Goal: Information Seeking & Learning: Check status

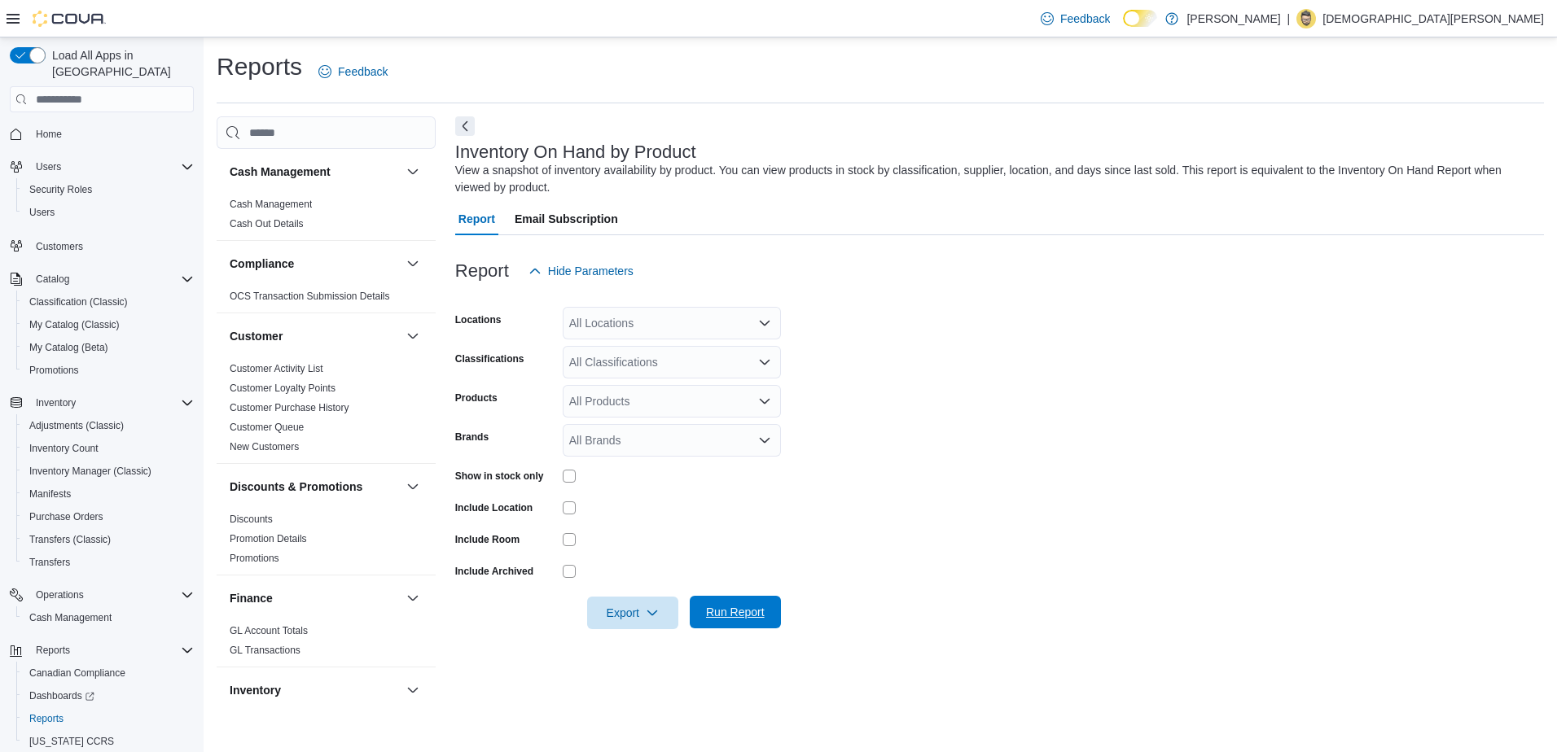
click at [725, 625] on span "Run Report" at bounding box center [735, 612] width 72 height 33
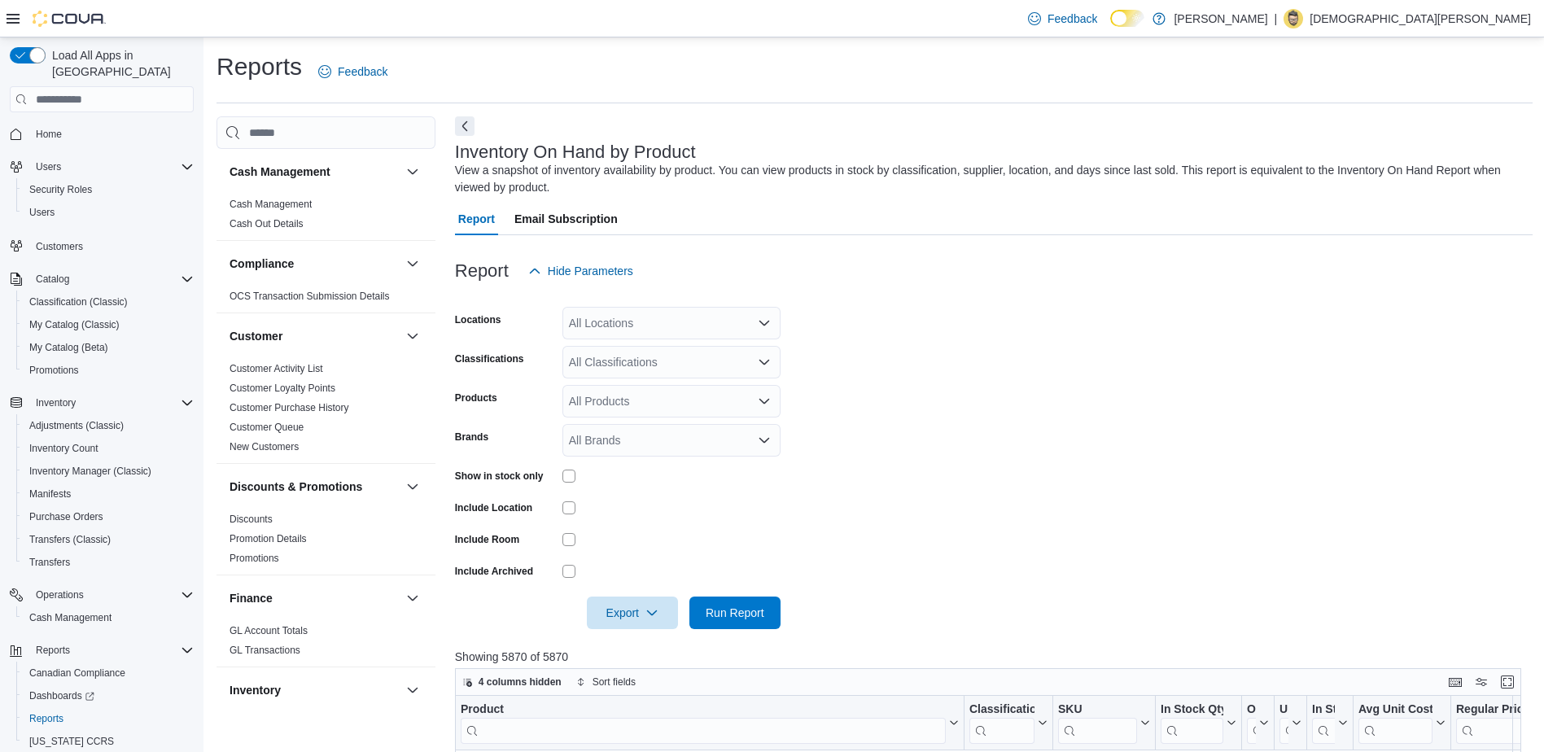
scroll to position [407, 0]
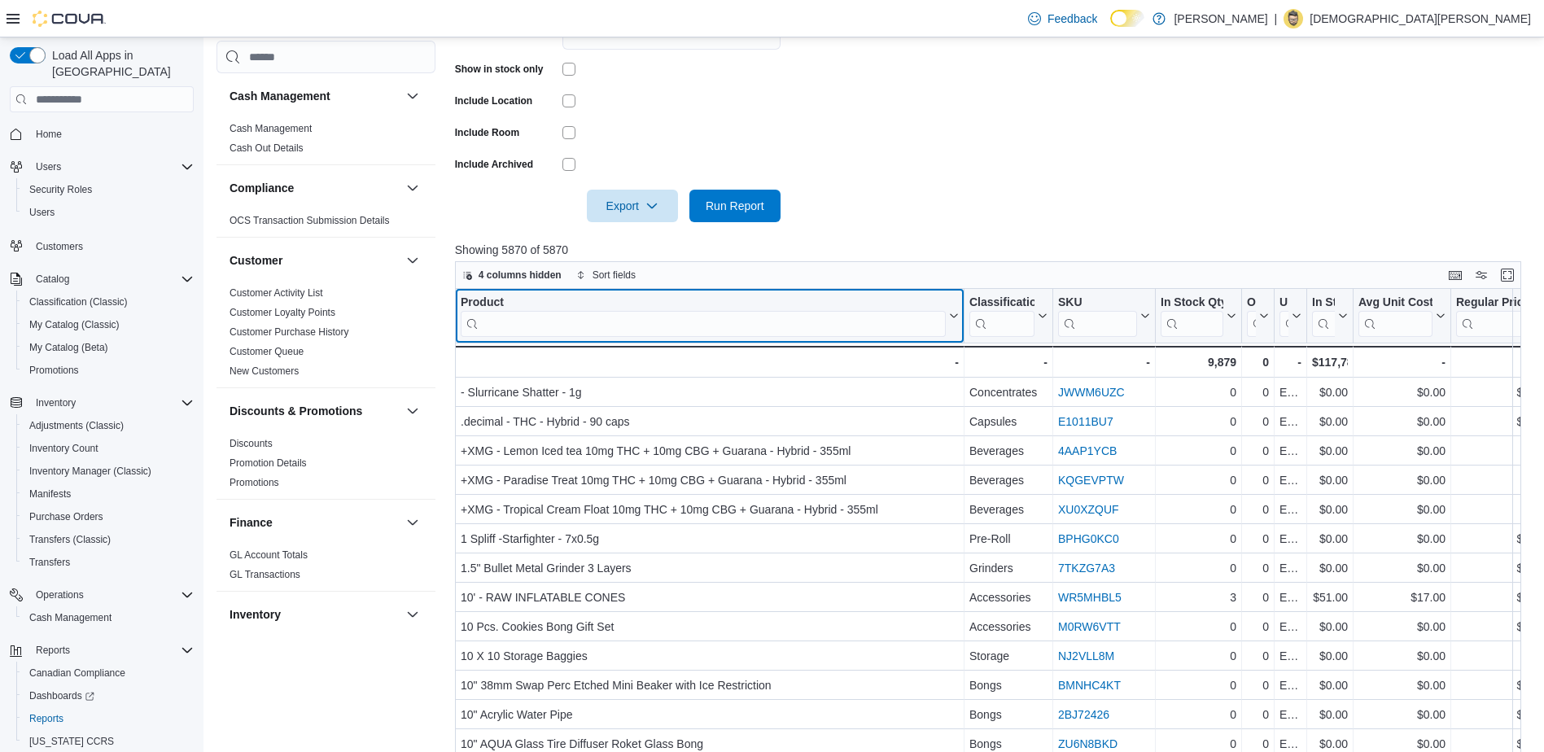
click at [601, 327] on input "search" at bounding box center [703, 324] width 485 height 26
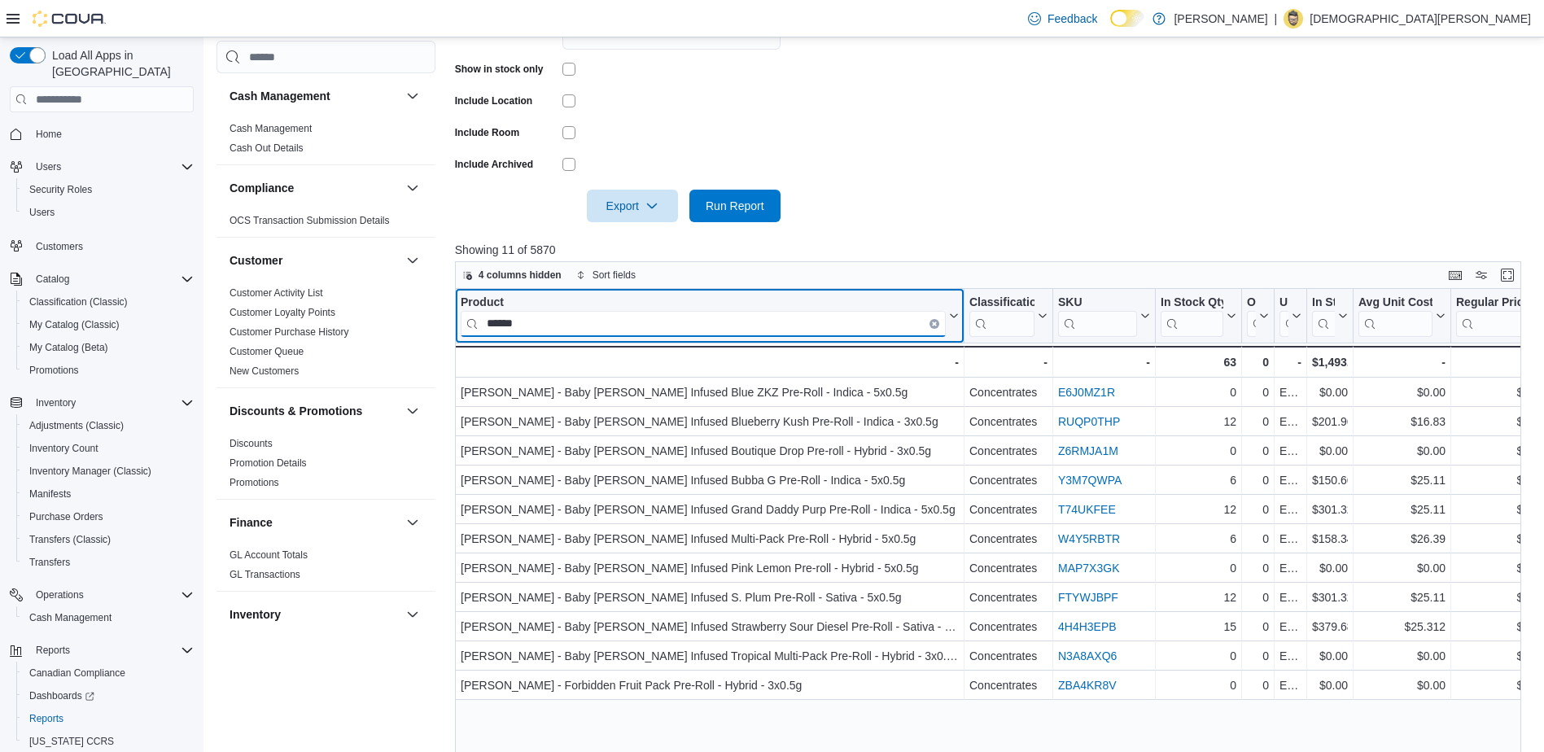
type input "******"
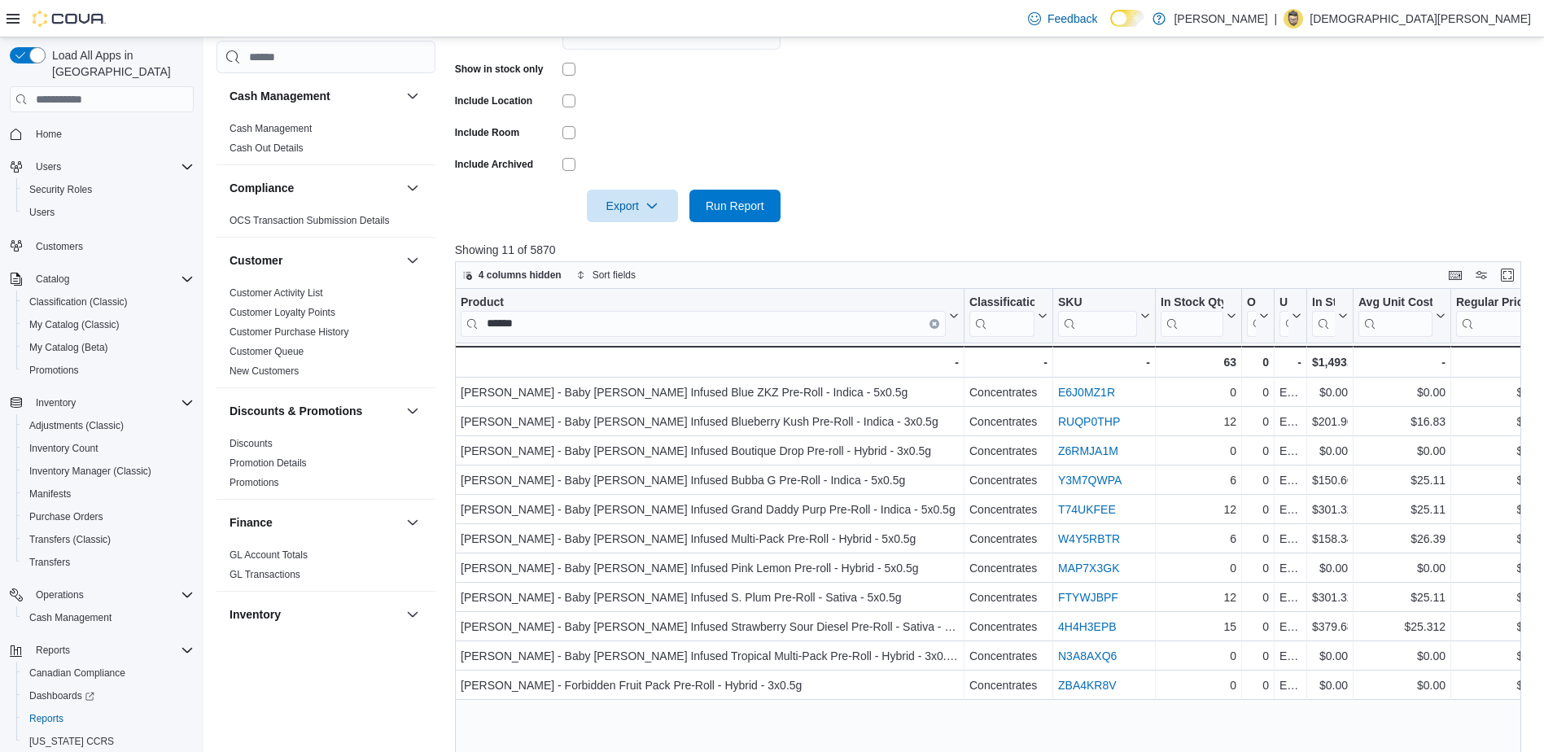
click at [997, 177] on div at bounding box center [994, 183] width 1078 height 13
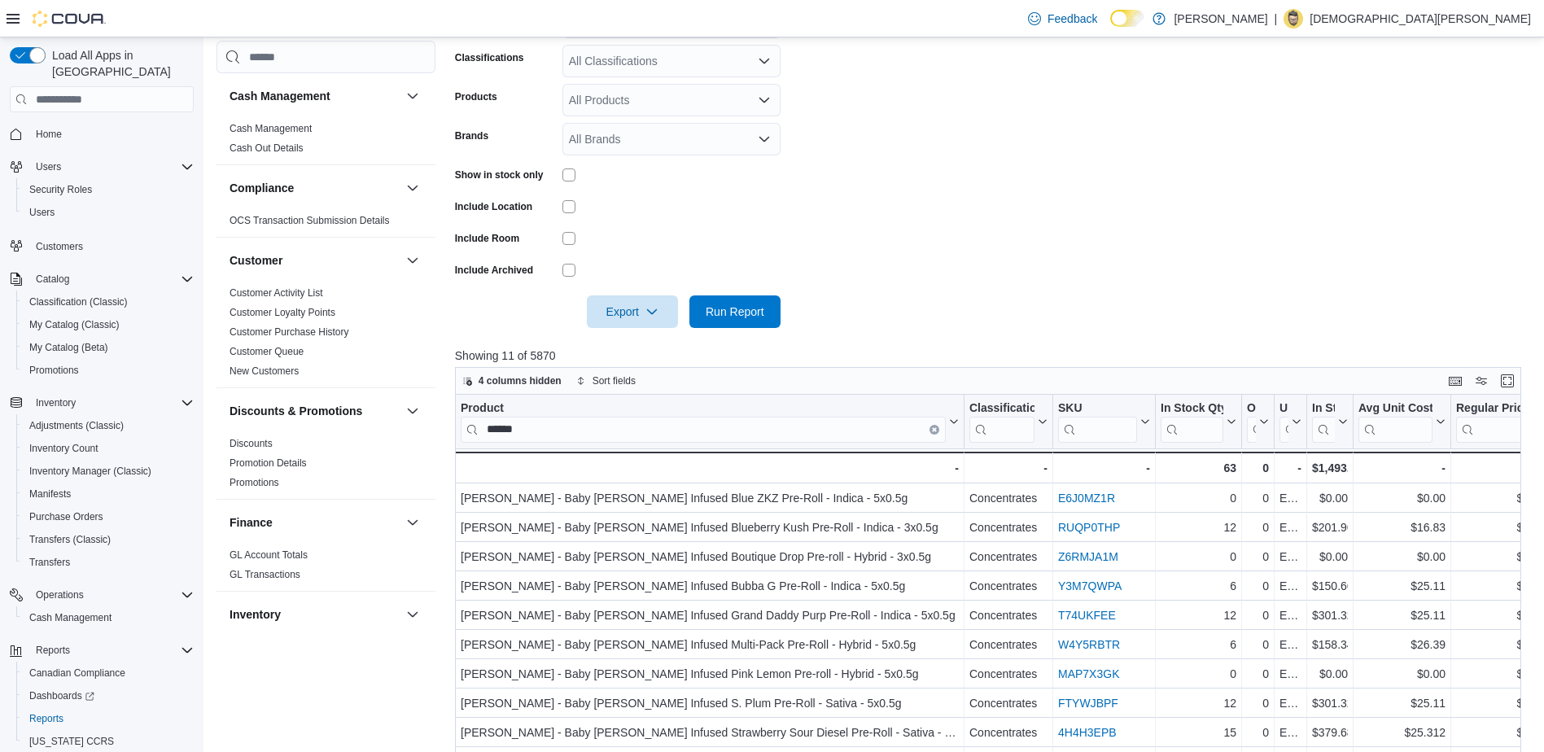
scroll to position [287, 0]
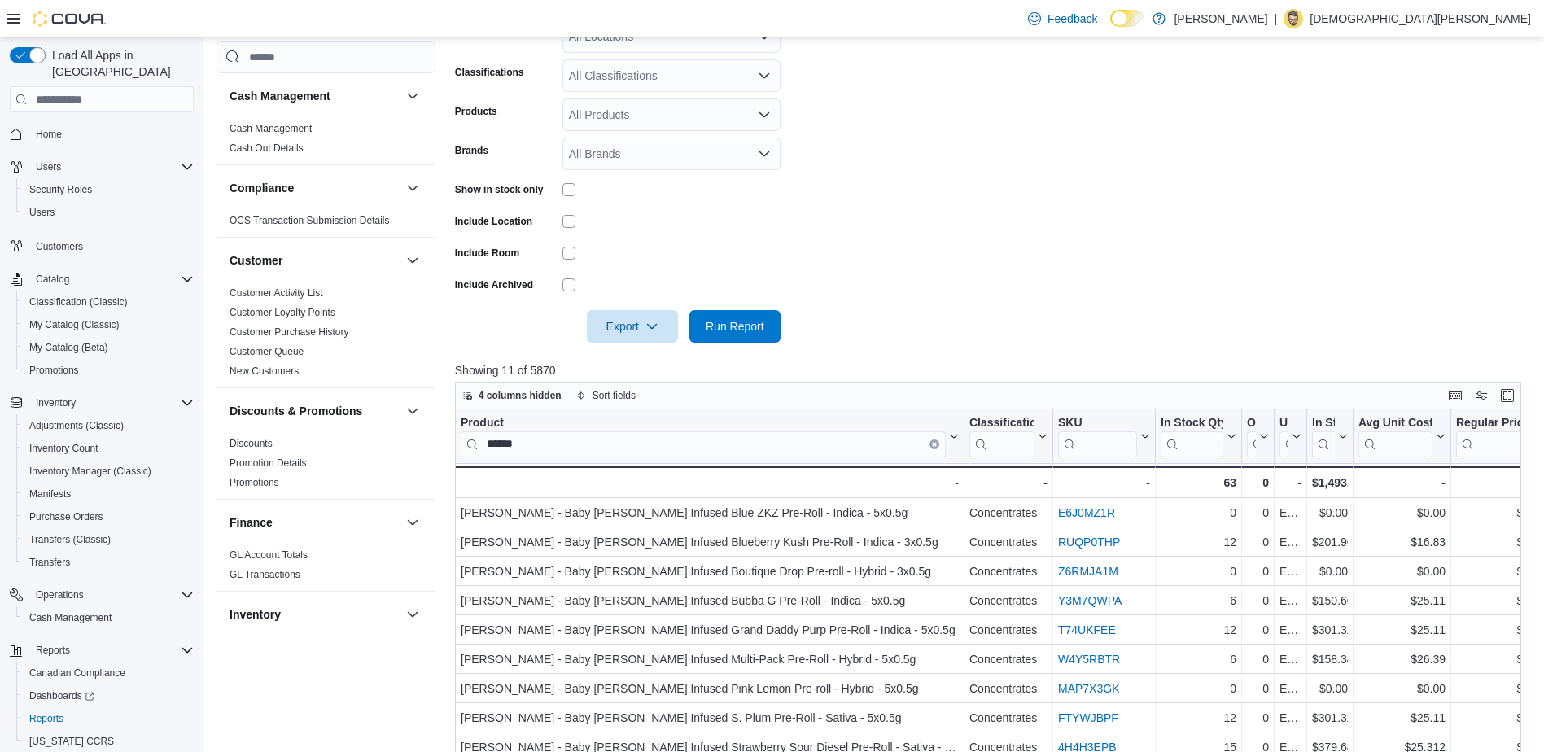
click at [576, 188] on div at bounding box center [672, 189] width 218 height 13
click at [729, 322] on span "Run Report" at bounding box center [735, 326] width 59 height 16
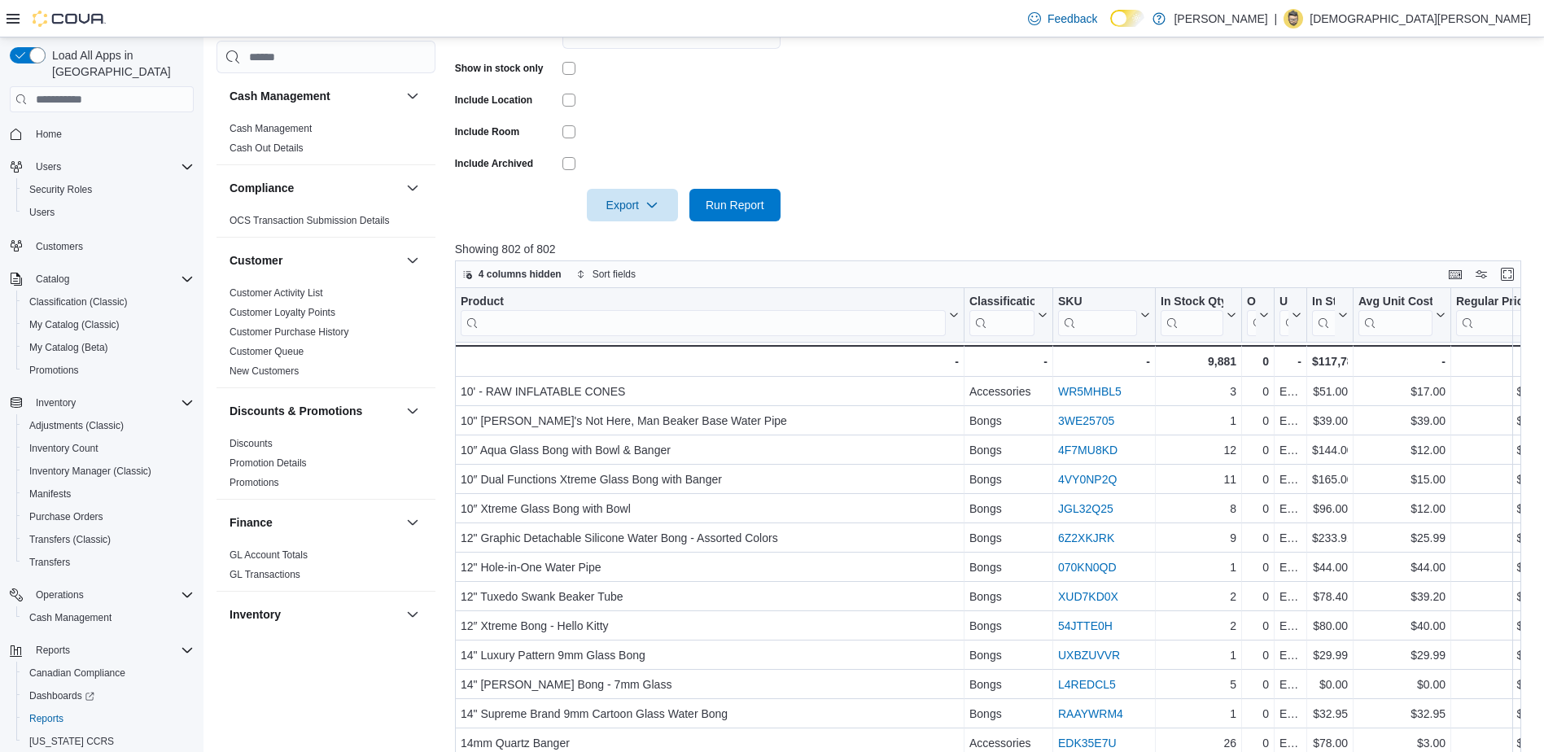
scroll to position [531, 0]
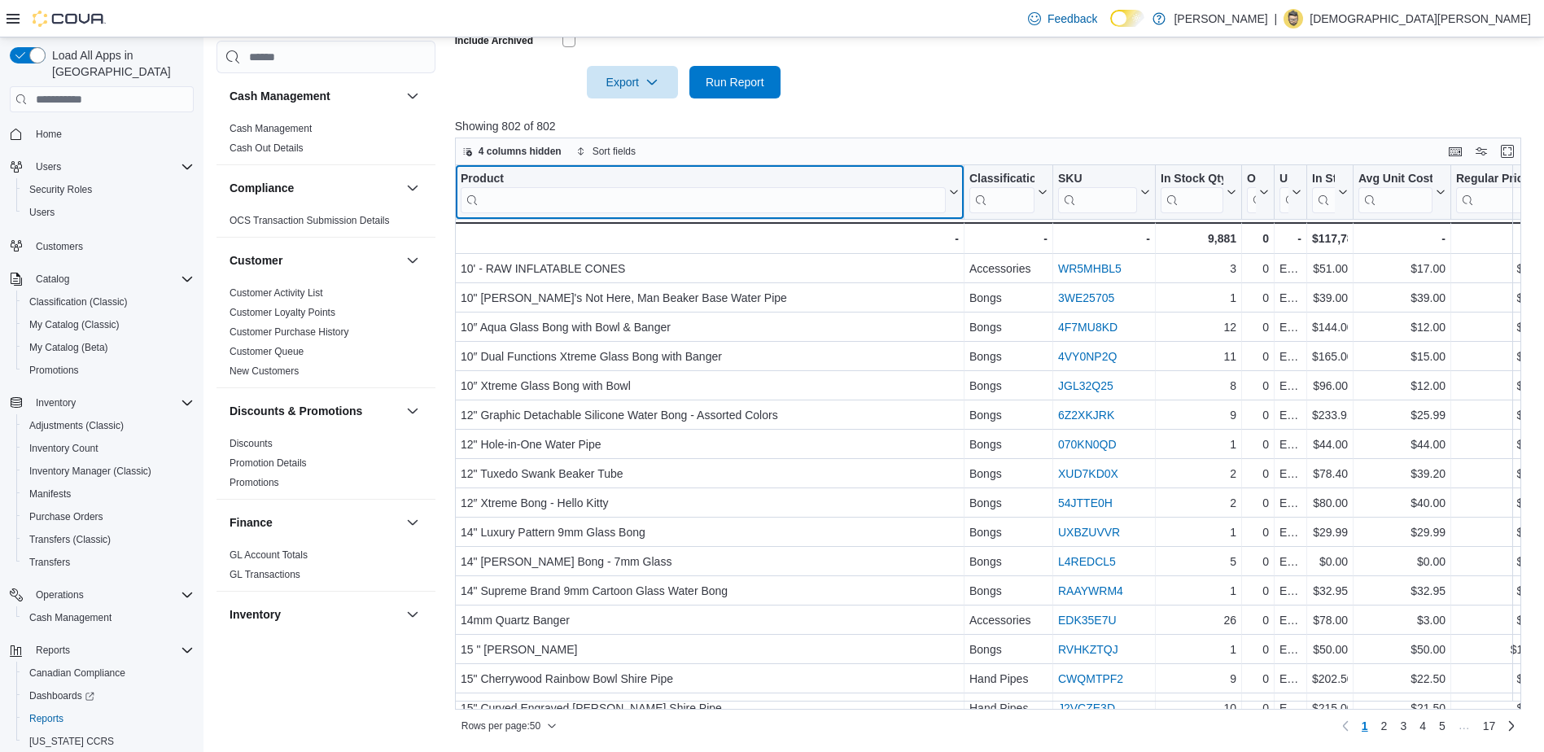
click at [690, 200] on input "search" at bounding box center [703, 200] width 485 height 26
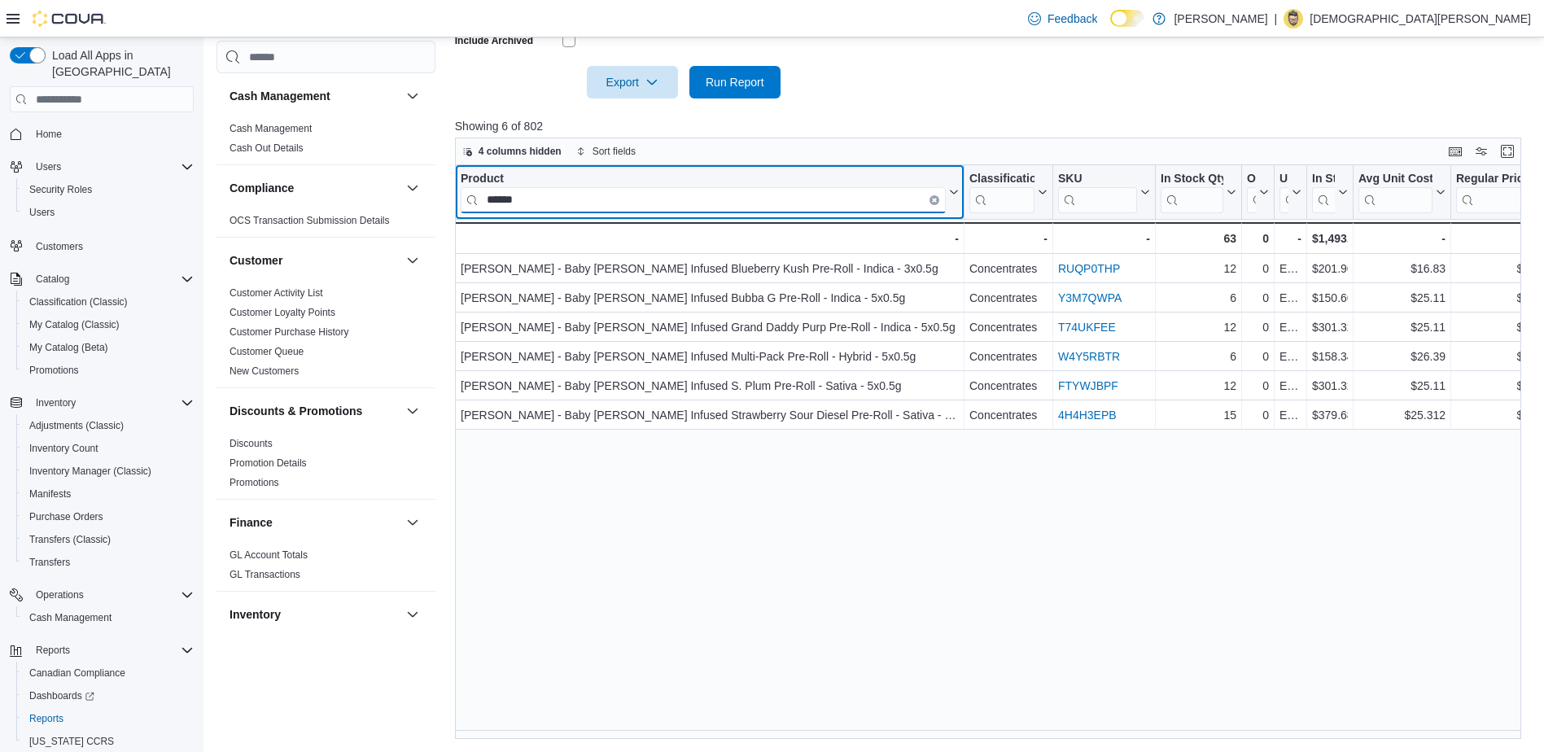
type input "******"
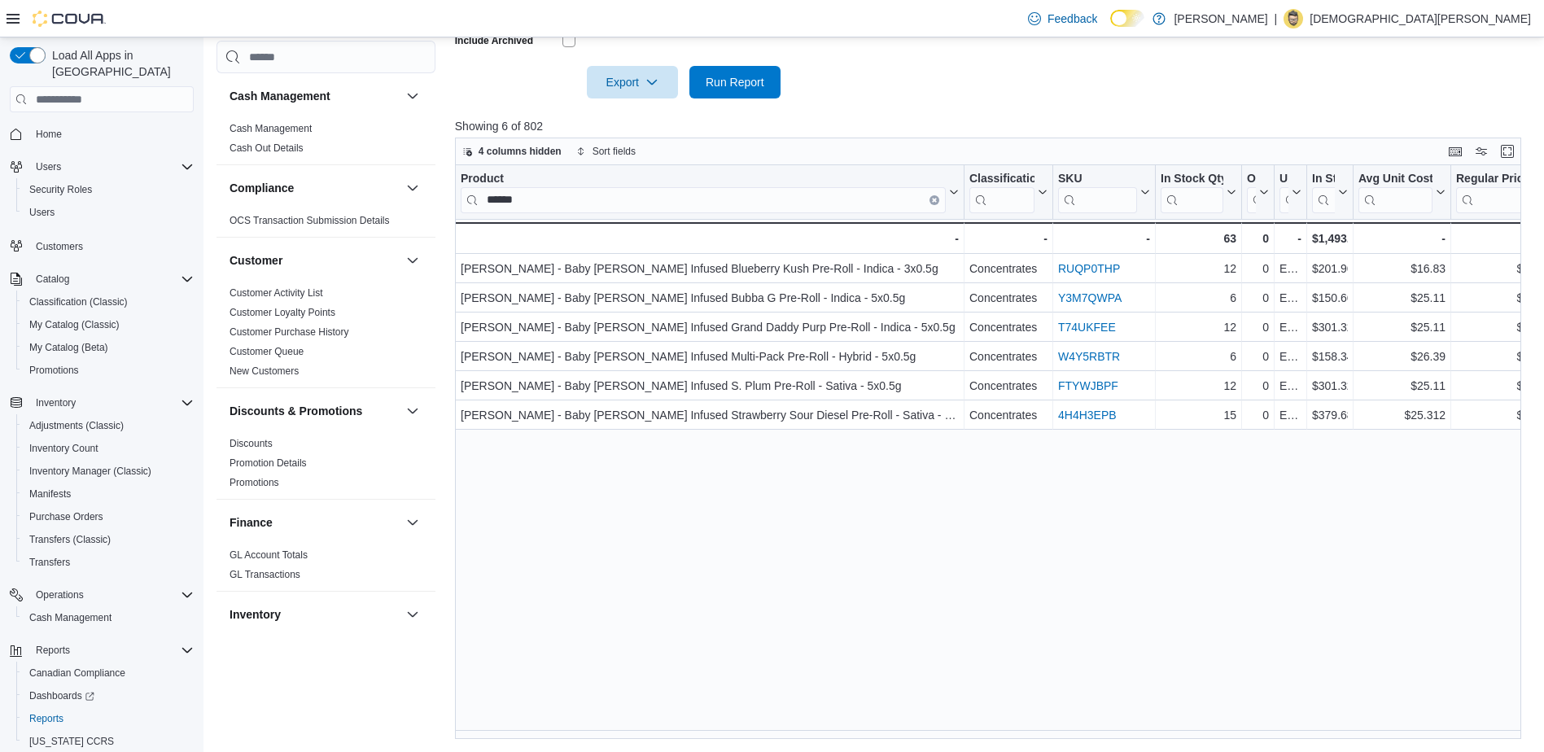
drag, startPoint x: 774, startPoint y: 730, endPoint x: 787, endPoint y: 733, distance: 13.3
click at [787, 733] on div "Product ****** Click to view column header actions Classification Click to view…" at bounding box center [994, 452] width 1078 height 574
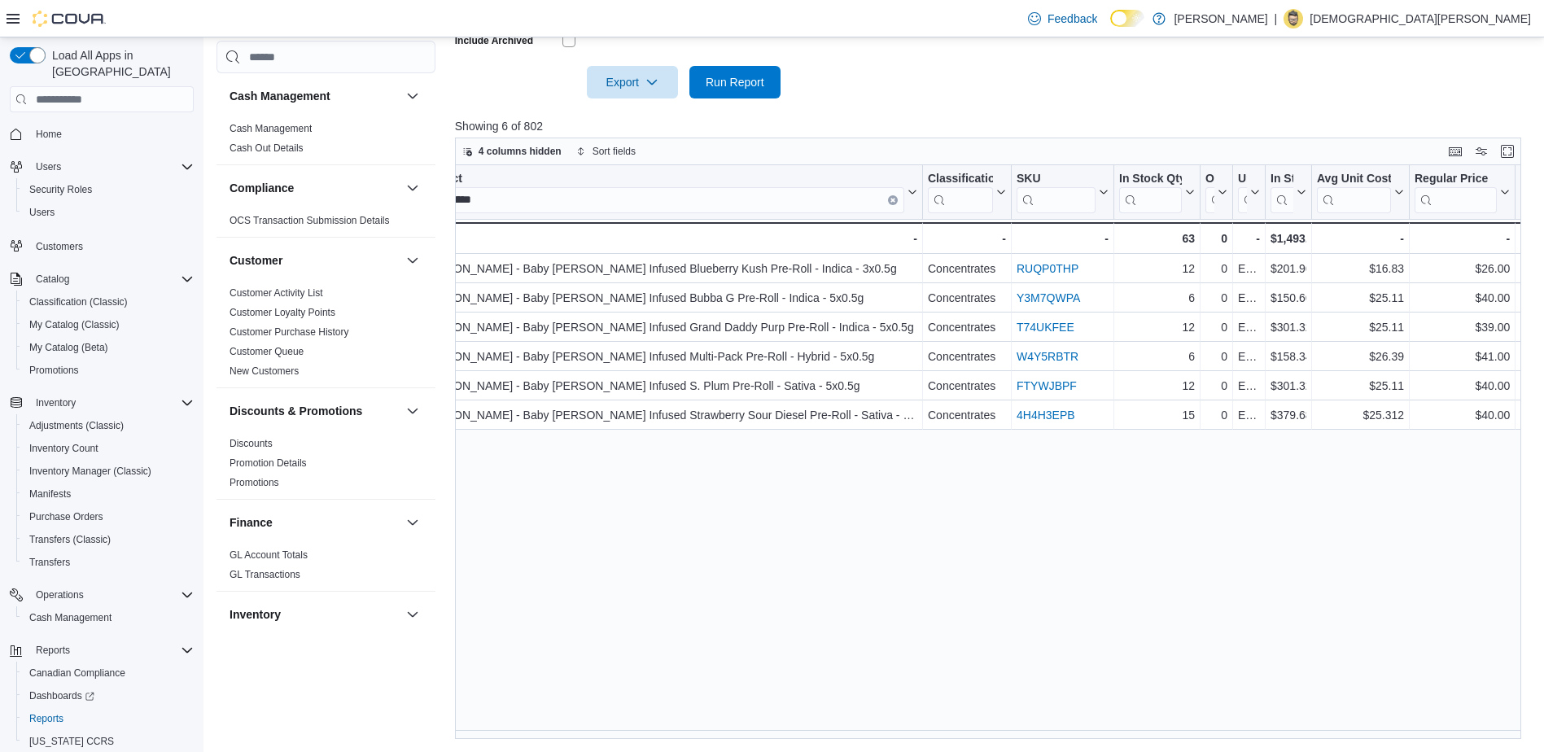
scroll to position [0, 62]
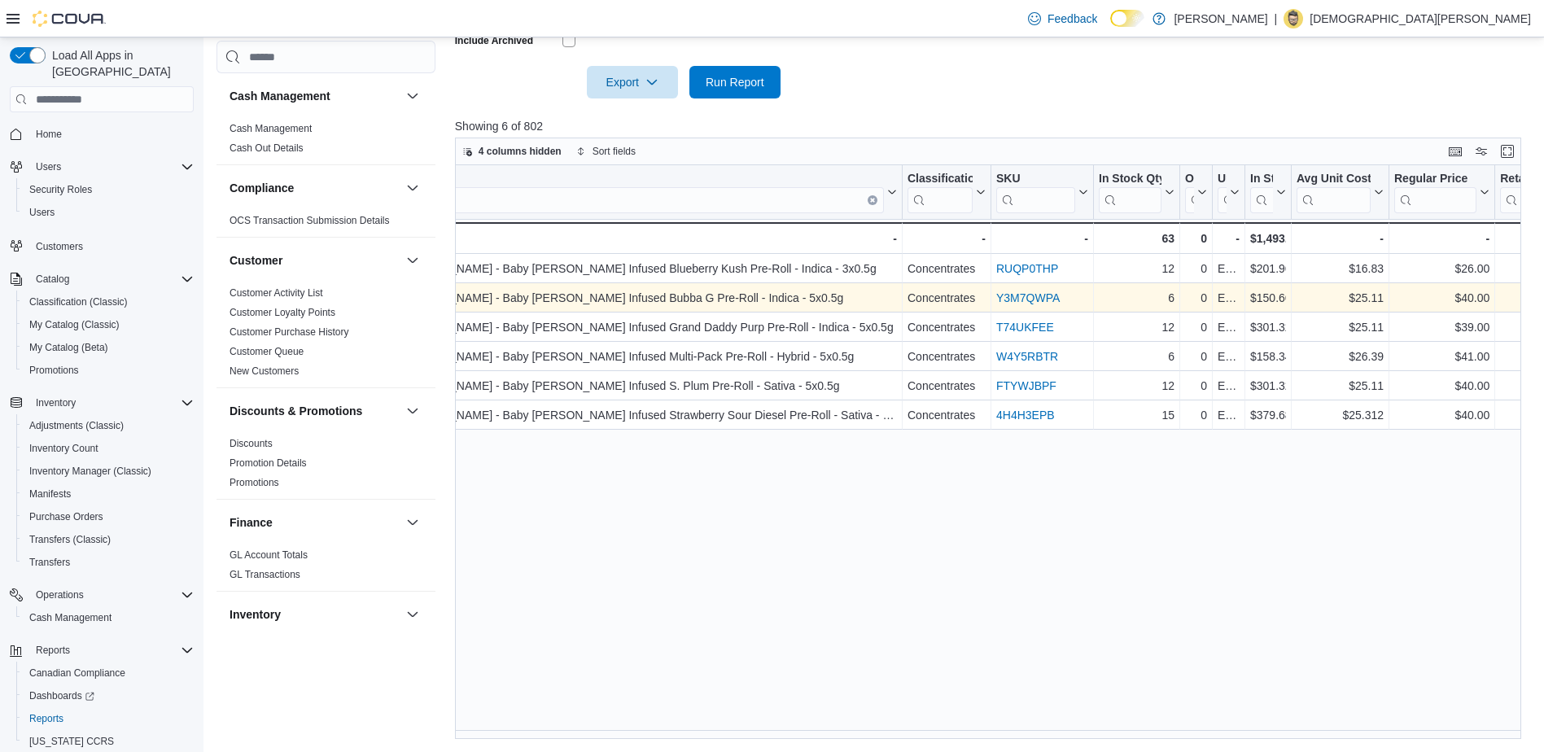
click at [1005, 299] on link "Y3M7QWPA" at bounding box center [1029, 297] width 64 height 13
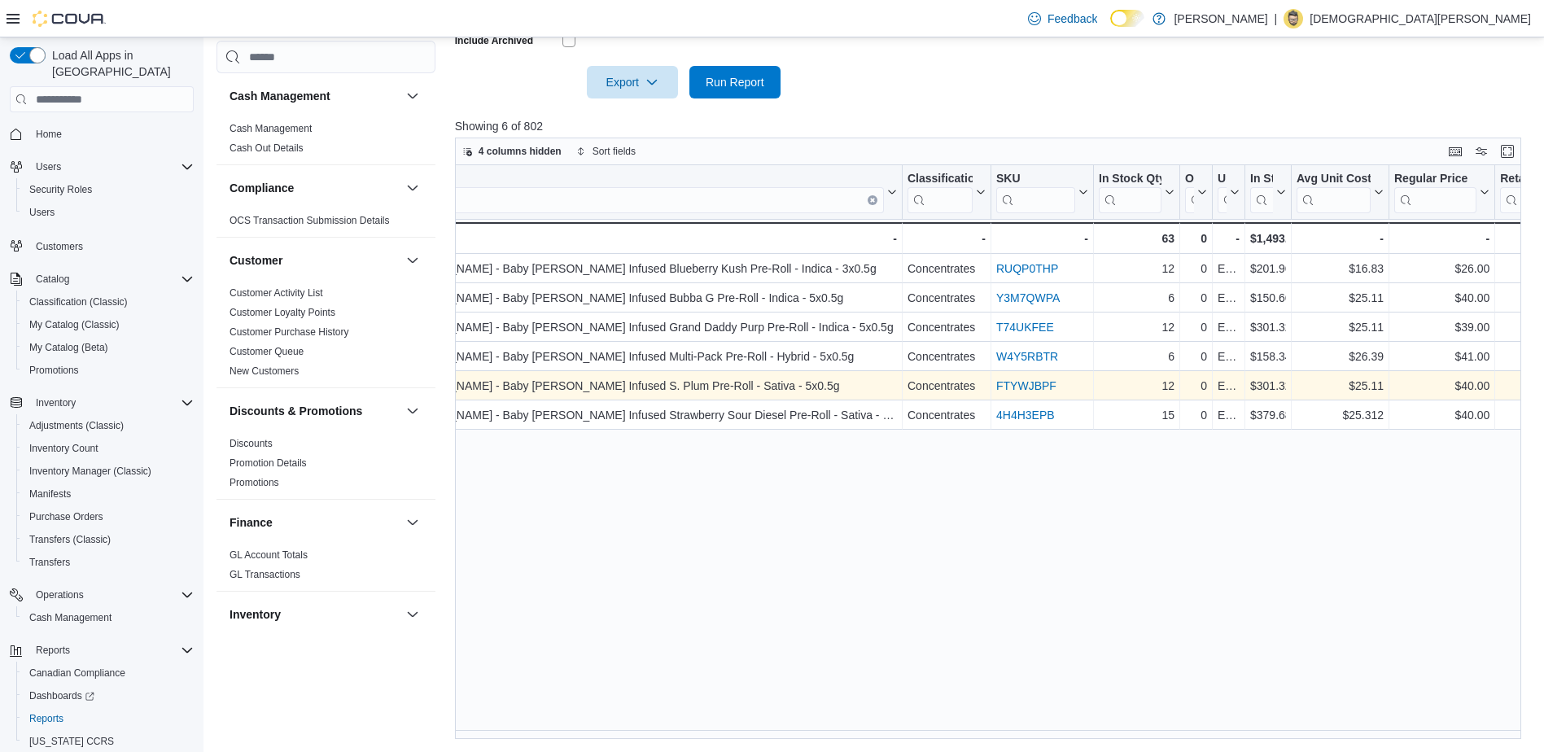
click at [1014, 384] on link "FTYWJBPF" at bounding box center [1027, 385] width 60 height 13
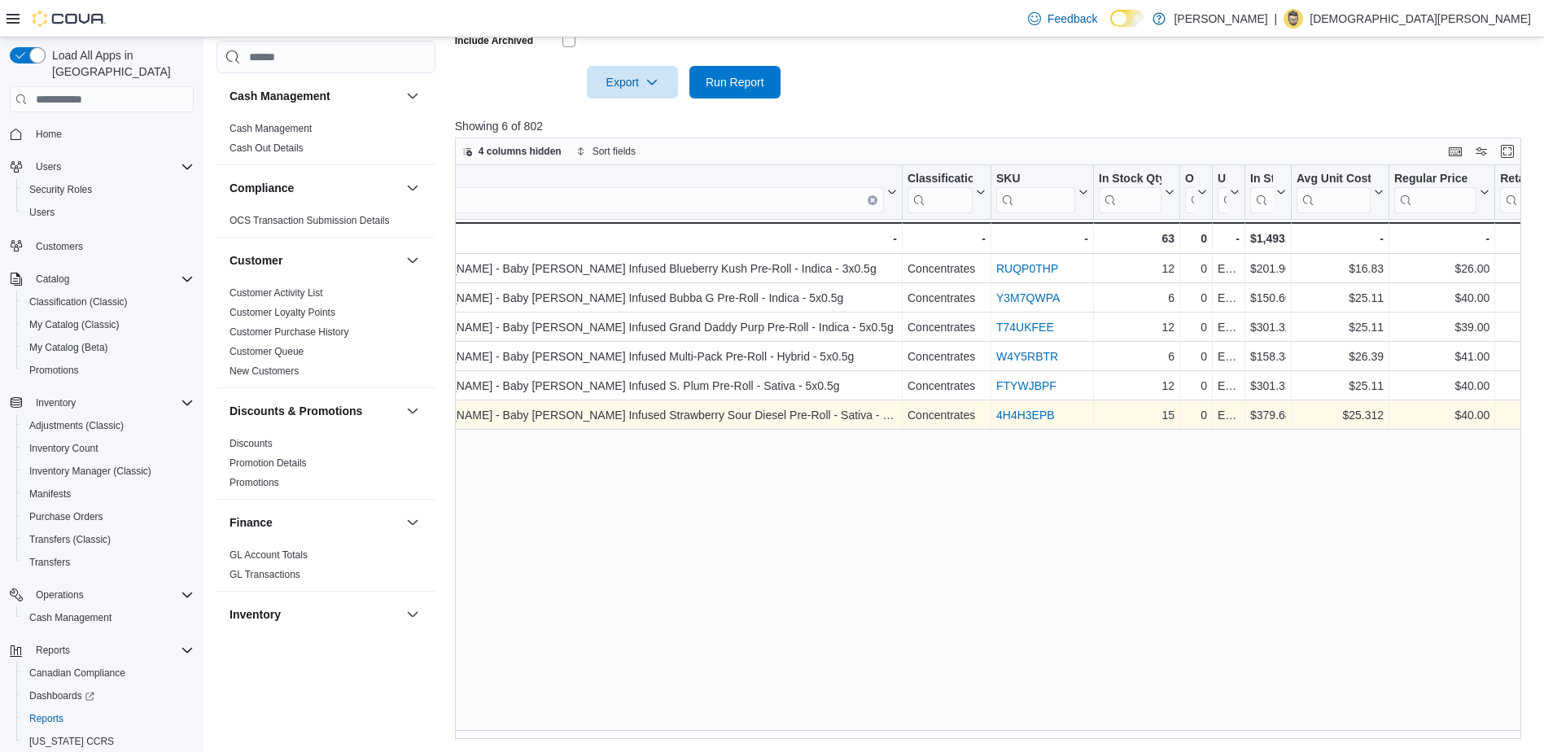
click at [1022, 415] on link "4H4H3EPB" at bounding box center [1026, 415] width 59 height 13
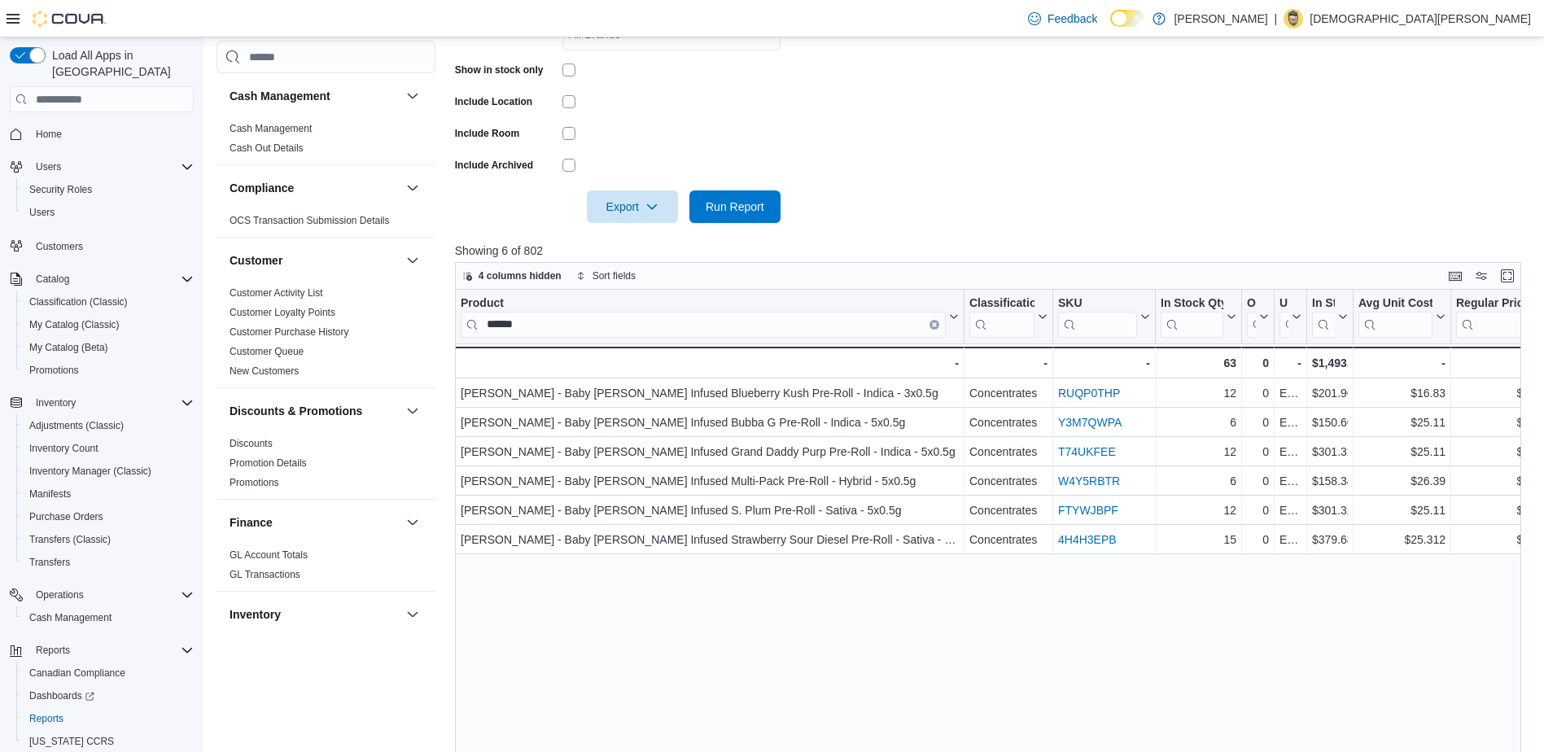
scroll to position [42, 0]
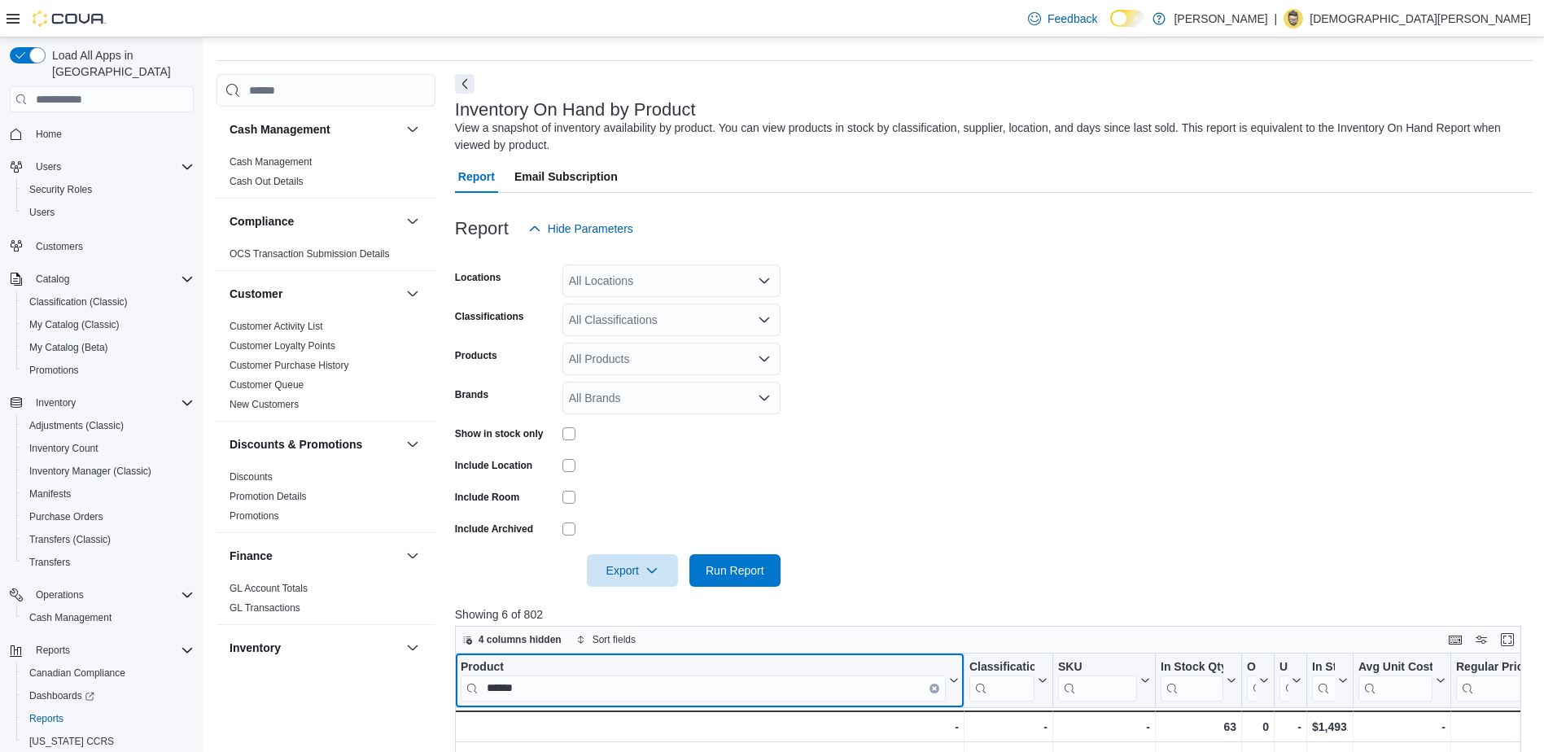
click at [935, 689] on icon "Clear input" at bounding box center [934, 688] width 3 height 3
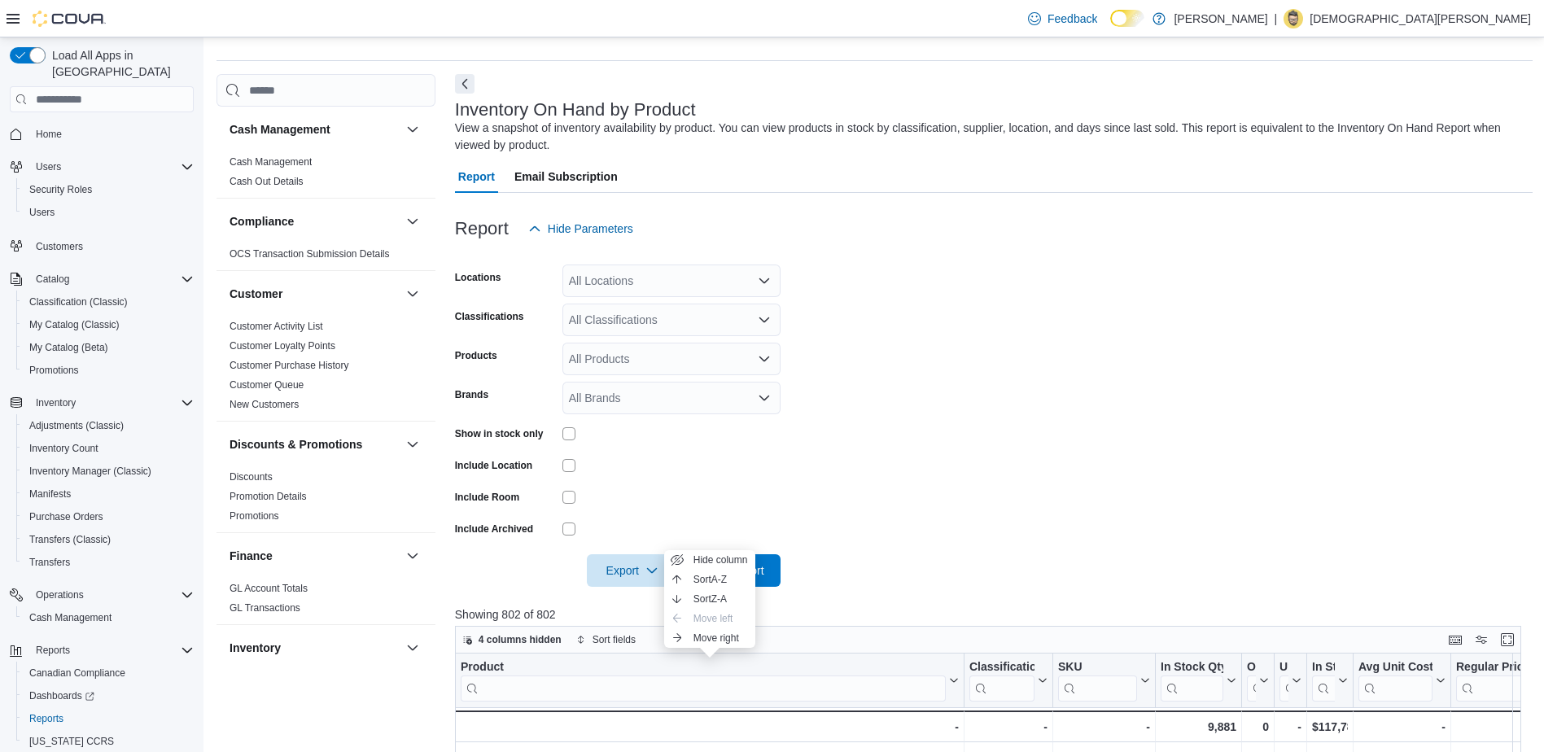
click at [1128, 335] on form "Locations All Locations Classifications All Classifications Products All Produc…" at bounding box center [994, 416] width 1078 height 342
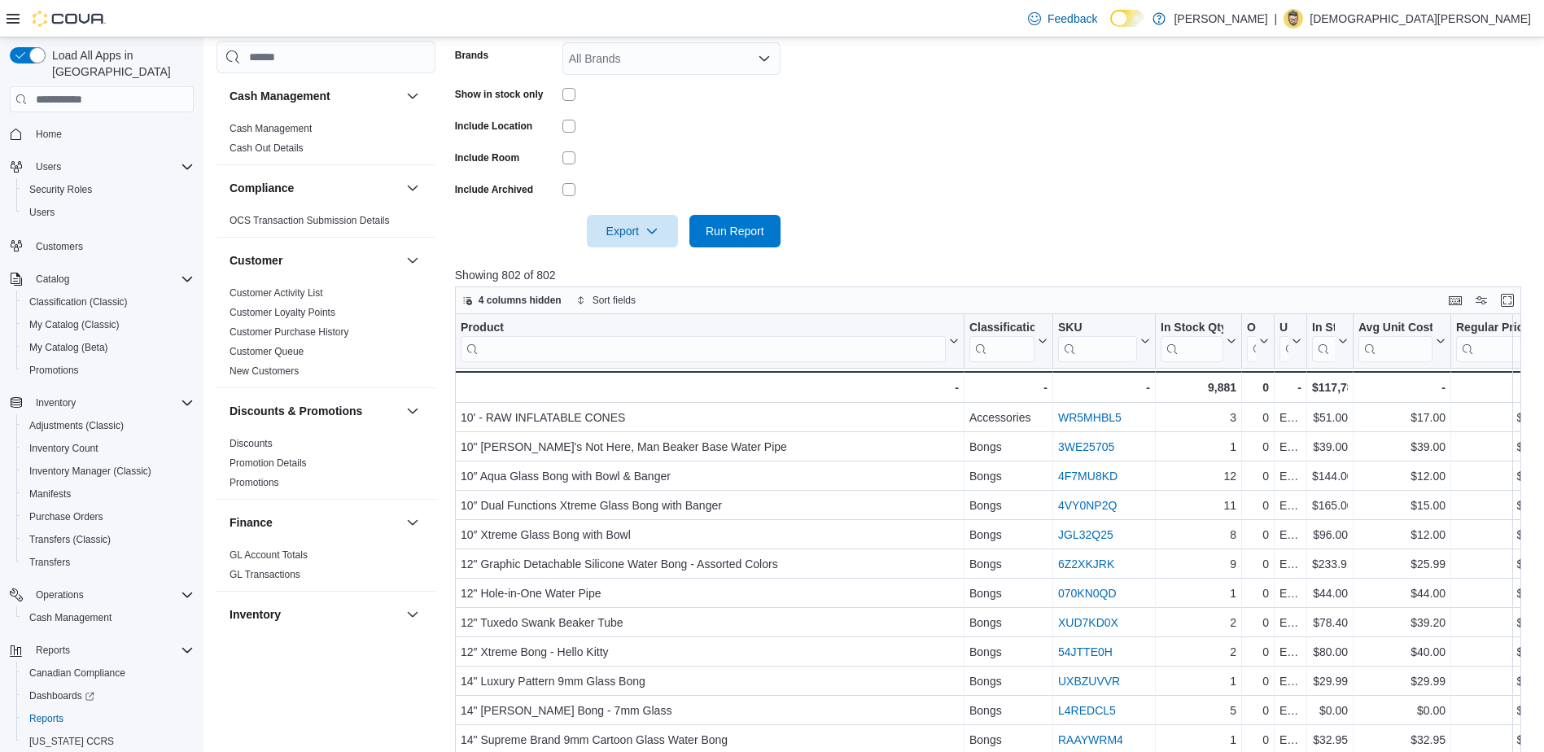
scroll to position [531, 0]
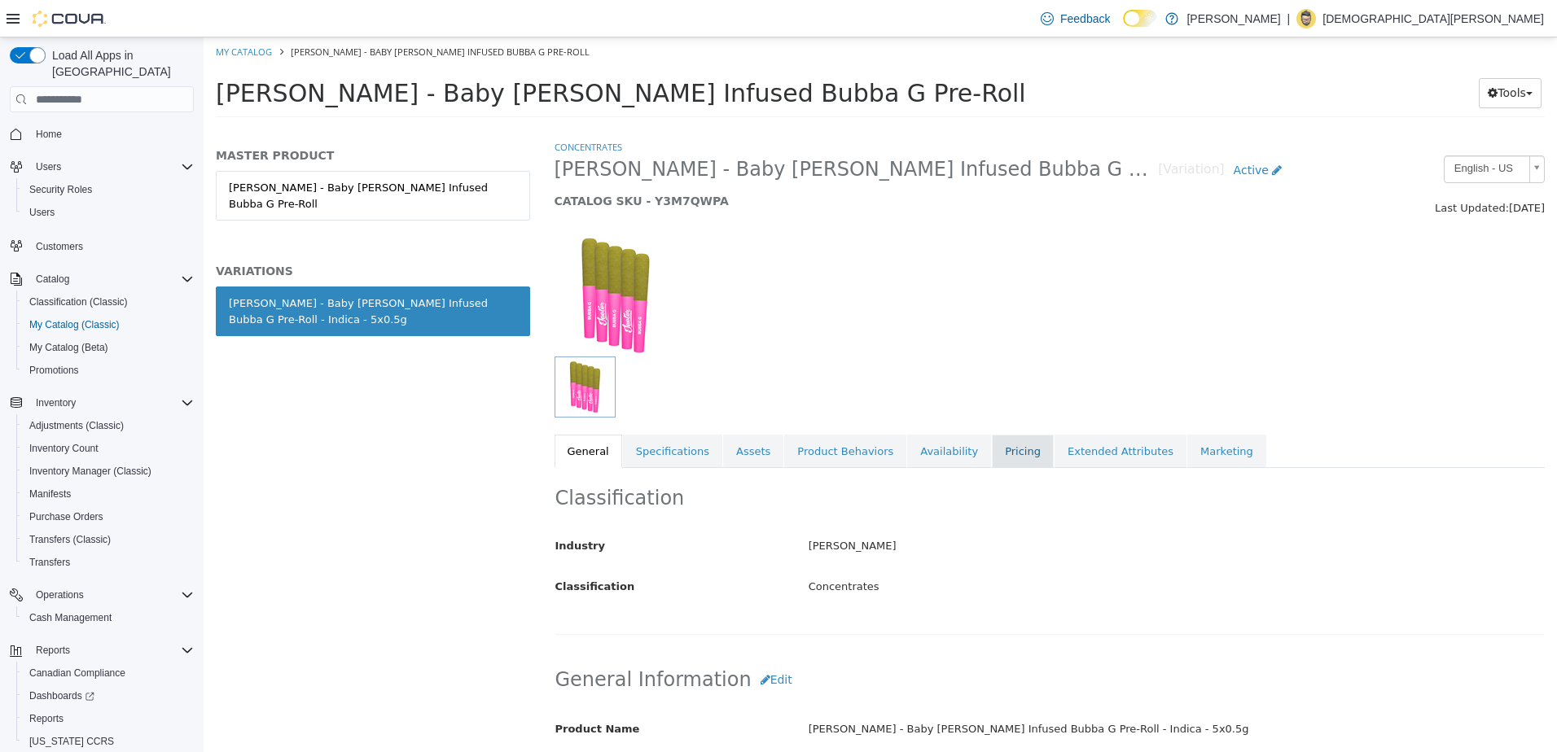
click at [997, 446] on link "Pricing" at bounding box center [1023, 452] width 62 height 34
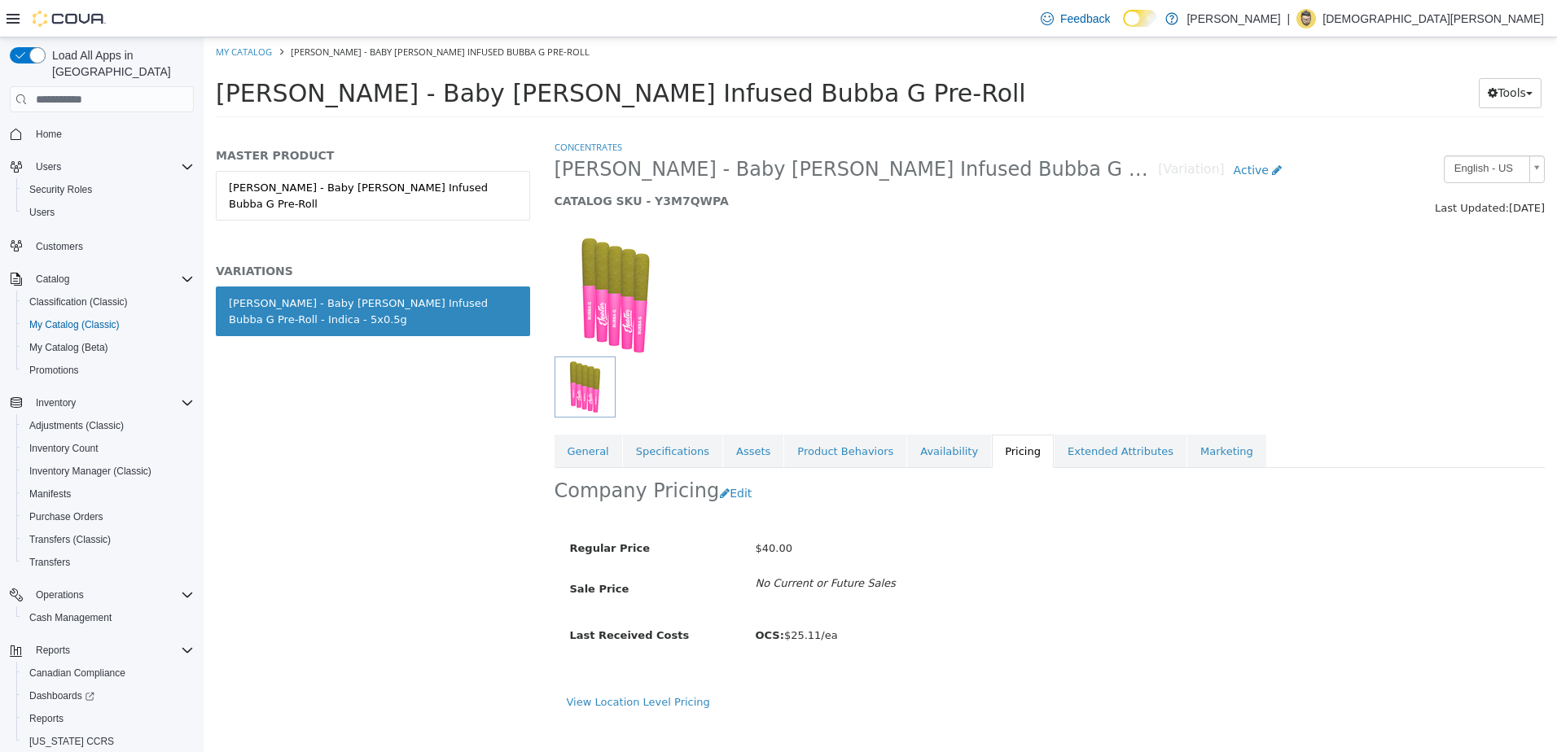
click at [749, 490] on div "Company Pricing Edit" at bounding box center [1049, 493] width 991 height 51
click at [733, 490] on button "Edit" at bounding box center [740, 494] width 42 height 30
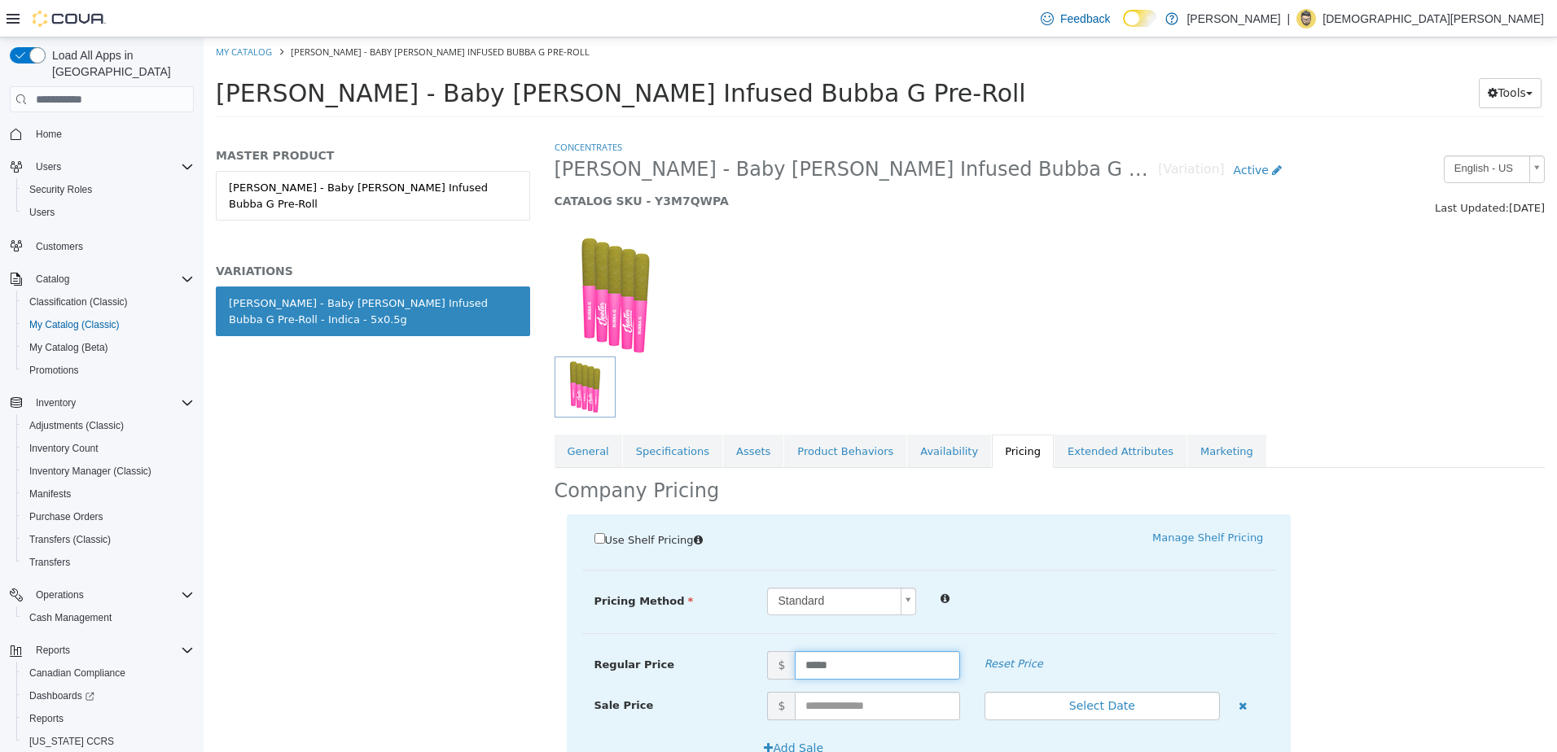
click at [836, 670] on input "*****" at bounding box center [877, 665] width 164 height 28
click at [837, 670] on input "*****" at bounding box center [877, 665] width 164 height 28
type input "*****"
click at [1154, 570] on hr at bounding box center [929, 570] width 694 height 1
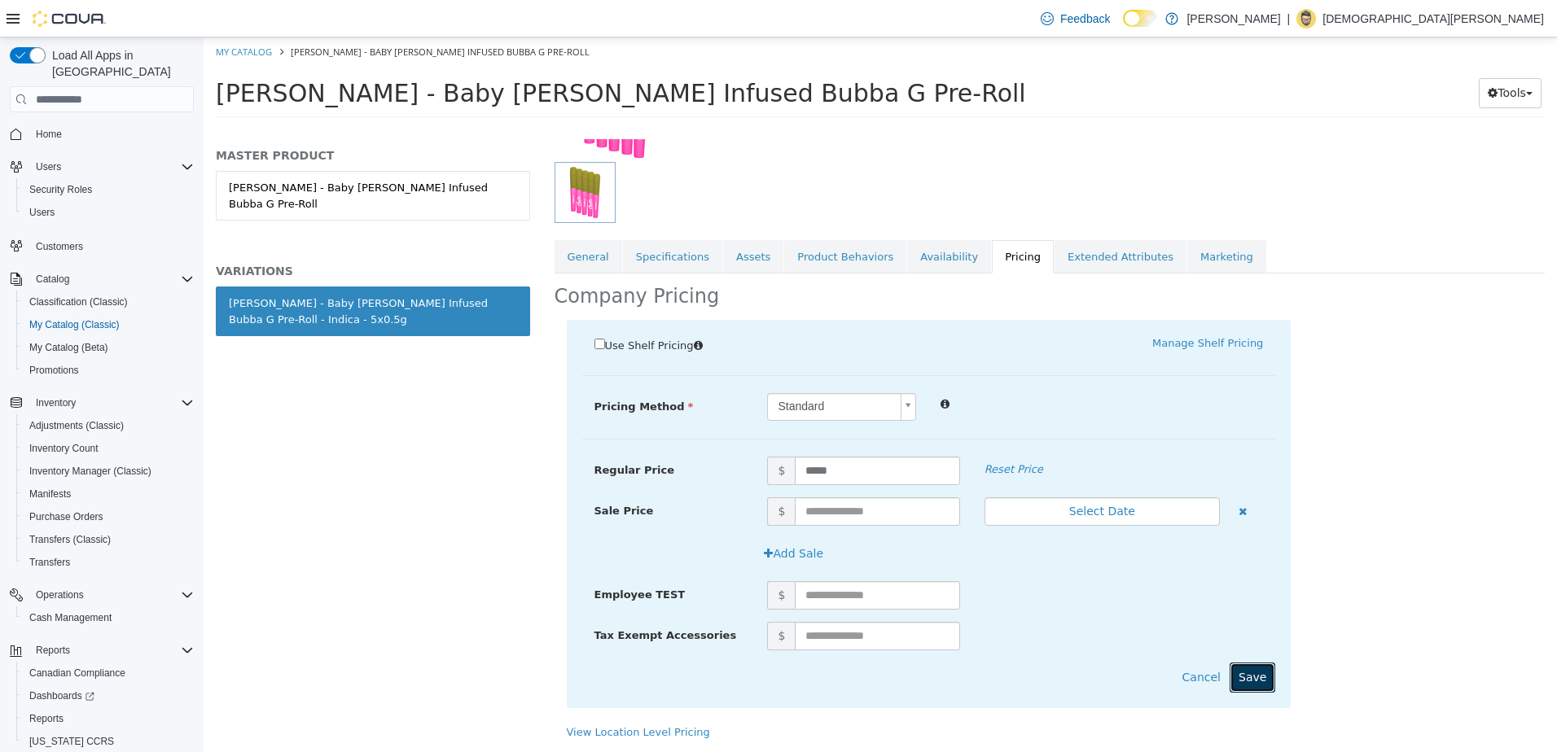
click at [1246, 668] on button "Save" at bounding box center [1252, 678] width 46 height 30
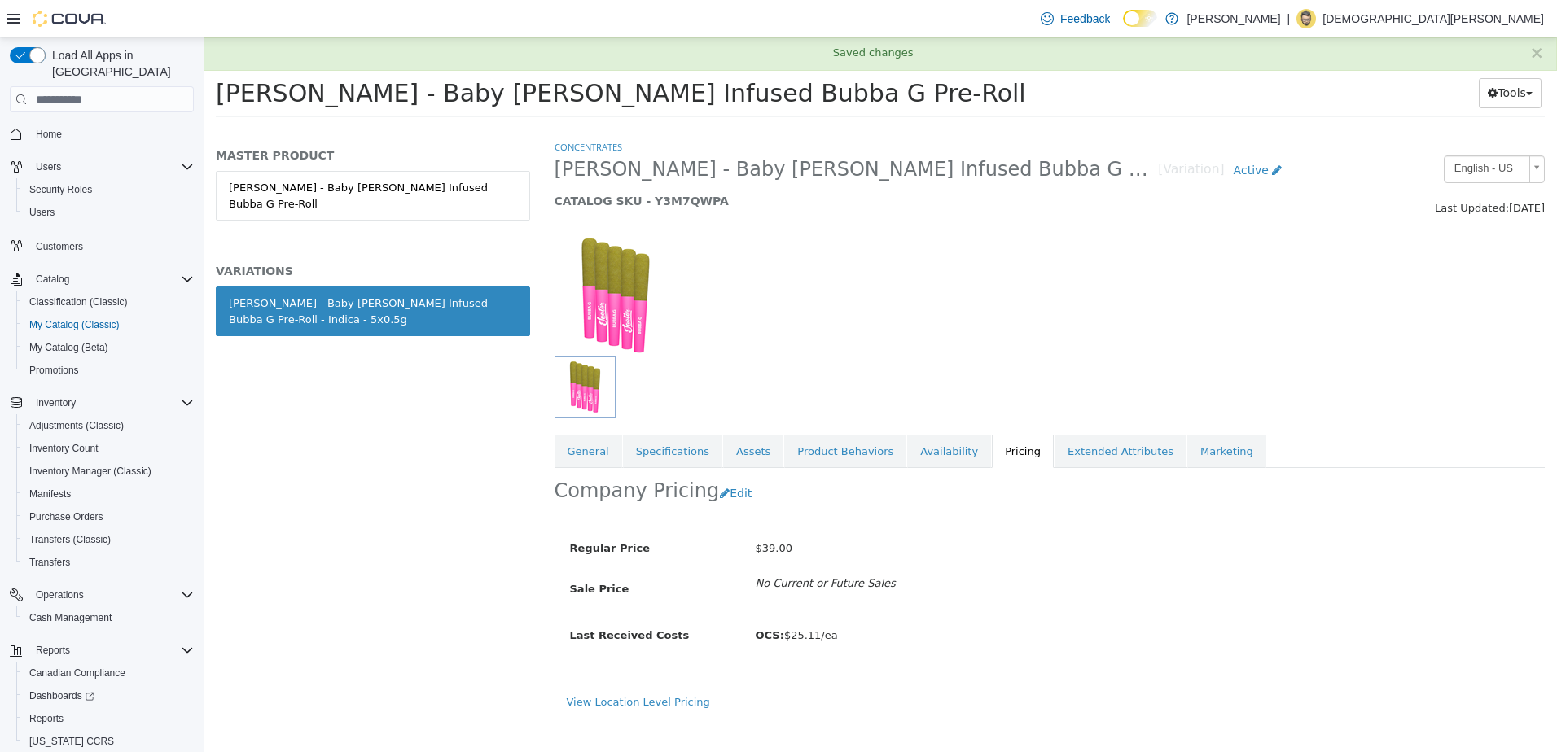
scroll to position [0, 0]
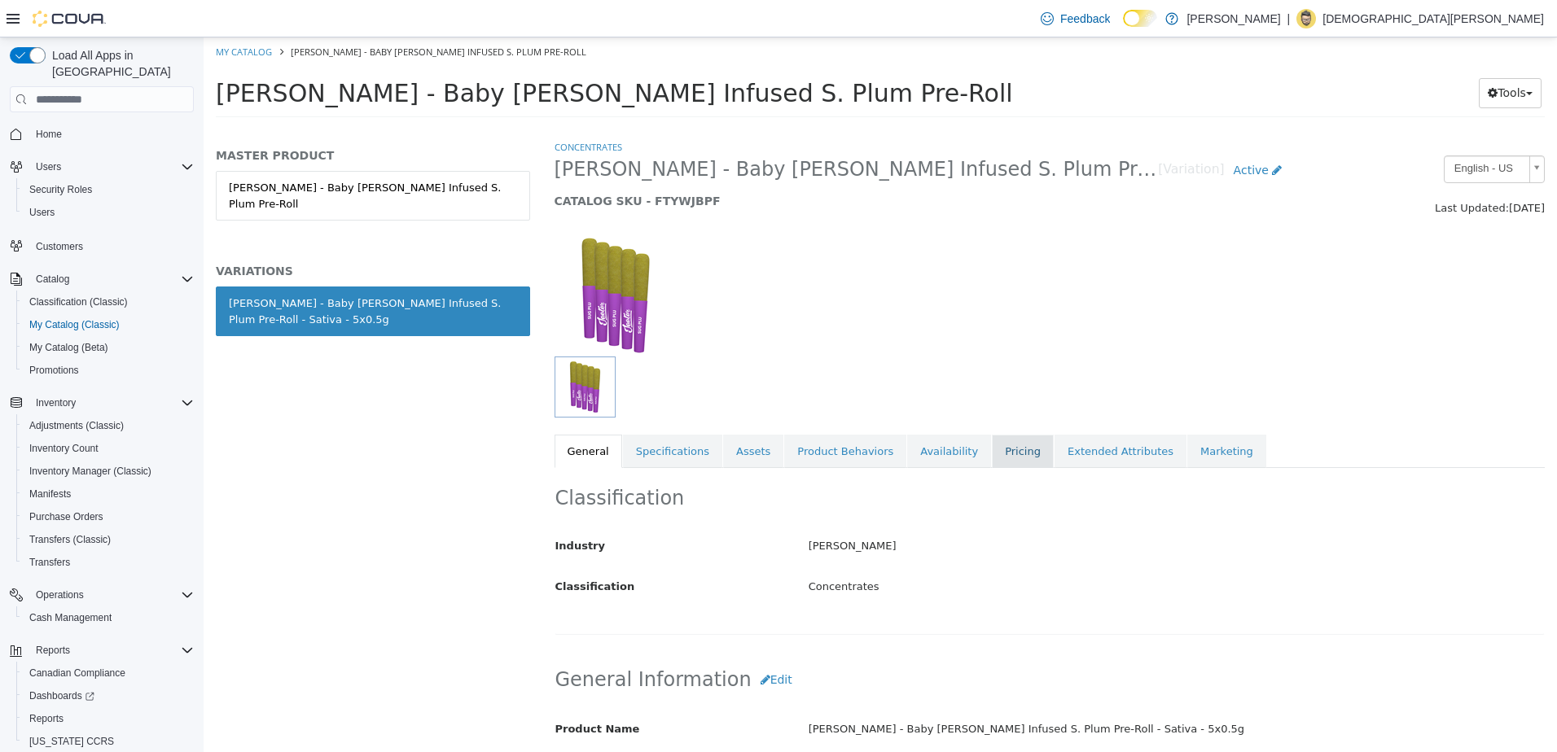
click at [992, 440] on link "Pricing" at bounding box center [1023, 452] width 62 height 34
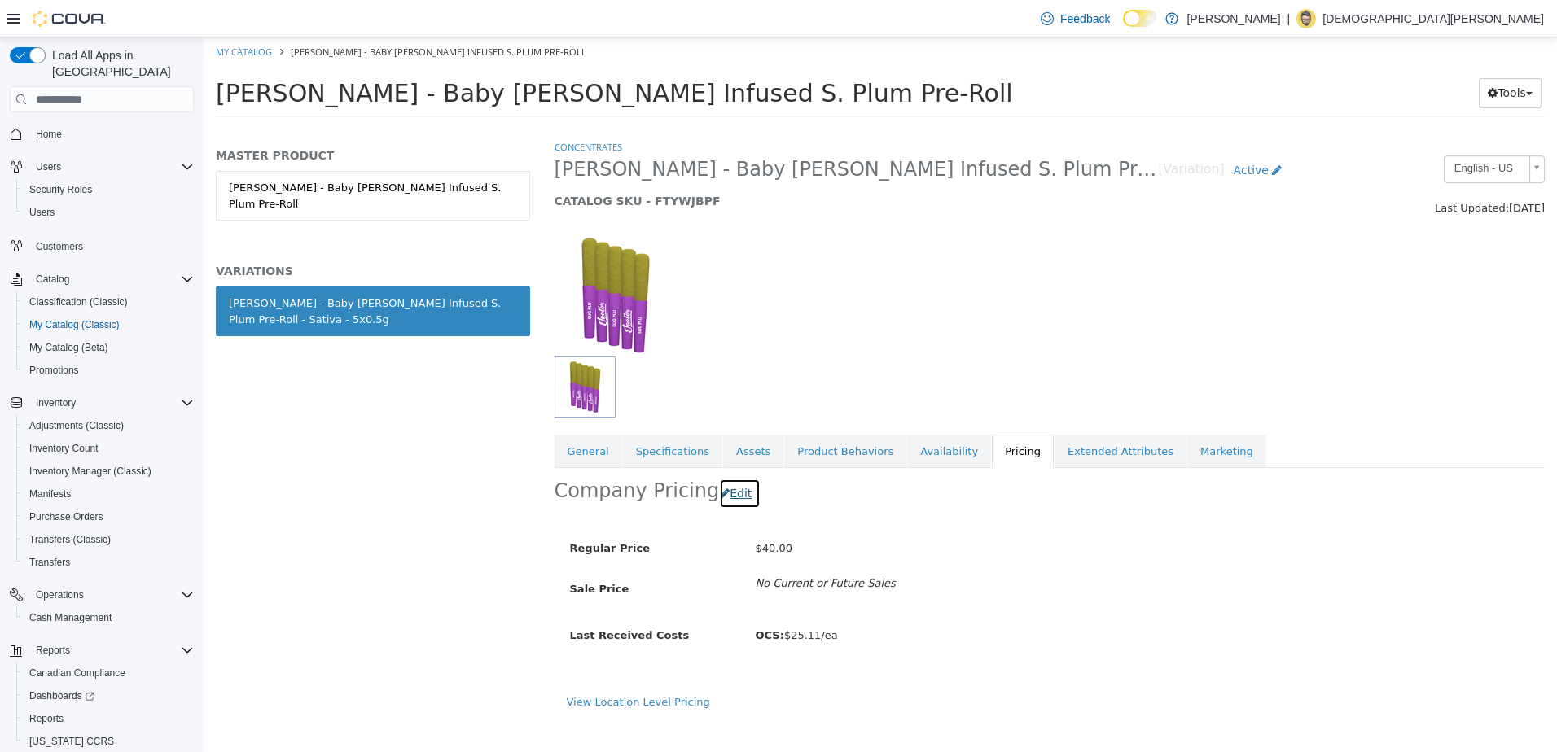
click at [727, 493] on button "Edit" at bounding box center [740, 494] width 42 height 30
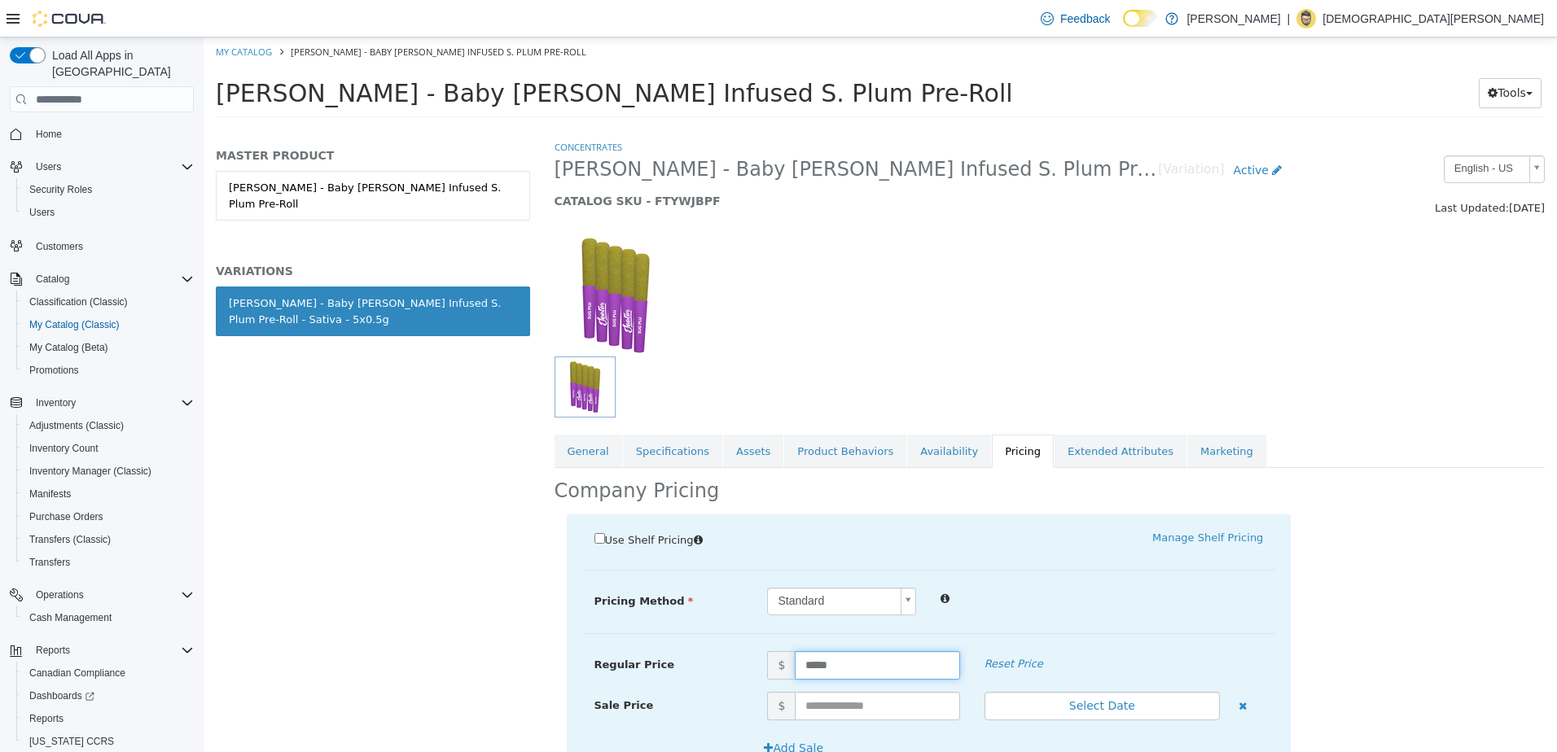
click at [855, 664] on input "*****" at bounding box center [877, 665] width 164 height 28
type input "*****"
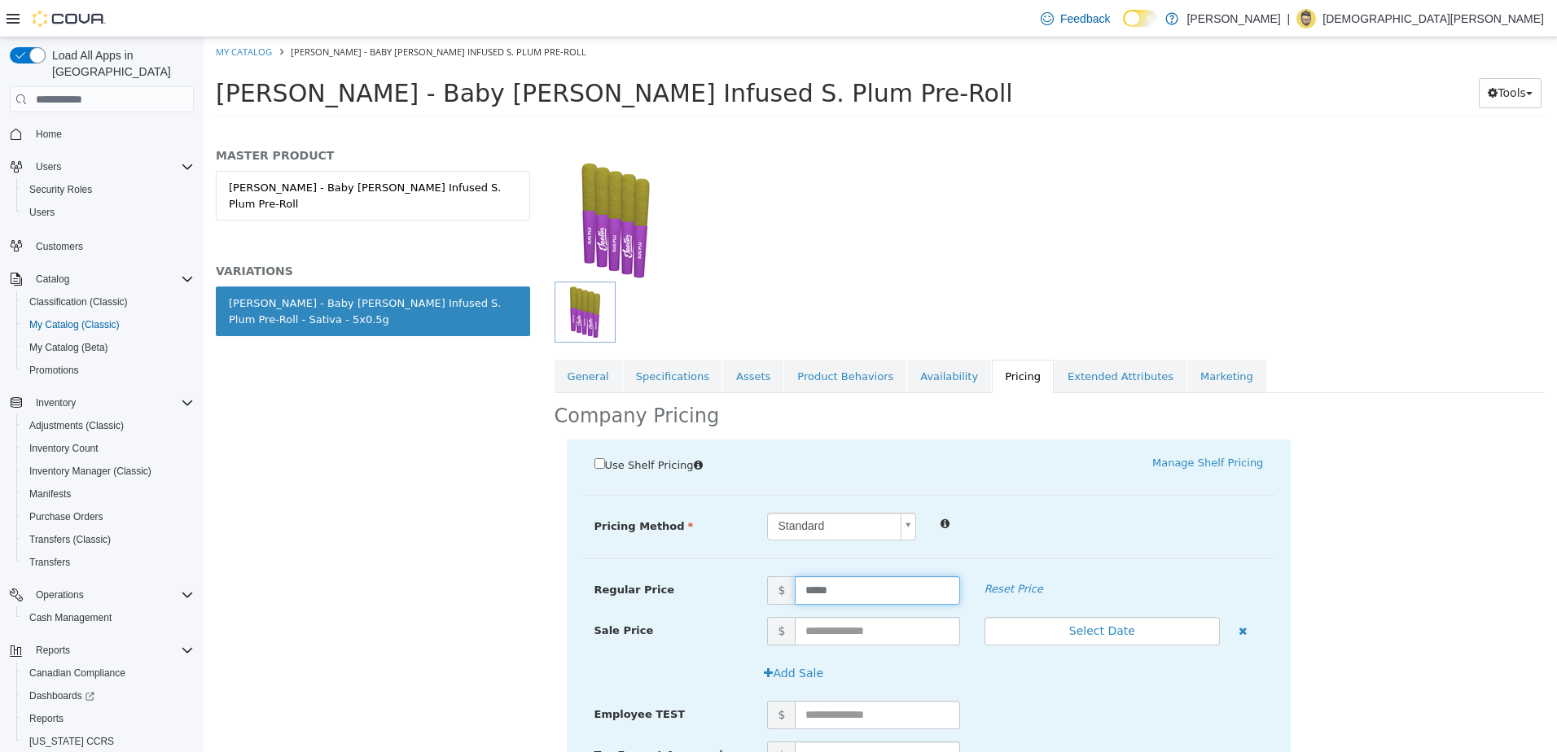
scroll to position [195, 0]
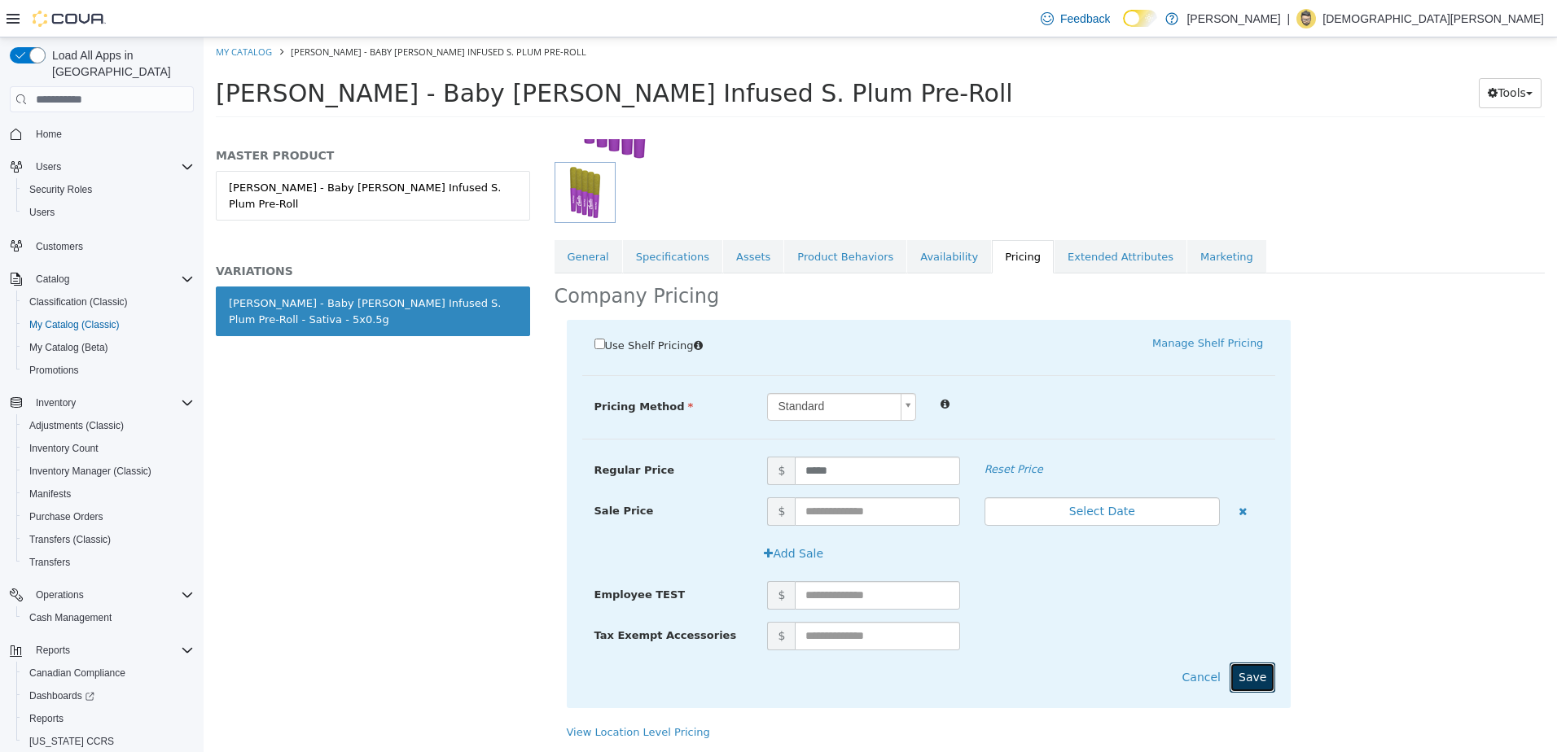
click at [1251, 673] on button "Save" at bounding box center [1252, 678] width 46 height 30
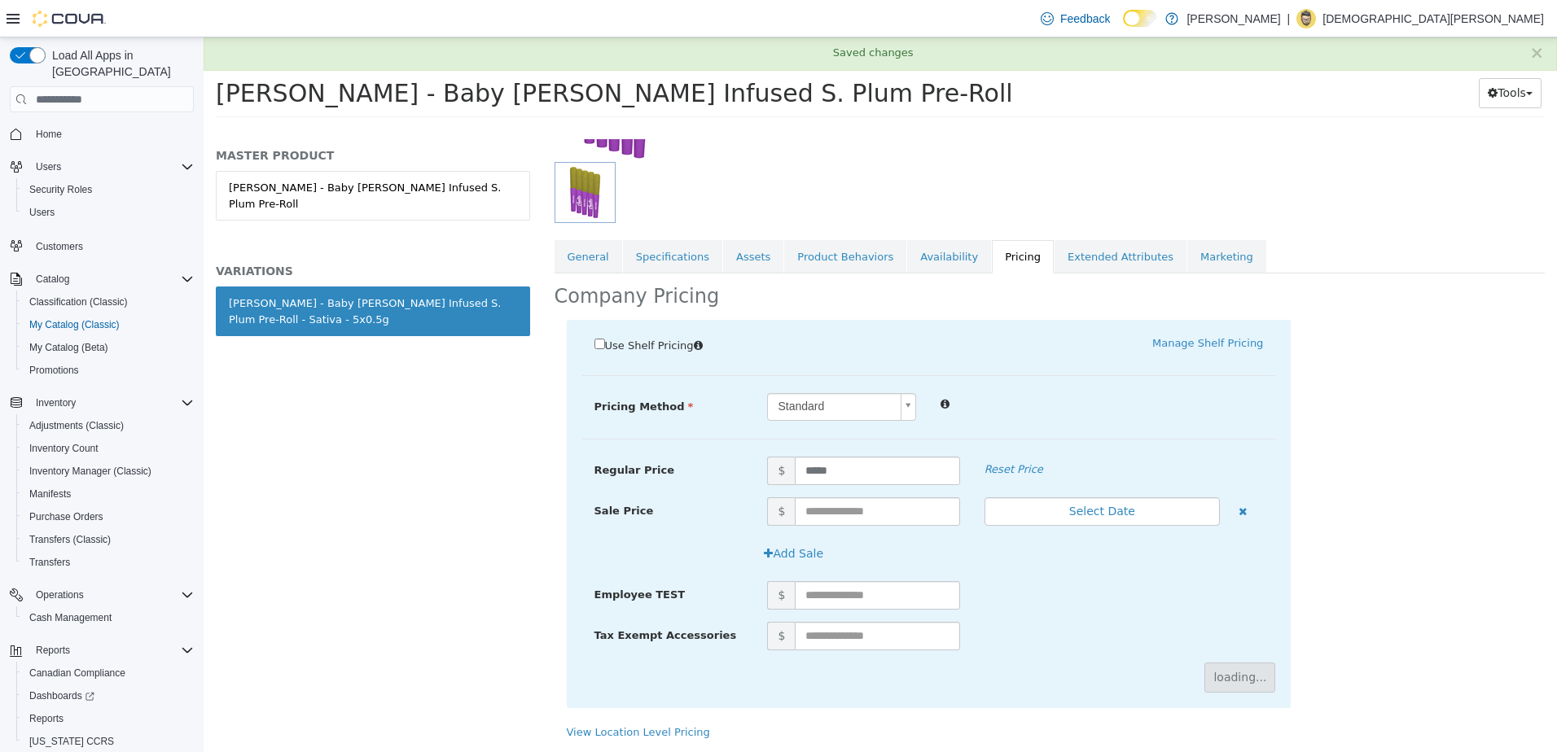
scroll to position [0, 0]
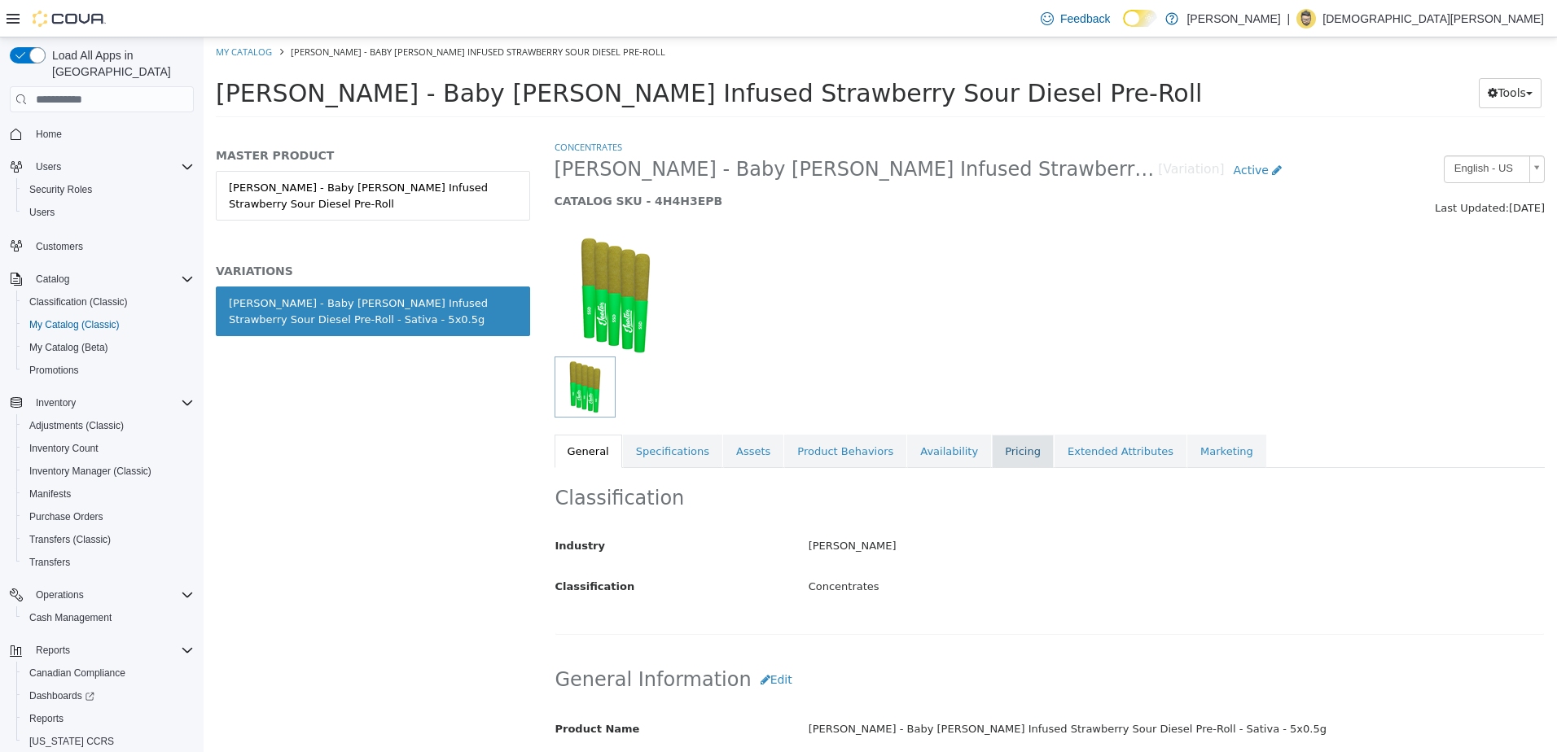
click at [992, 443] on link "Pricing" at bounding box center [1023, 452] width 62 height 34
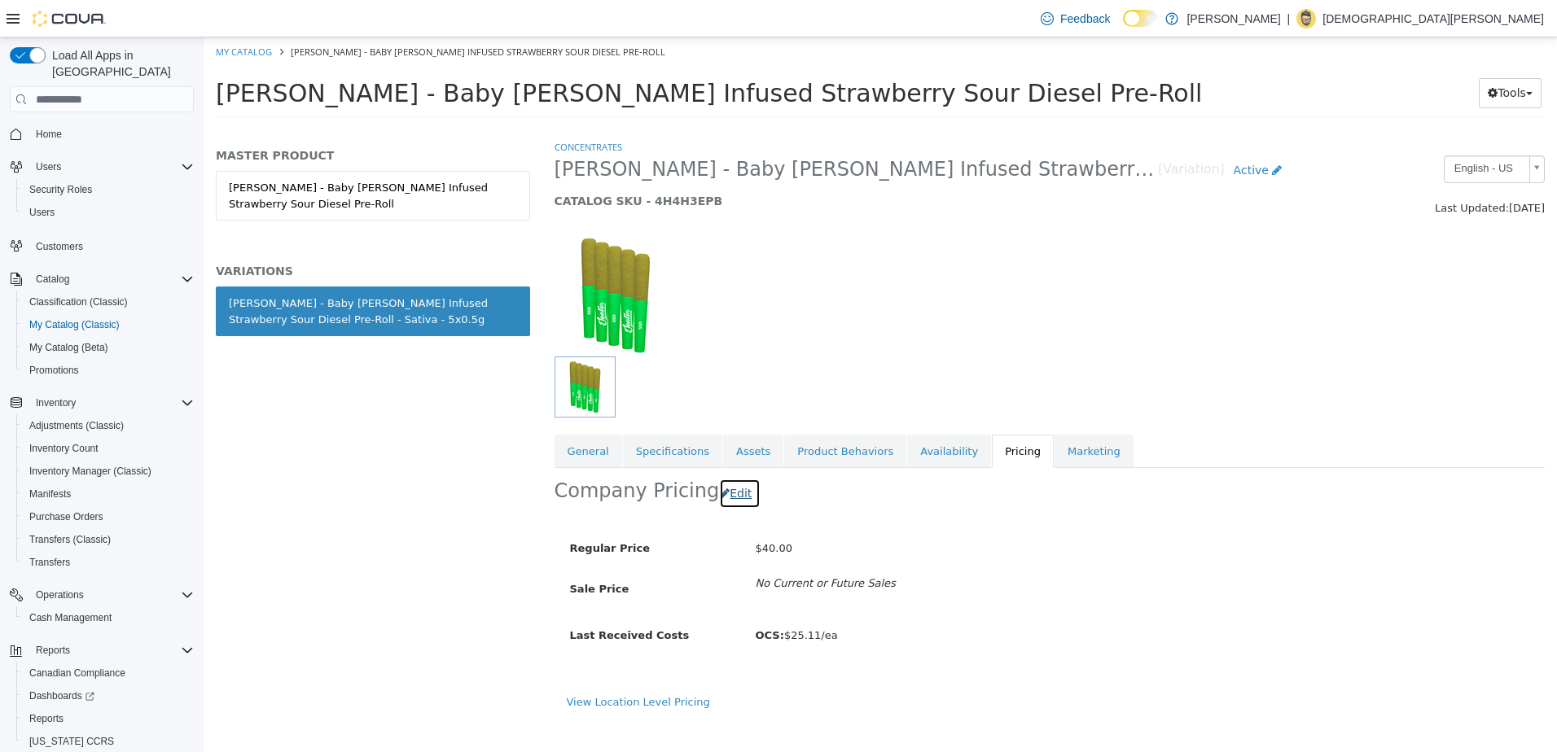
click at [724, 491] on button "Edit" at bounding box center [740, 494] width 42 height 30
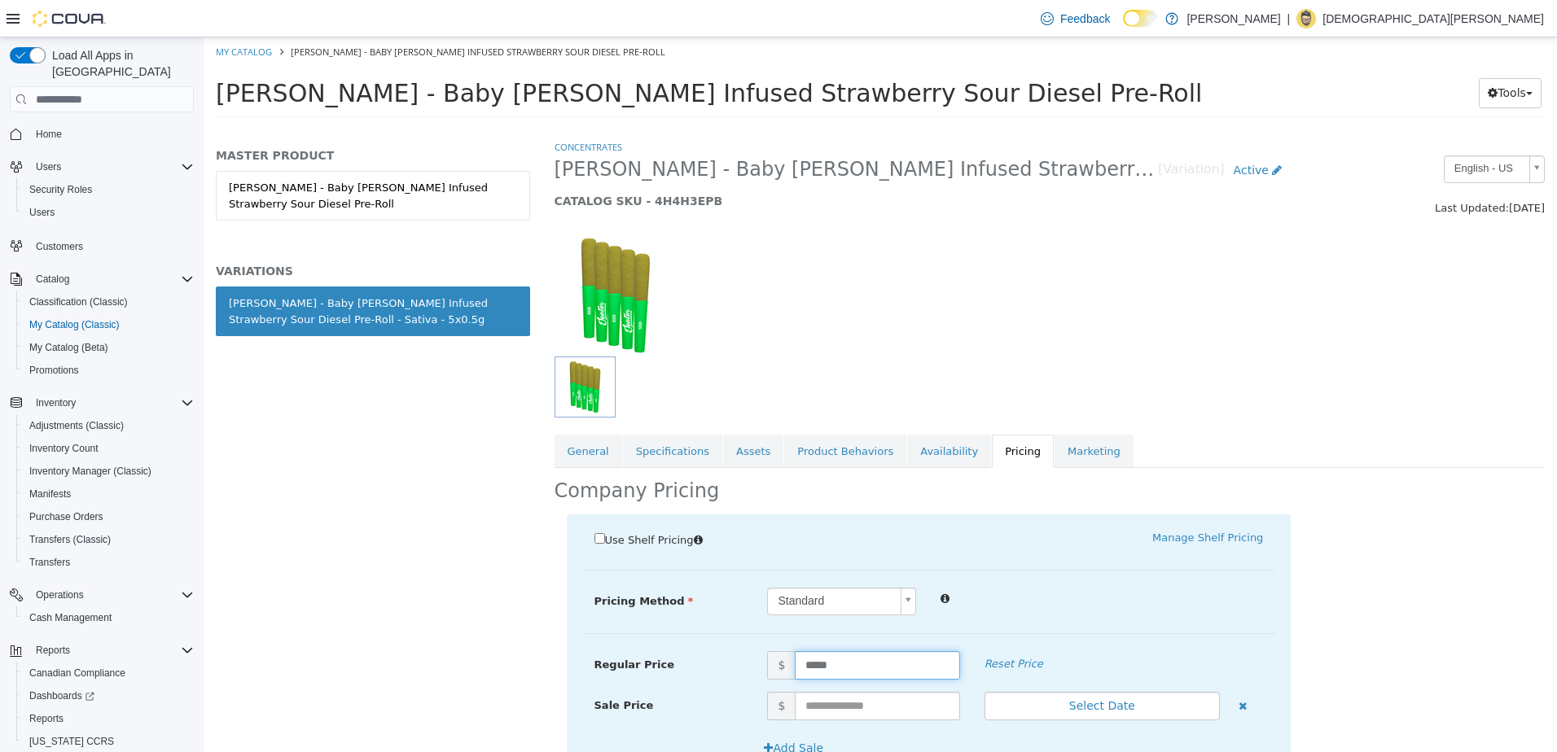
click at [841, 660] on input "*****" at bounding box center [877, 665] width 164 height 28
type input "*****"
click at [1205, 610] on div "Standard *" at bounding box center [1015, 602] width 520 height 28
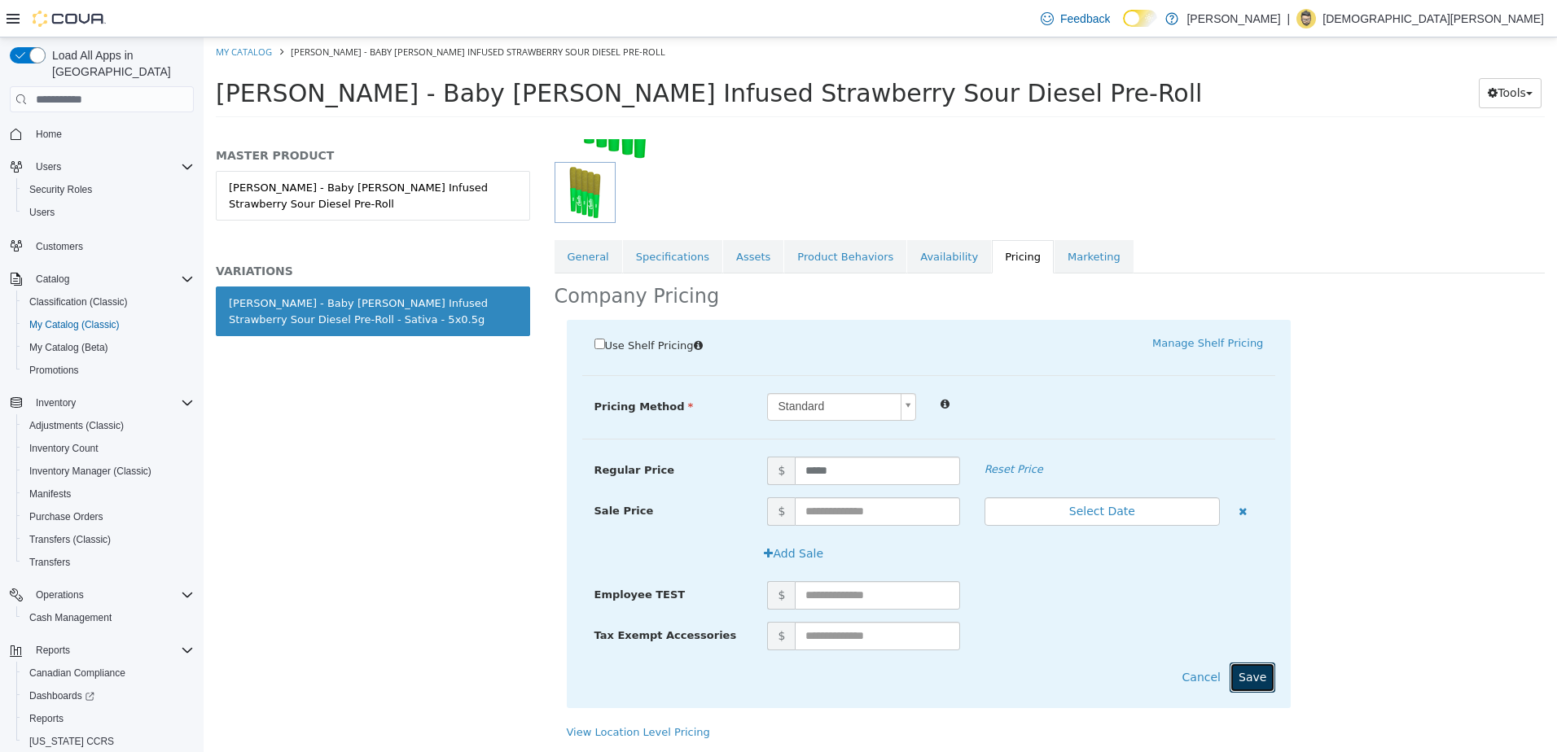
click at [1244, 682] on button "Save" at bounding box center [1252, 678] width 46 height 30
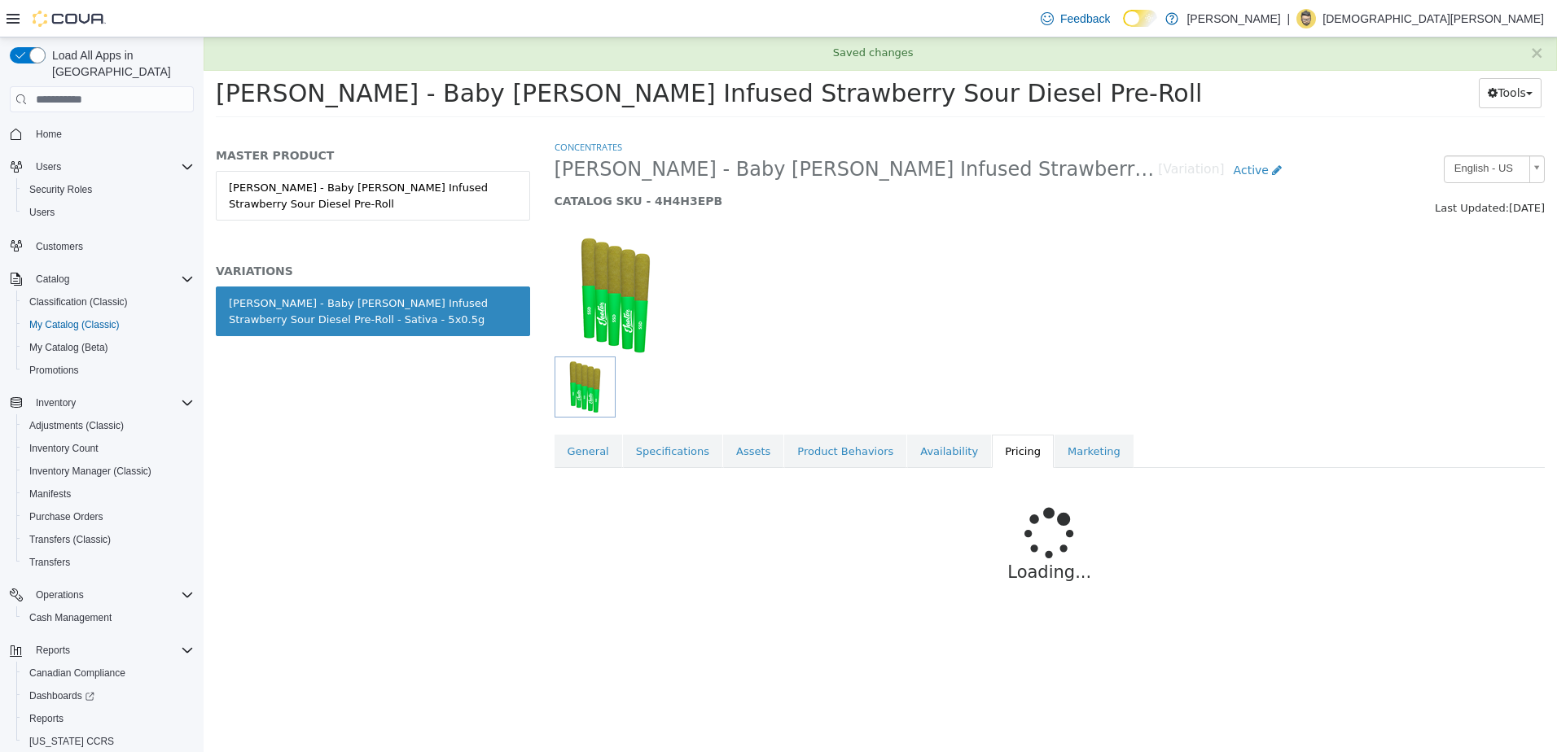
scroll to position [0, 0]
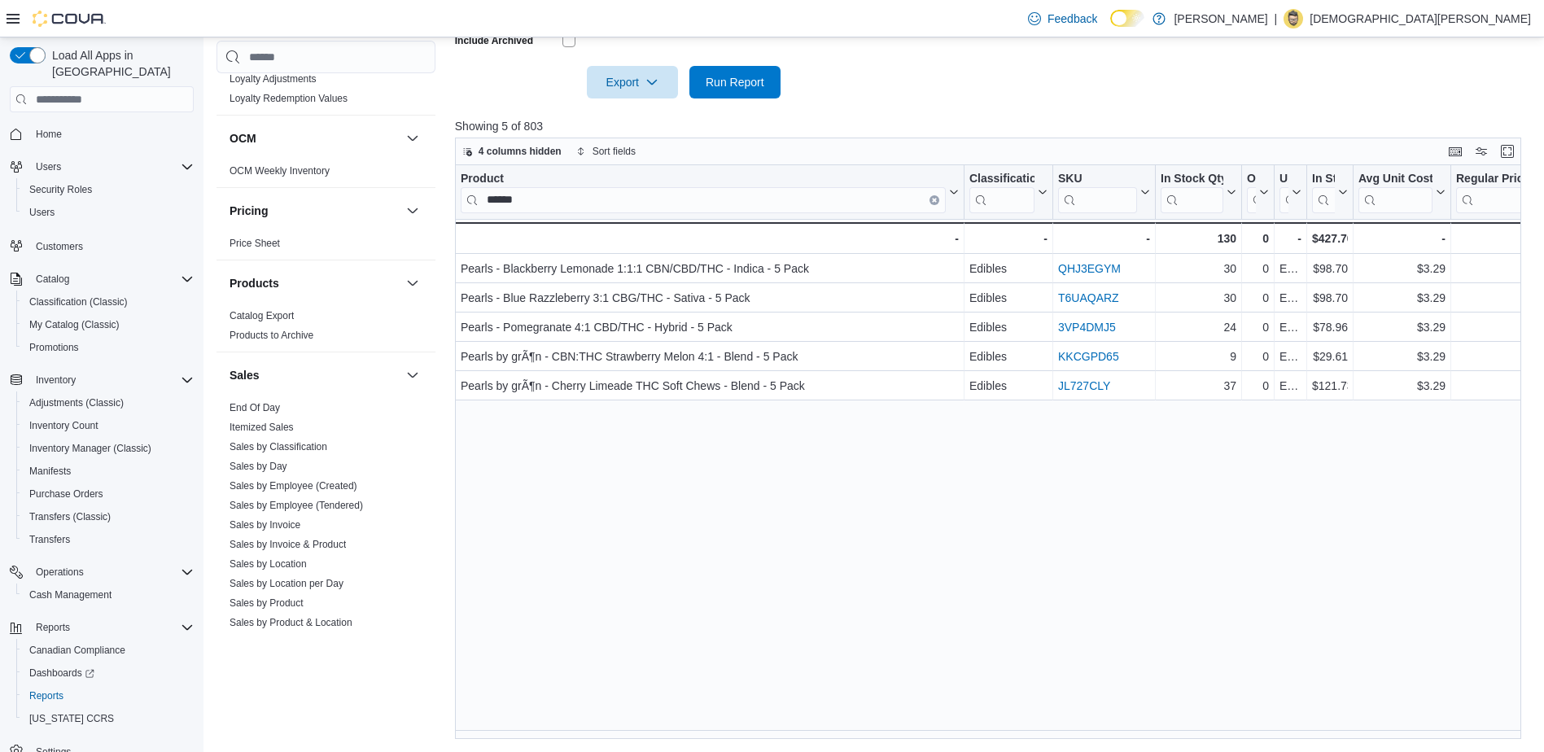
scroll to position [1005, 0]
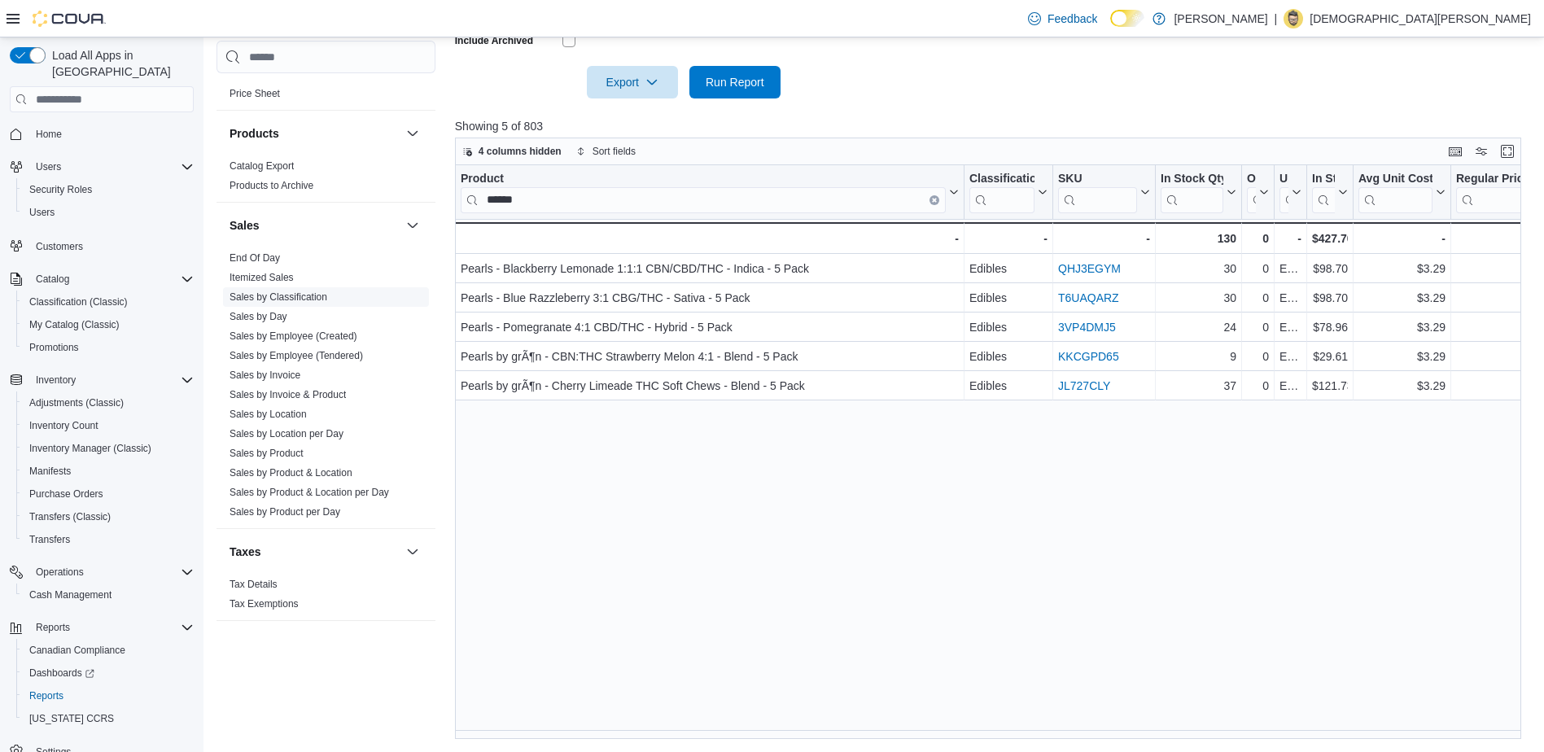
click at [311, 293] on link "Sales by Classification" at bounding box center [279, 296] width 98 height 11
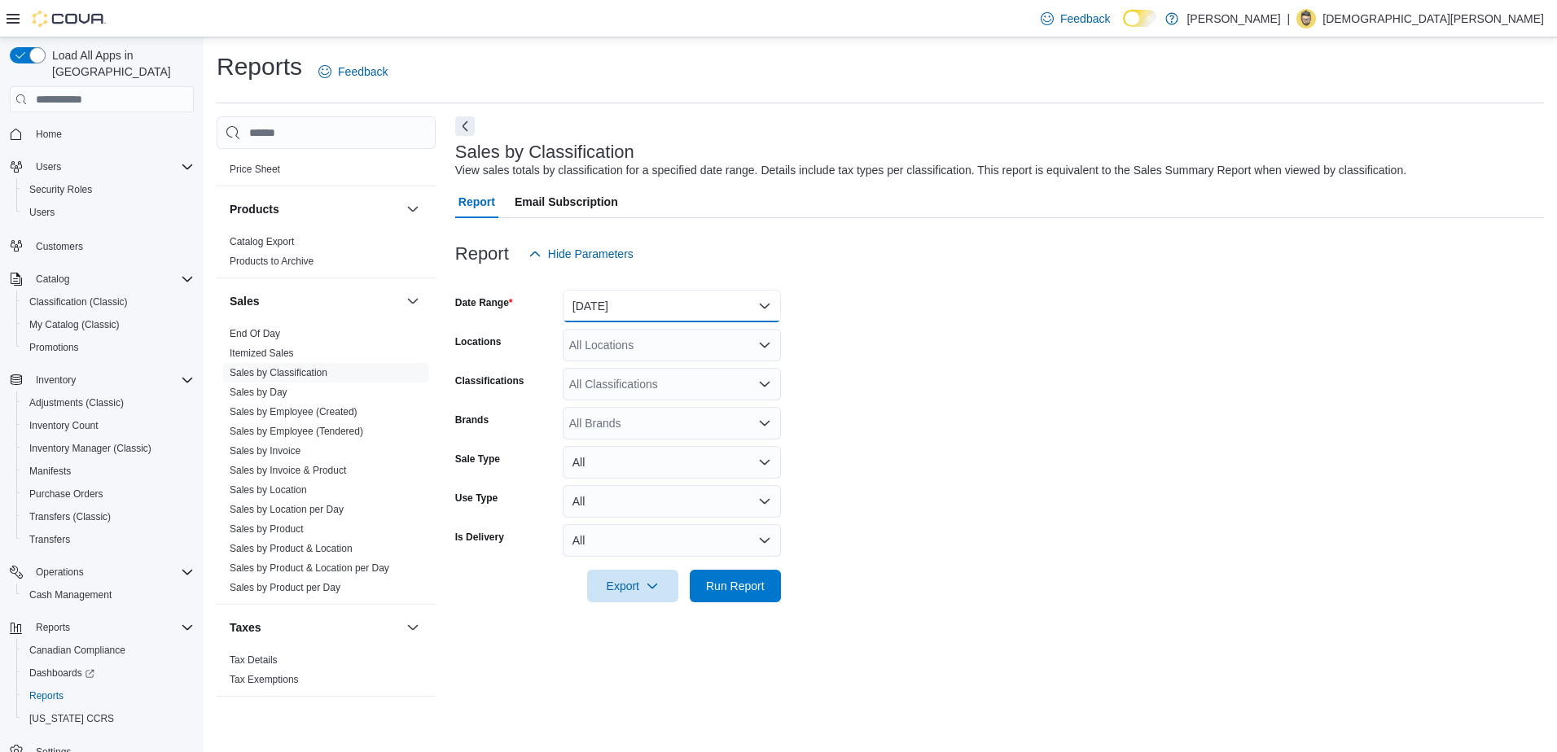
click at [626, 312] on button "Yesterday" at bounding box center [672, 306] width 218 height 33
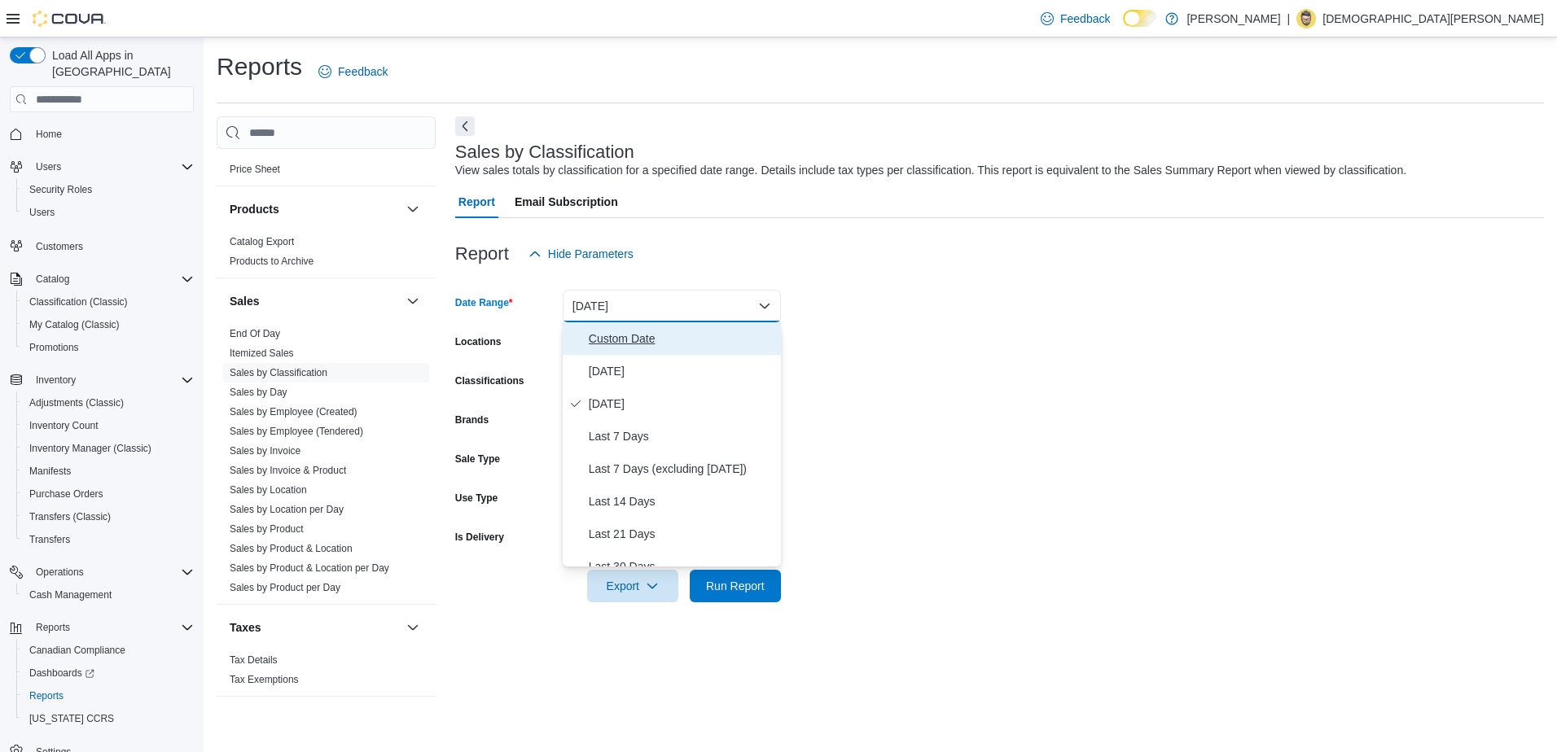
click at [609, 341] on span "Custom Date" at bounding box center [682, 339] width 186 height 20
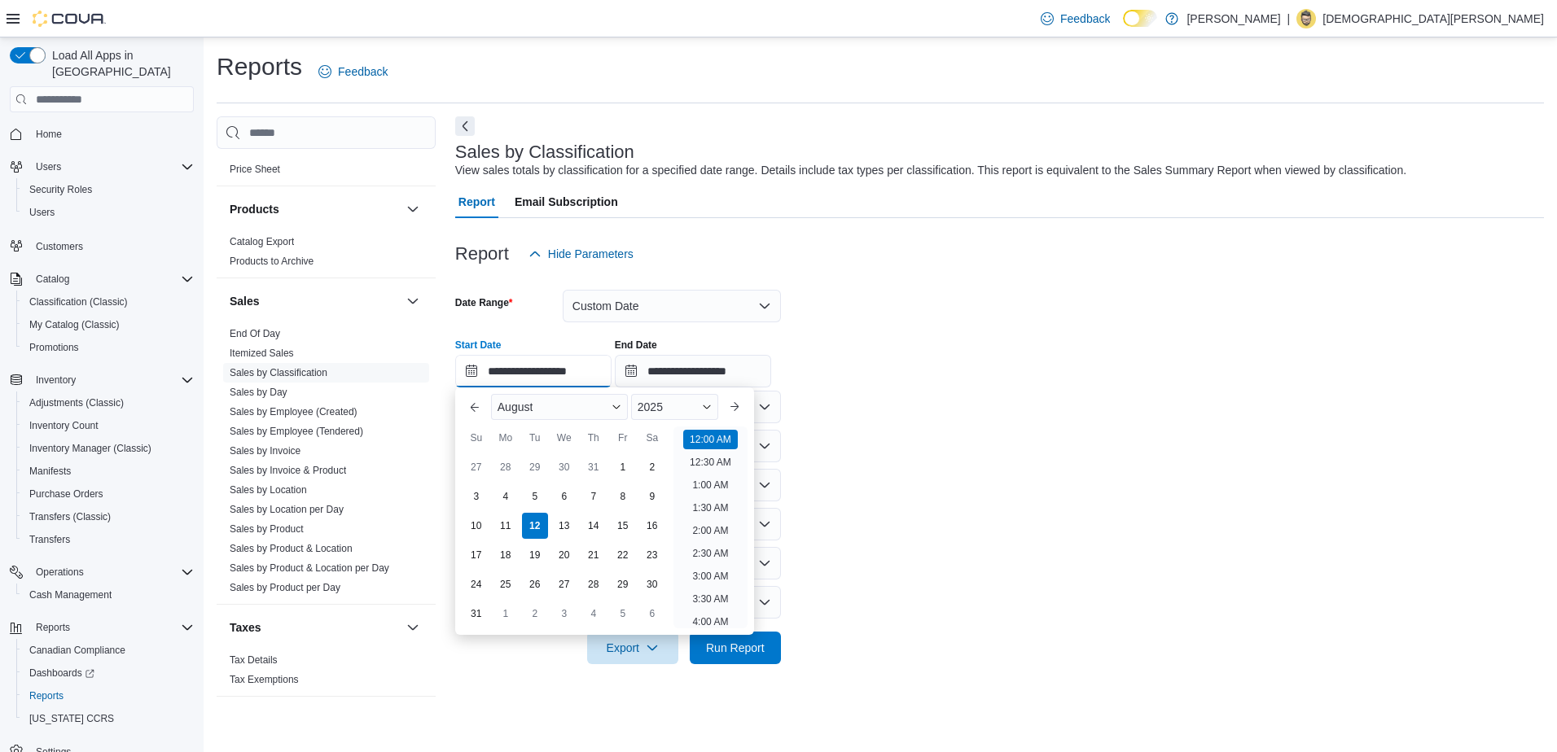
click at [472, 369] on input "**********" at bounding box center [533, 371] width 156 height 33
click at [482, 410] on button "Previous Month" at bounding box center [475, 407] width 26 height 26
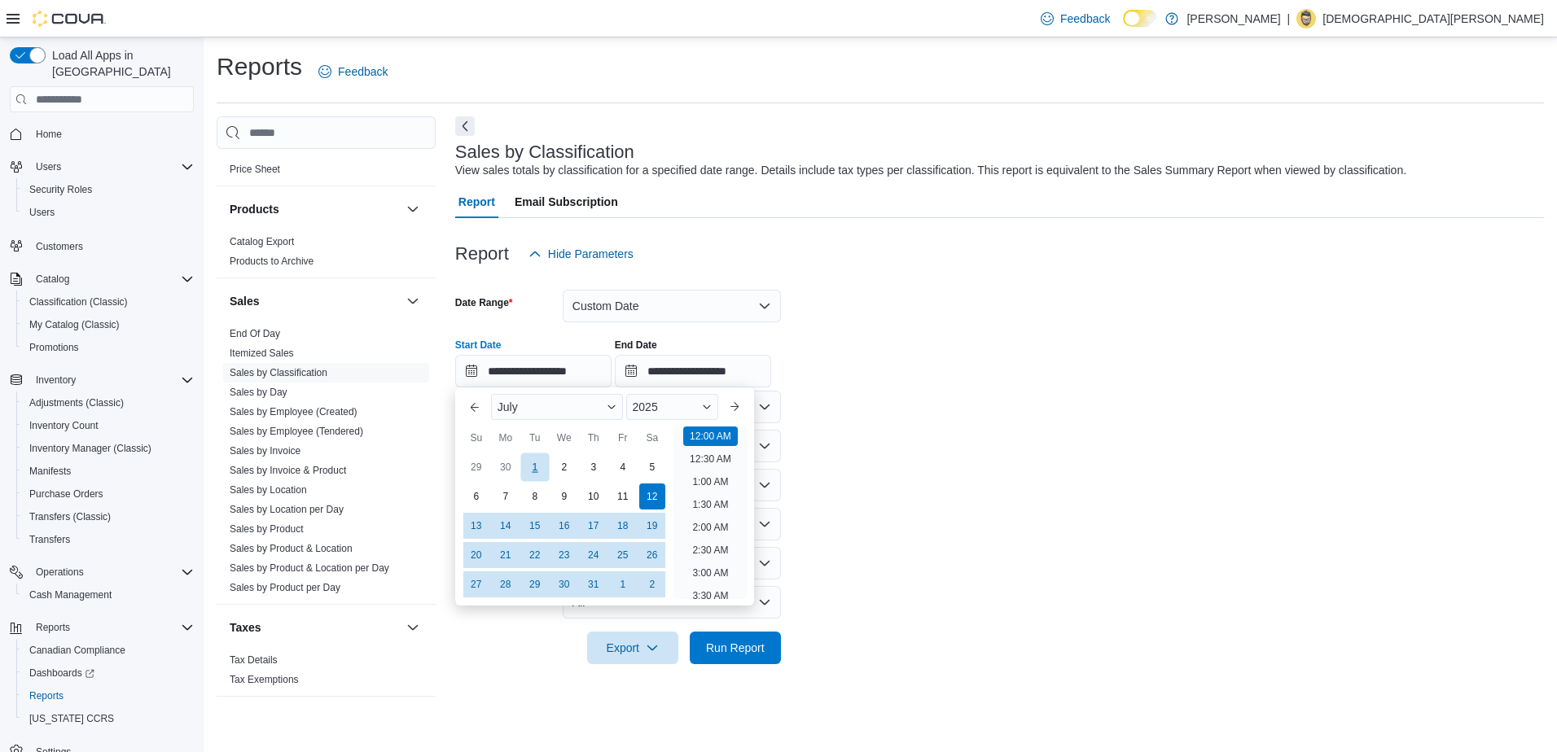
click at [541, 462] on div "1" at bounding box center [534, 467] width 28 height 28
type input "**********"
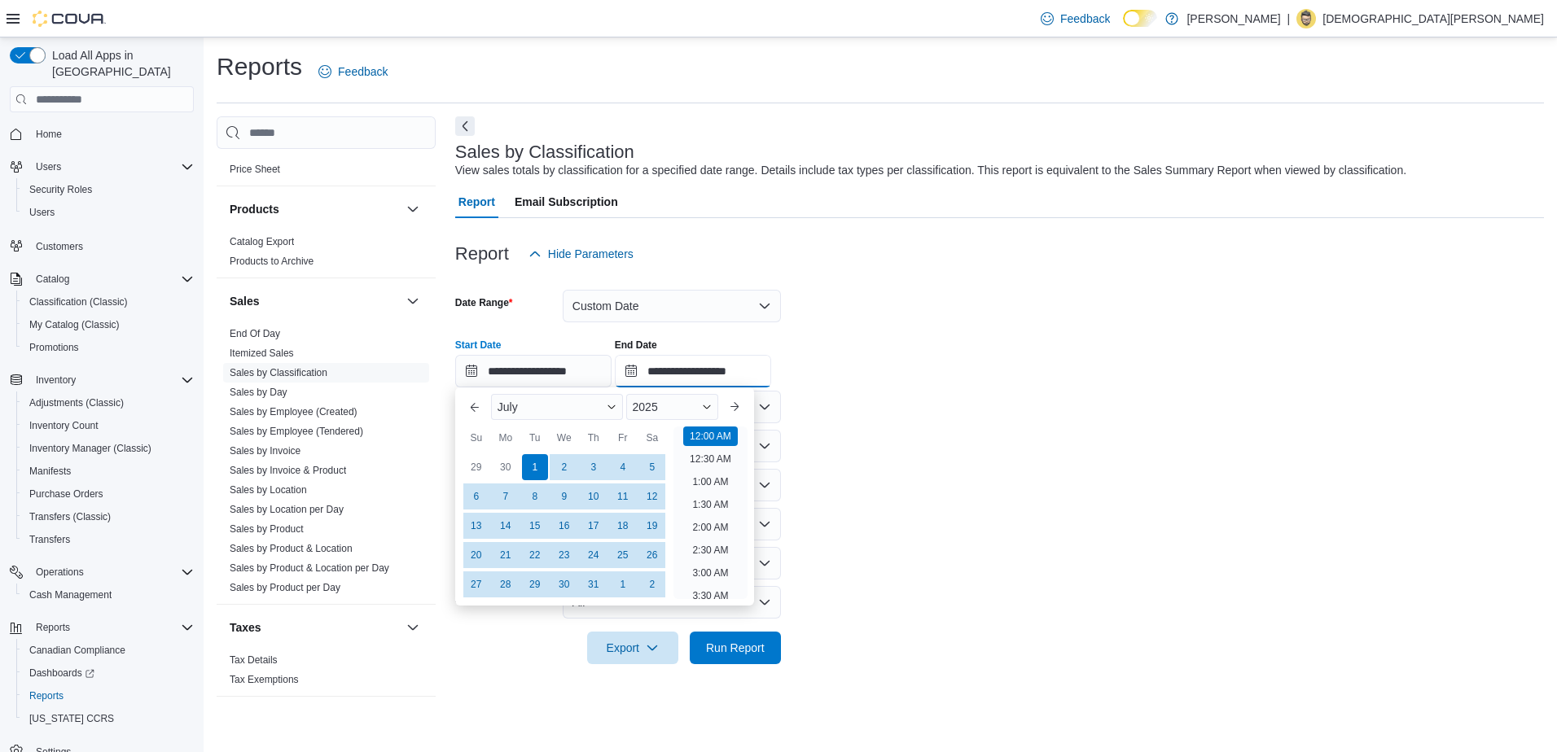
click at [648, 370] on input "**********" at bounding box center [693, 371] width 156 height 33
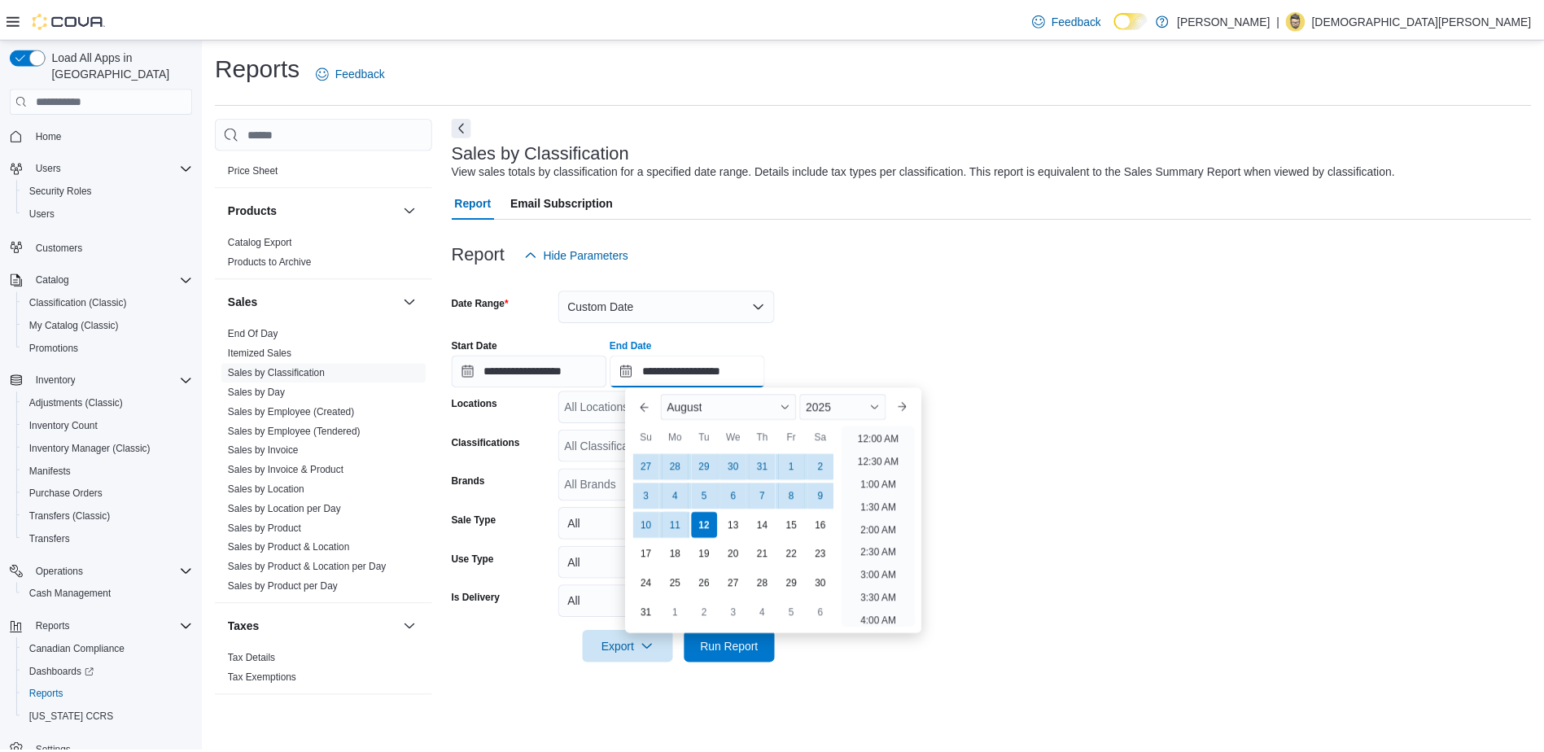
scroll to position [896, 0]
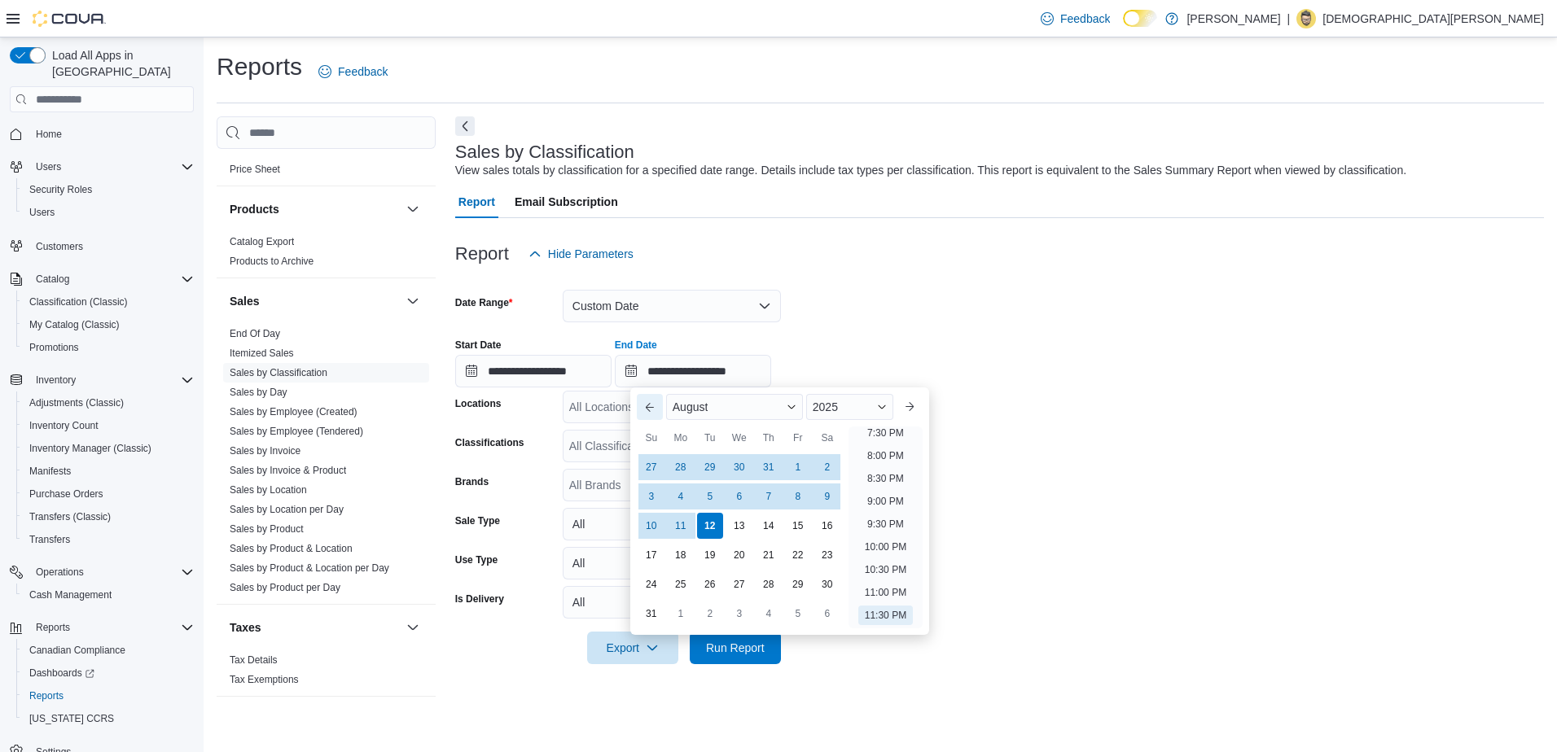
click at [643, 411] on button "Previous Month" at bounding box center [650, 407] width 26 height 26
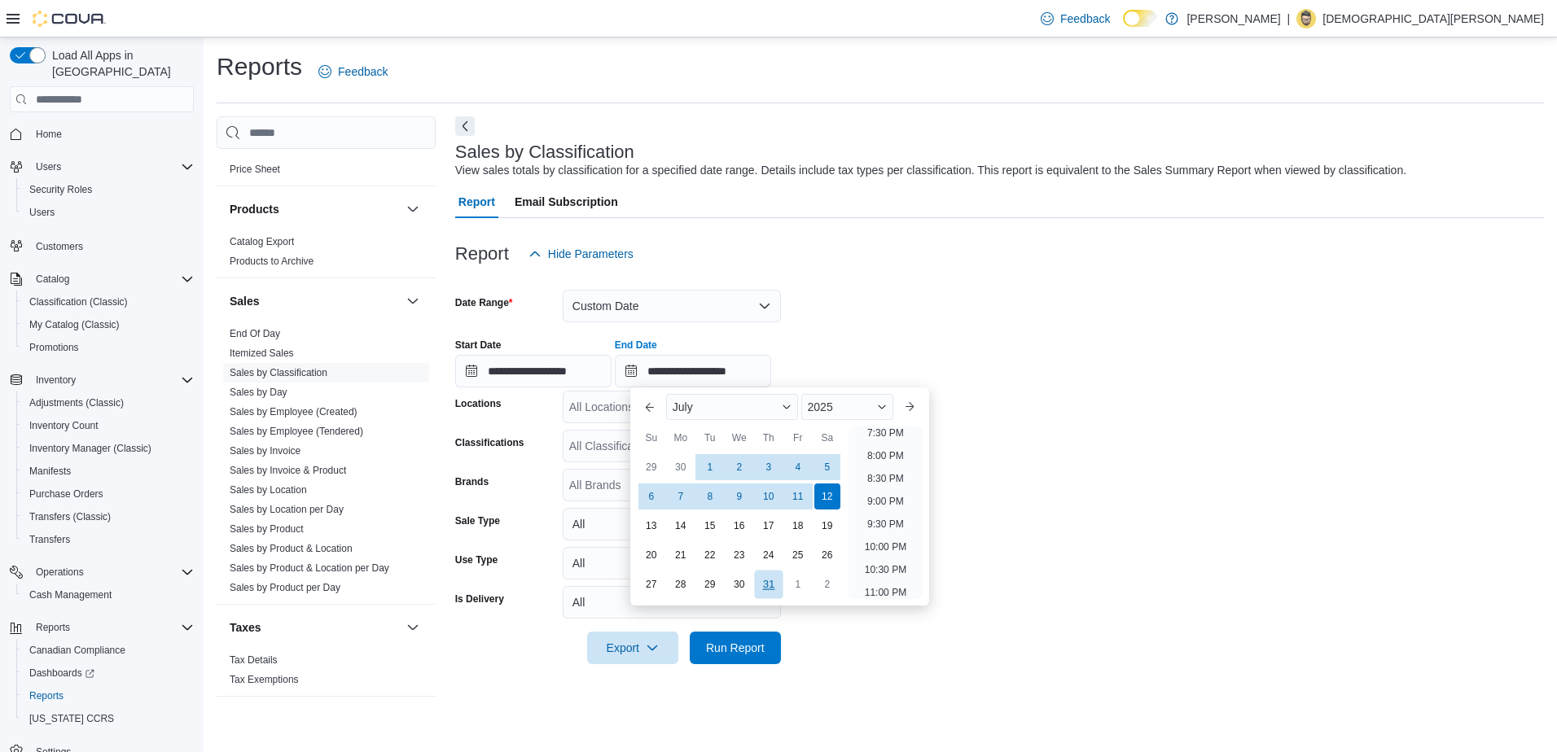
click at [766, 584] on div "31" at bounding box center [768, 585] width 28 height 28
type input "**********"
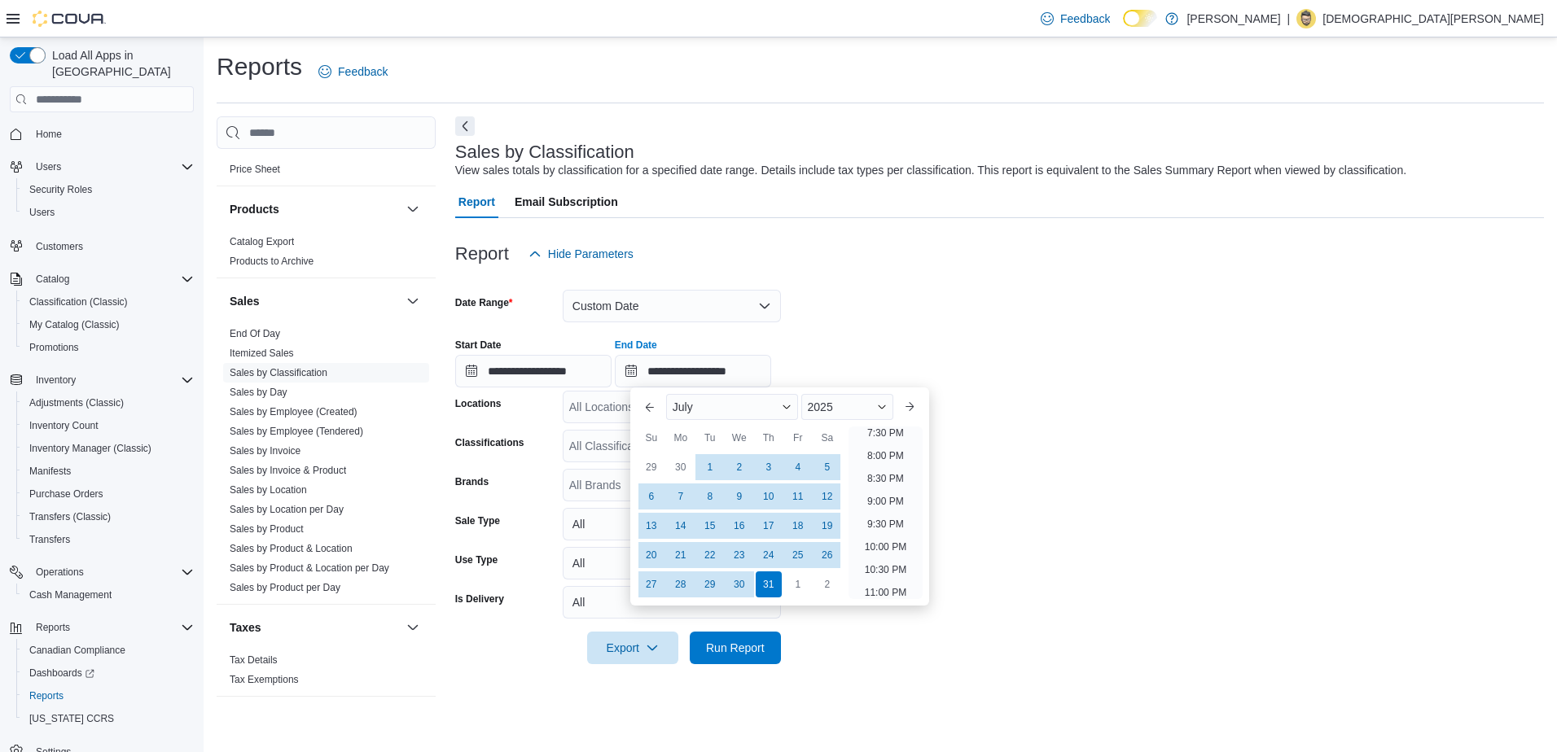
click at [1023, 303] on form "**********" at bounding box center [999, 467] width 1089 height 394
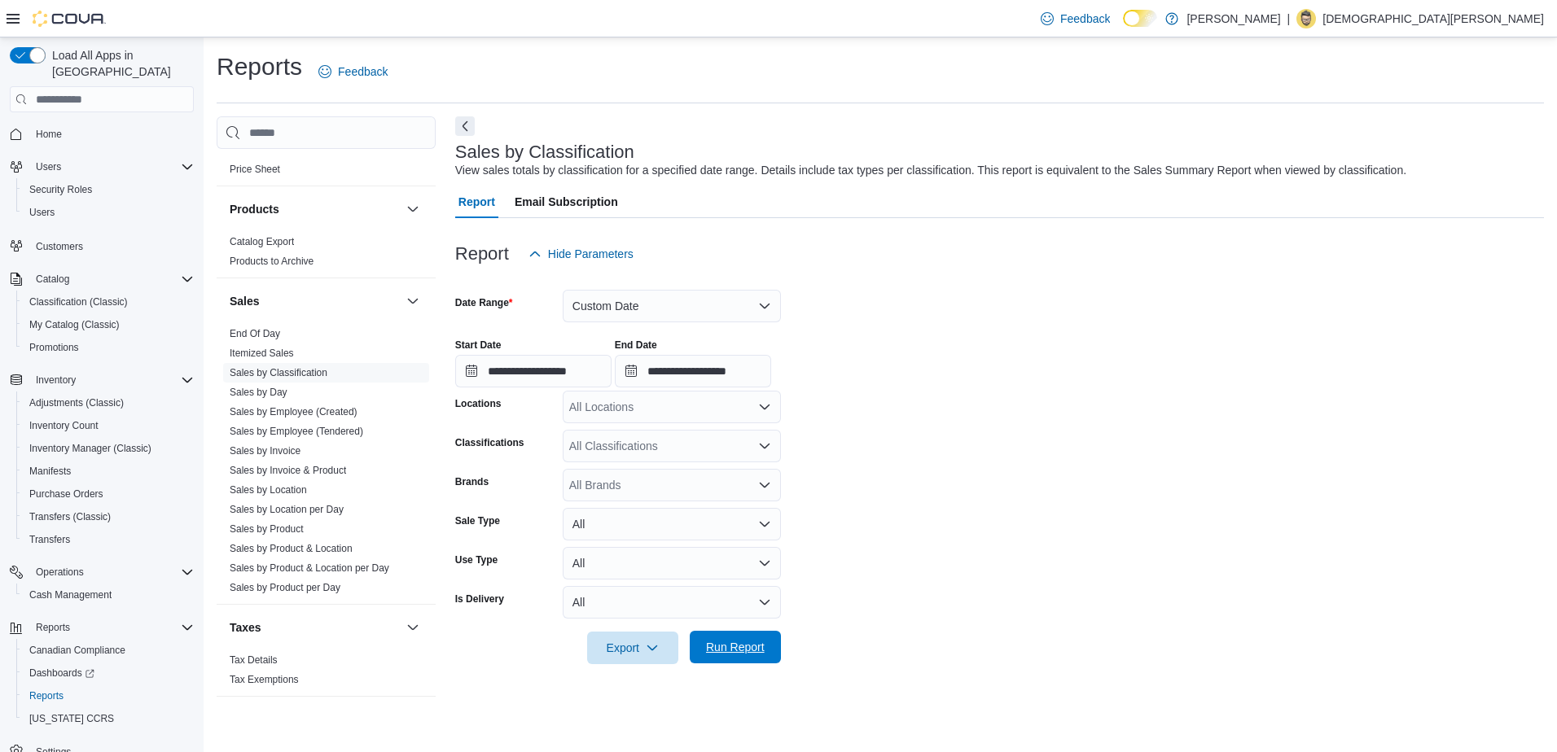
click at [733, 651] on span "Run Report" at bounding box center [735, 647] width 59 height 16
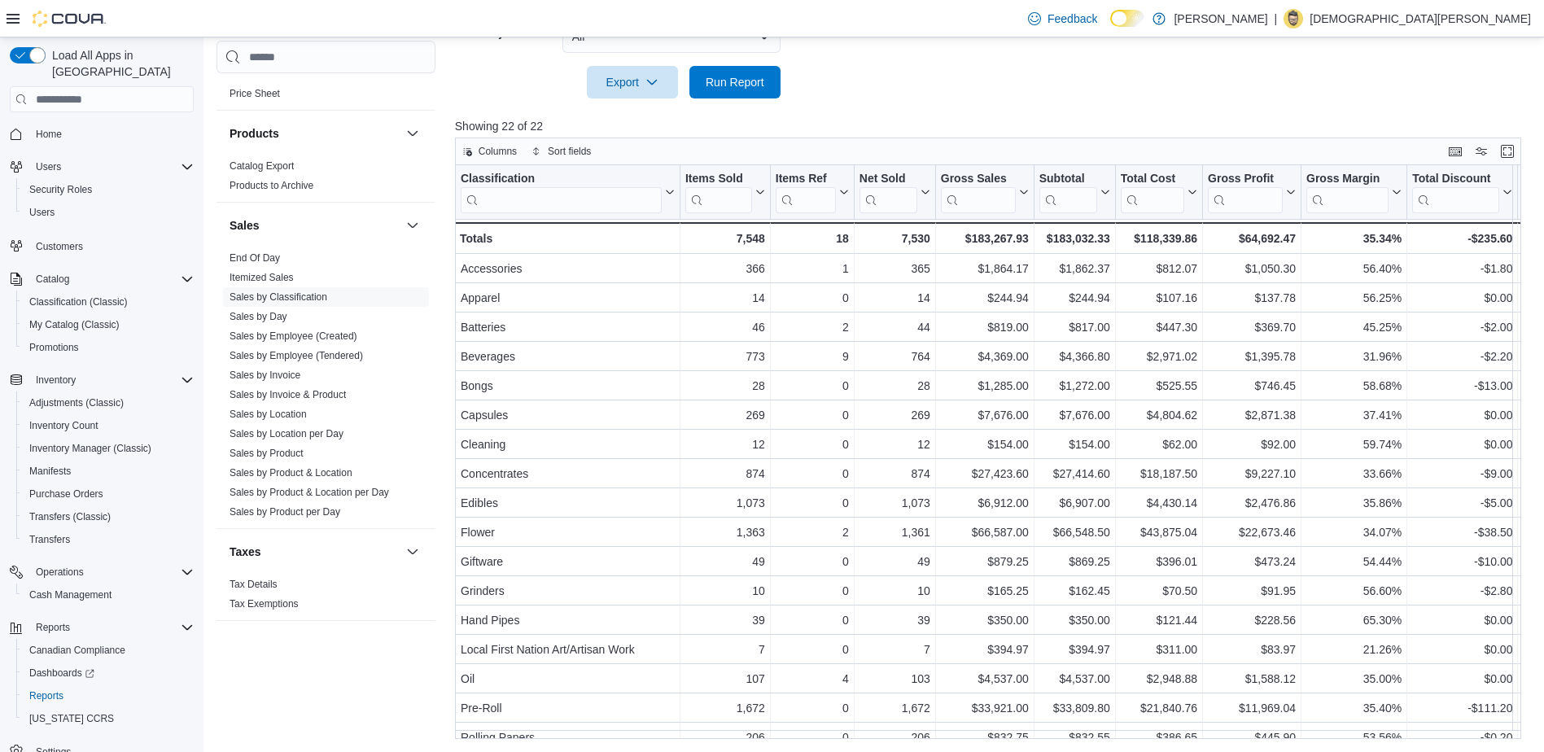
scroll to position [566, 0]
click at [620, 83] on span "Export" at bounding box center [633, 81] width 72 height 33
click at [641, 112] on span "Export to Excel" at bounding box center [634, 114] width 73 height 13
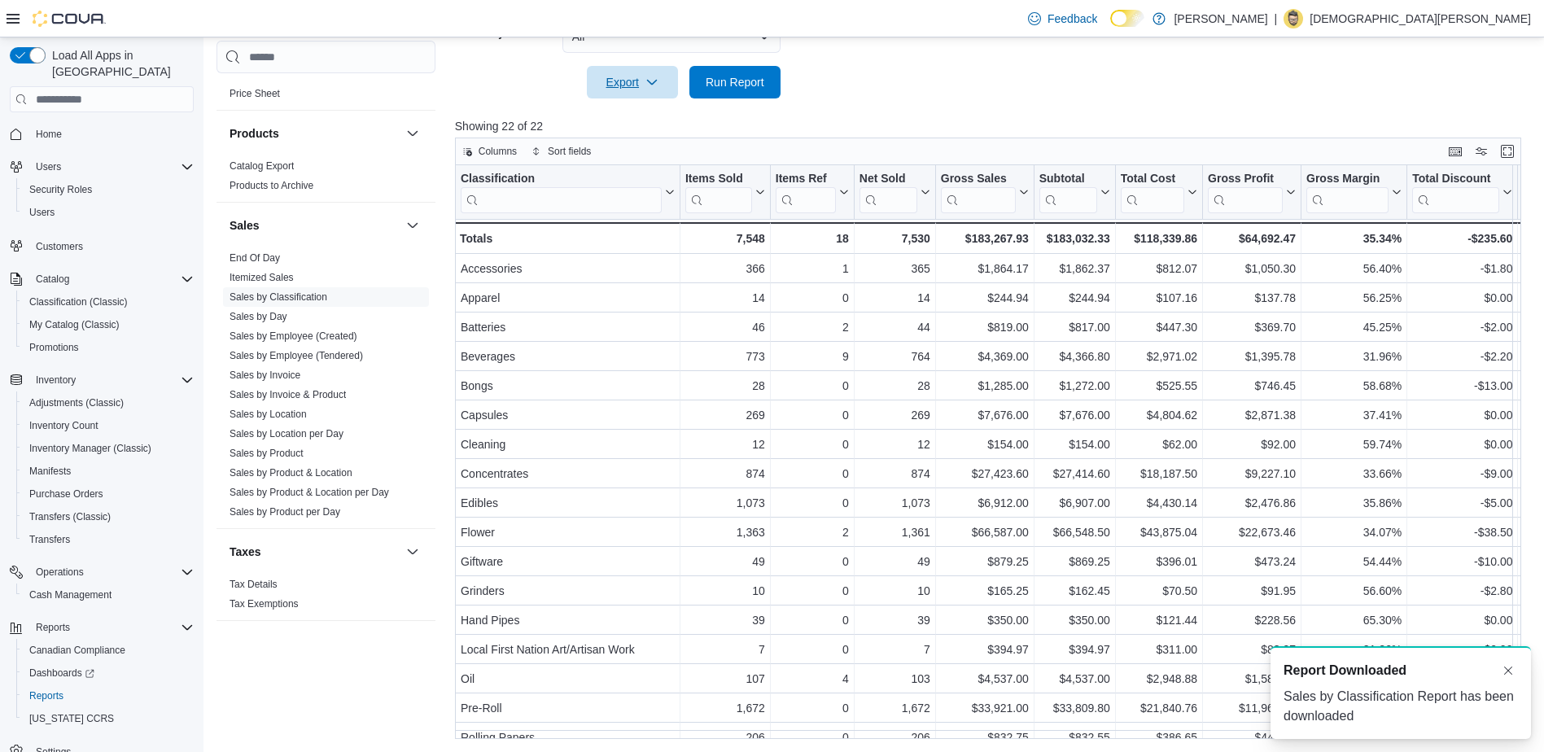
scroll to position [0, 0]
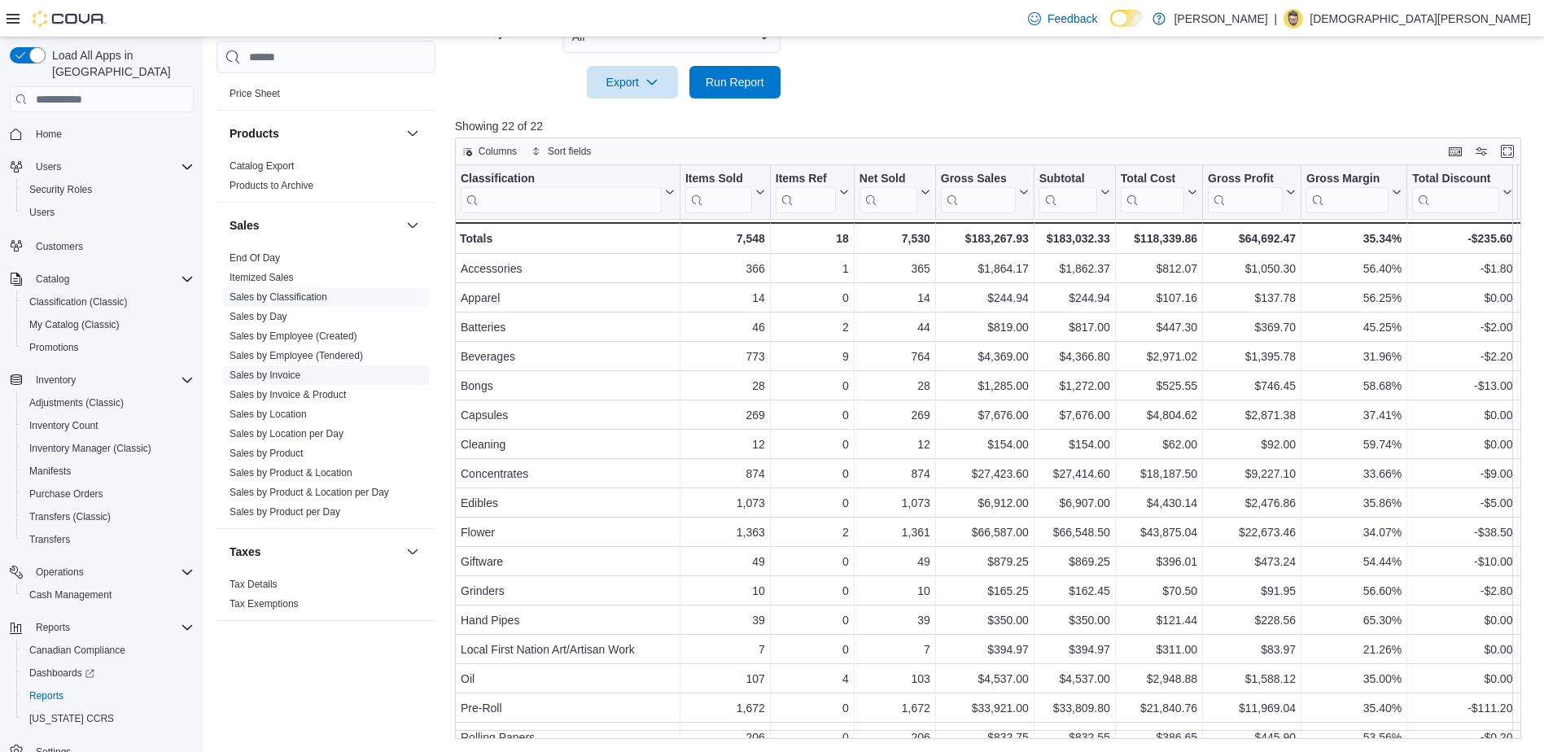
click at [287, 370] on link "Sales by Invoice" at bounding box center [265, 375] width 71 height 11
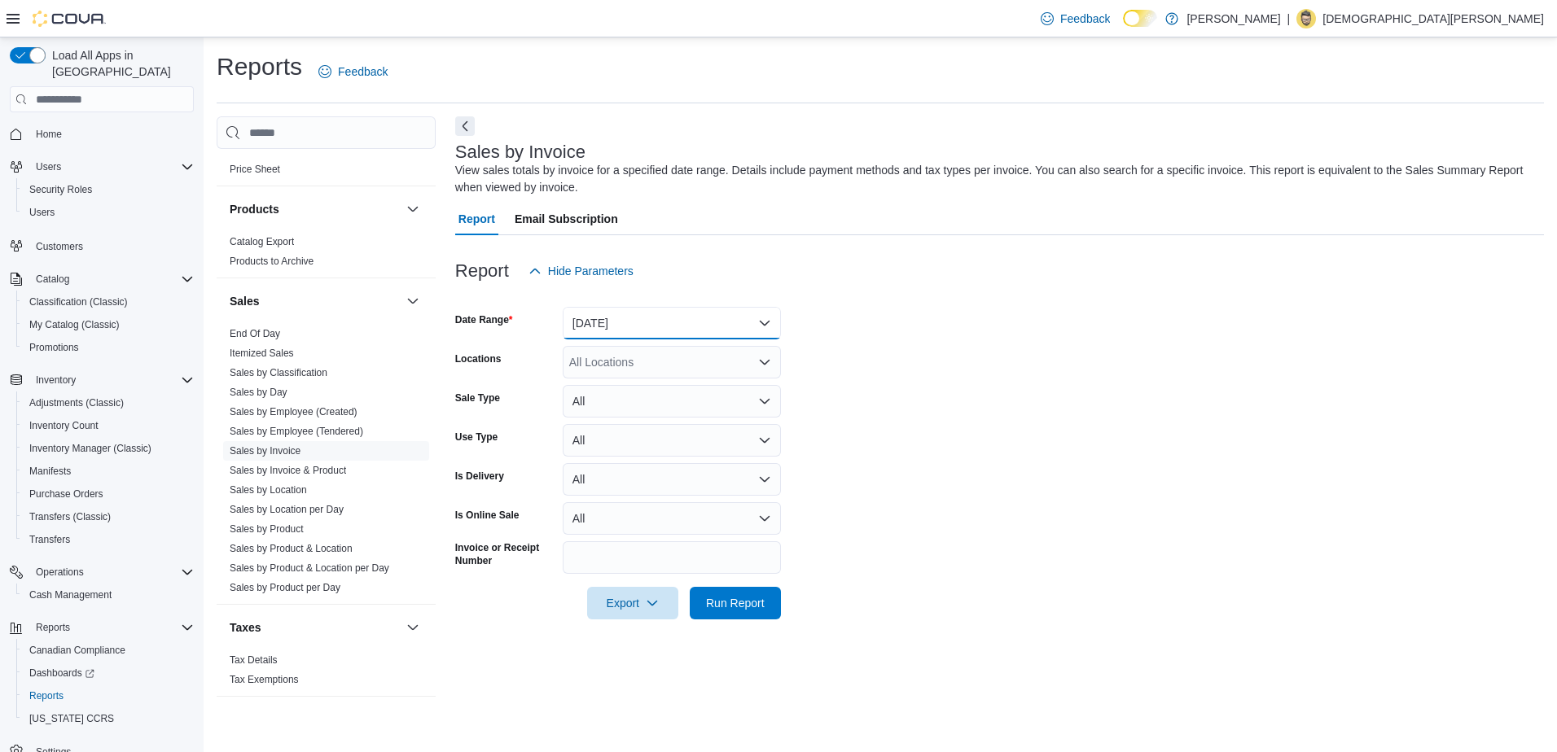
click at [644, 324] on button "Yesterday" at bounding box center [672, 323] width 218 height 33
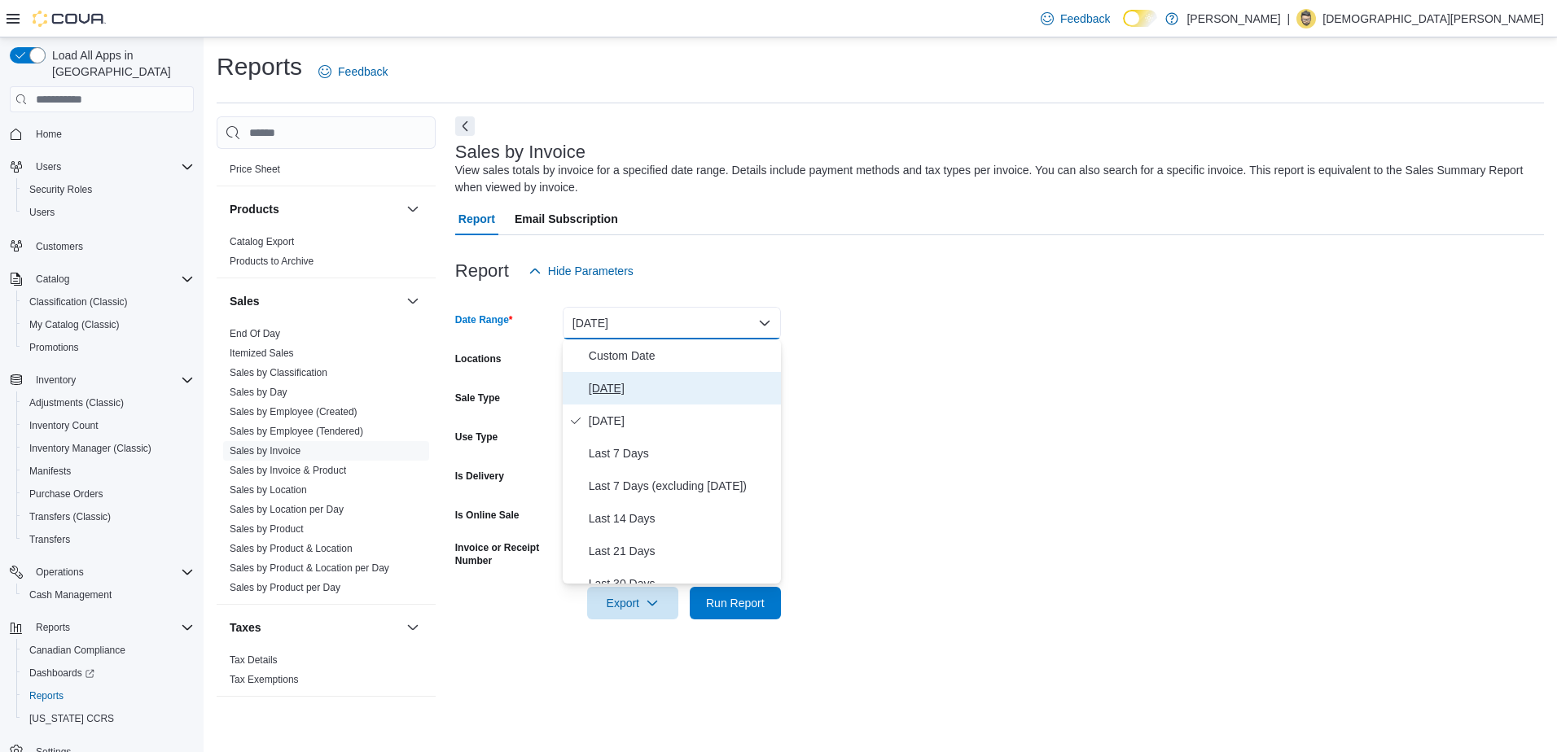
click at [604, 387] on span "[DATE]" at bounding box center [682, 389] width 186 height 20
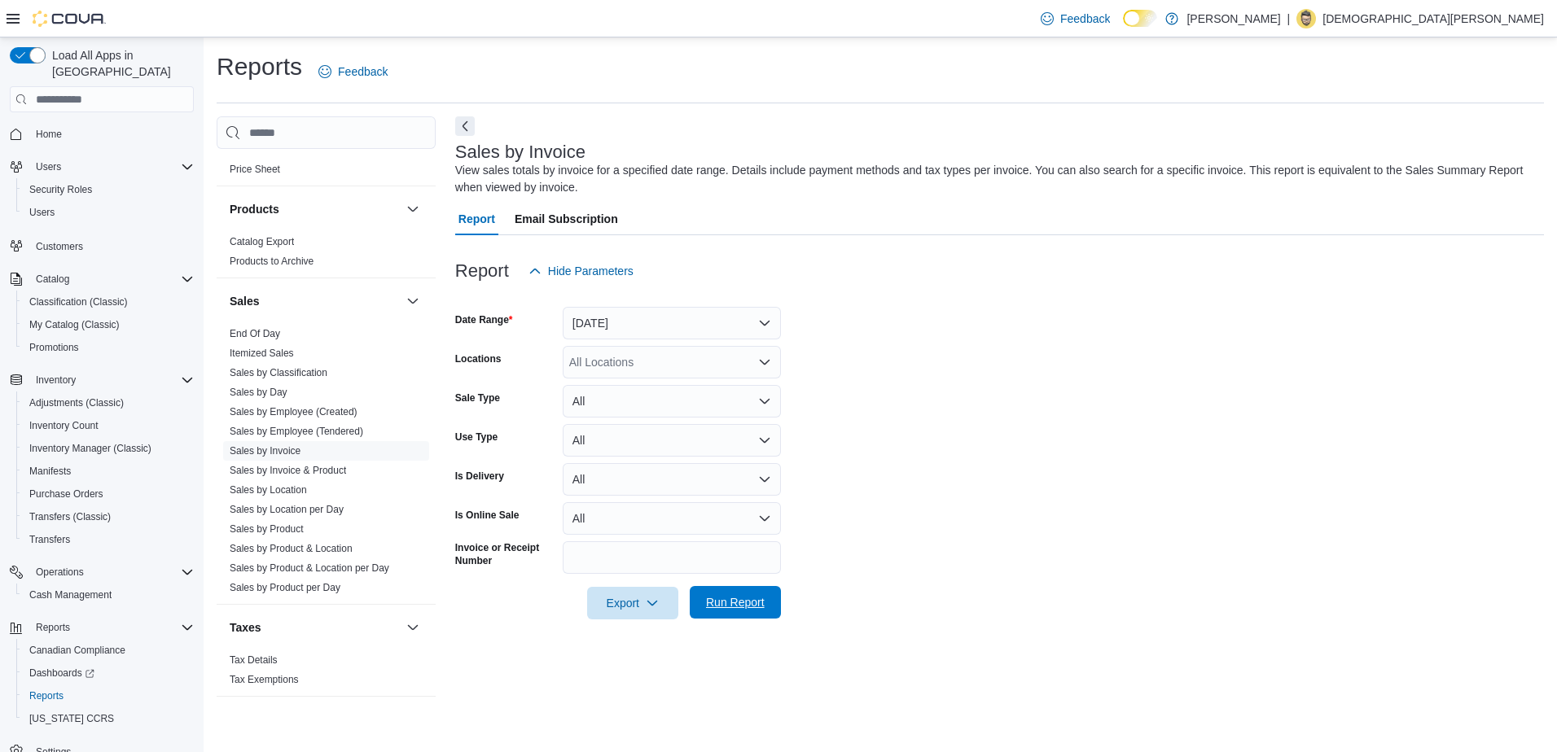
click at [742, 605] on span "Run Report" at bounding box center [735, 602] width 59 height 16
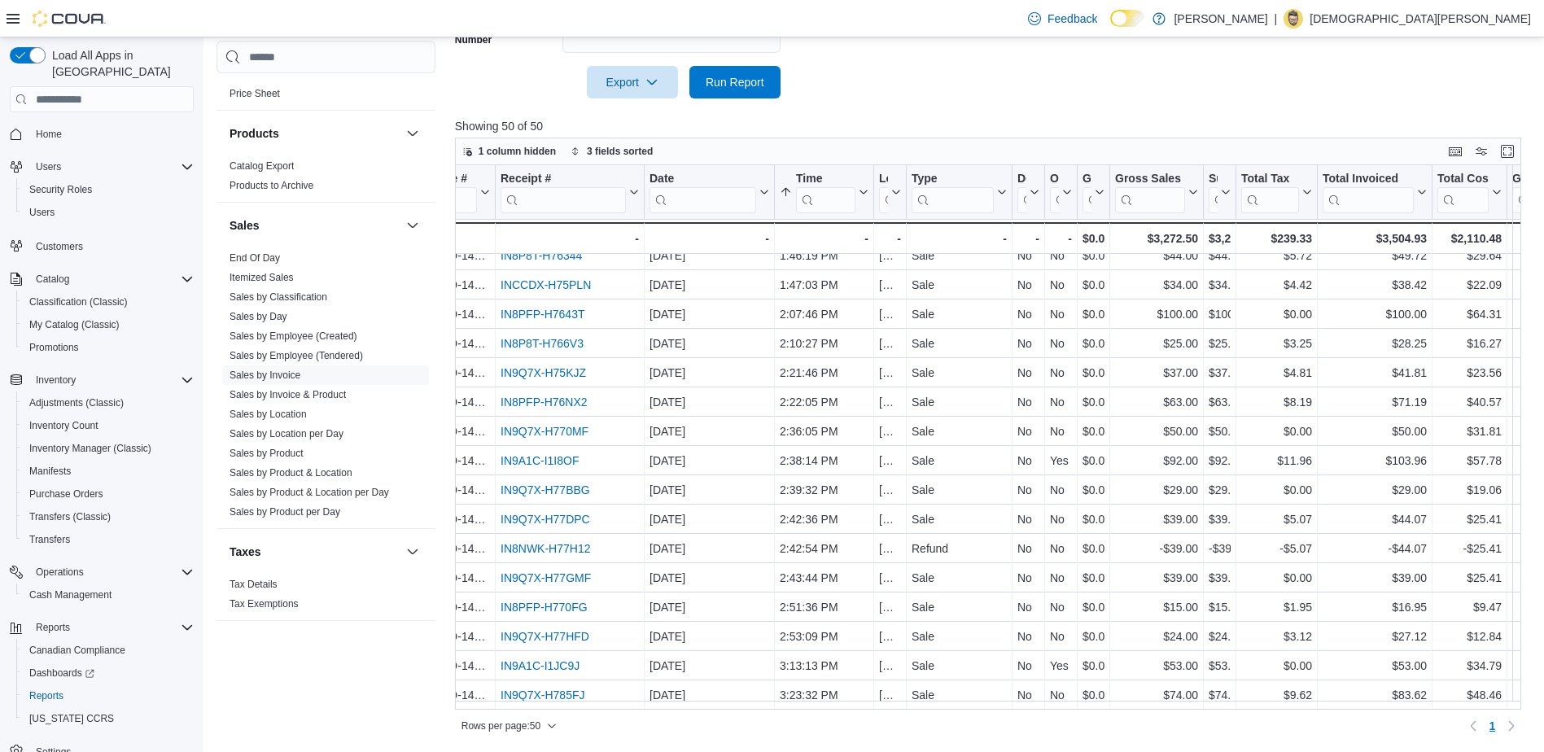
scroll to position [1018, 0]
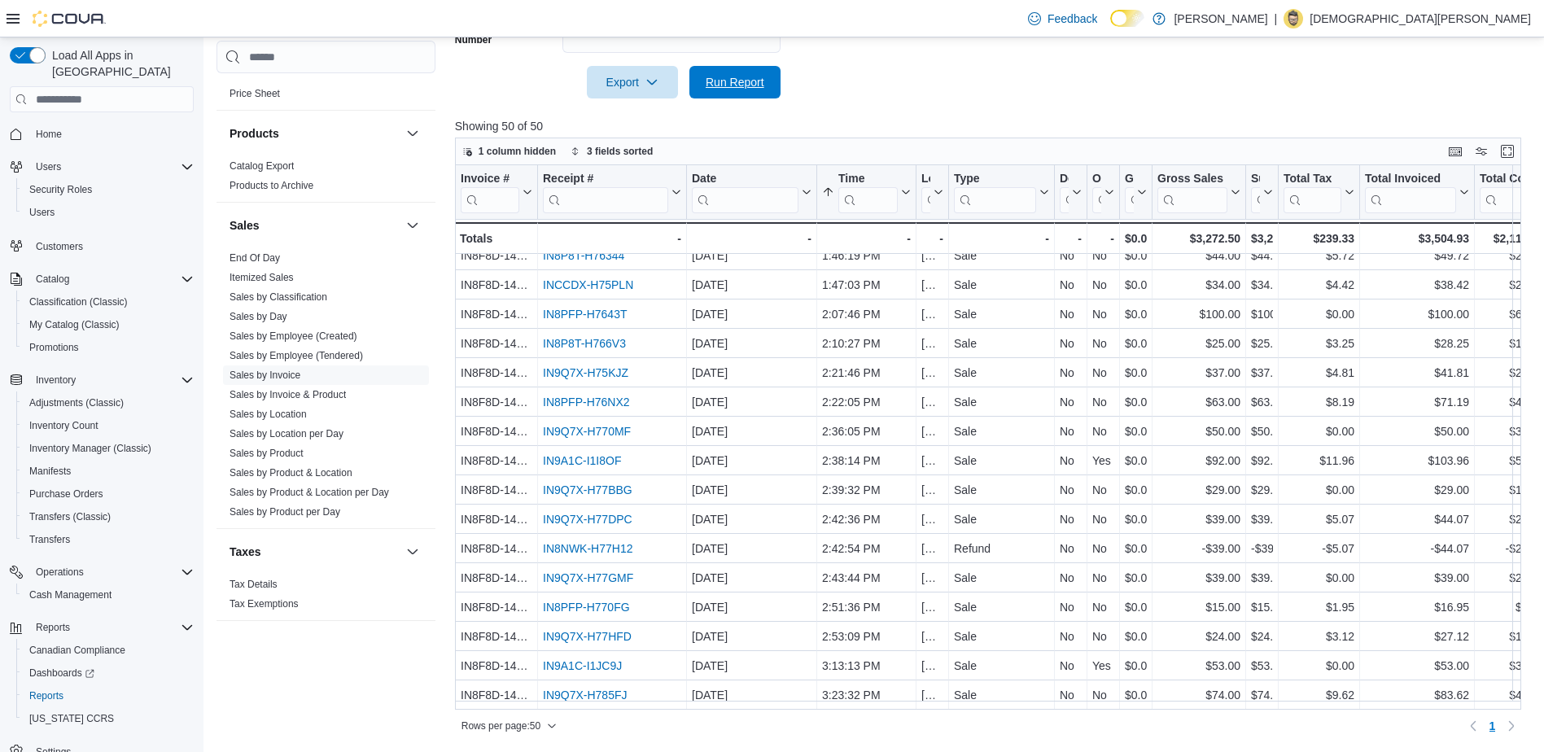
drag, startPoint x: 716, startPoint y: 77, endPoint x: 741, endPoint y: 60, distance: 29.8
click at [717, 77] on span "Run Report" at bounding box center [735, 82] width 59 height 16
click at [742, 71] on span "Run Report" at bounding box center [735, 81] width 72 height 33
click at [747, 83] on span "Run Report" at bounding box center [735, 81] width 59 height 16
click at [1522, 729] on link "Next page" at bounding box center [1512, 726] width 20 height 20
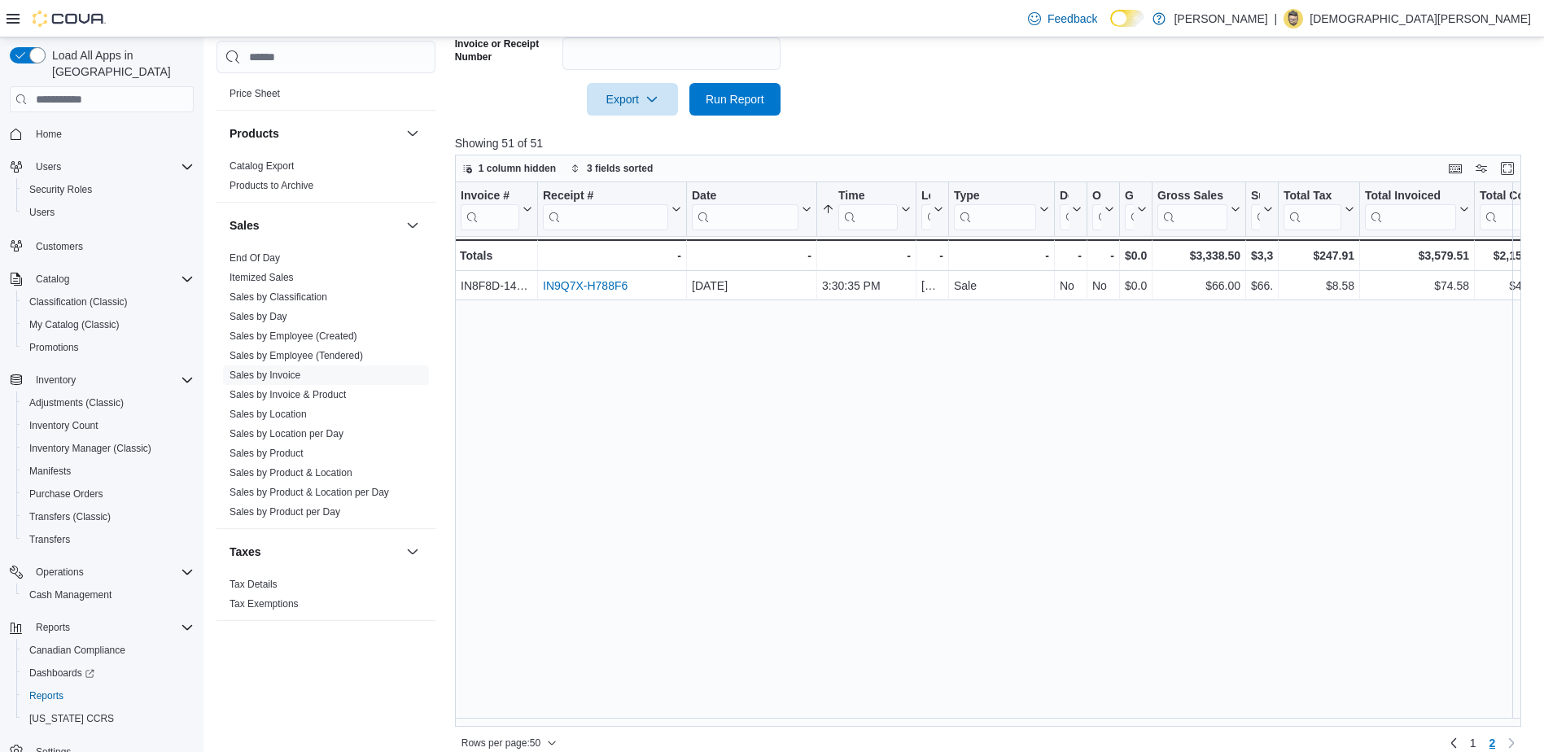
scroll to position [521, 0]
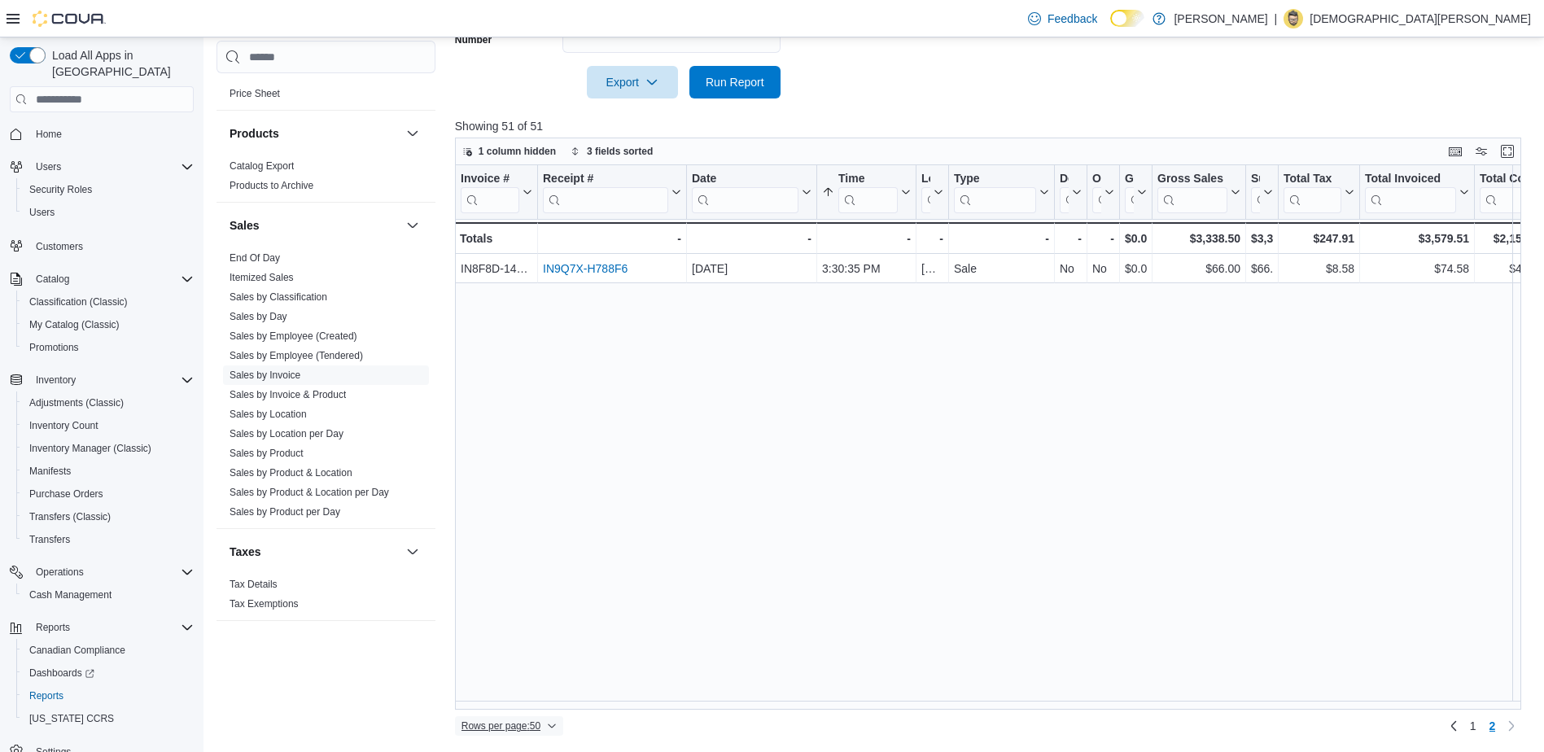
click at [519, 729] on span "Rows per page : 50" at bounding box center [501, 726] width 79 height 13
click at [533, 694] on span "100 rows" at bounding box center [530, 693] width 52 height 13
click at [755, 81] on span "Run Report" at bounding box center [735, 81] width 59 height 16
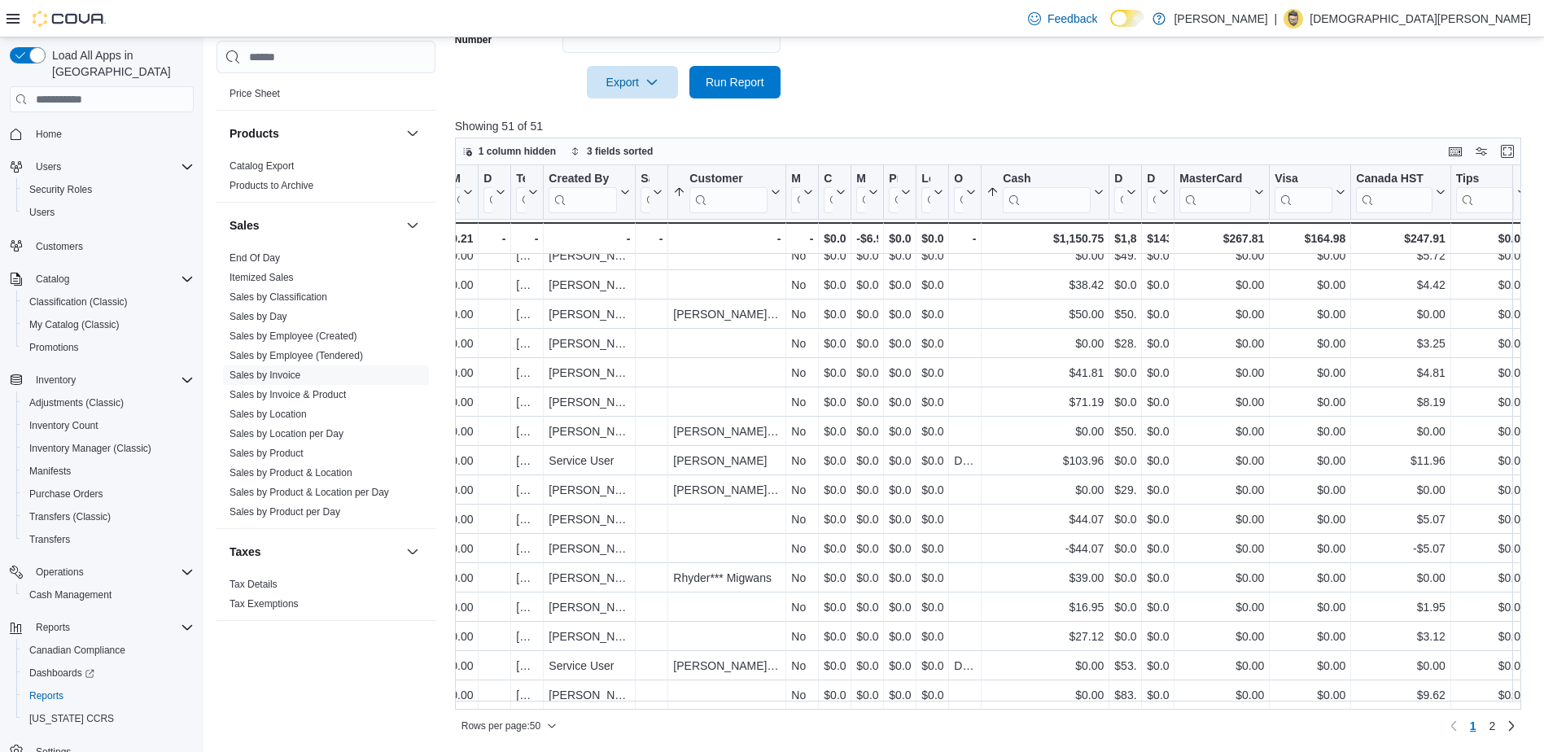
scroll to position [1018, 1306]
drag, startPoint x: 623, startPoint y: 184, endPoint x: 652, endPoint y: 185, distance: 29.3
click at [658, 185] on div at bounding box center [664, 192] width 13 height 54
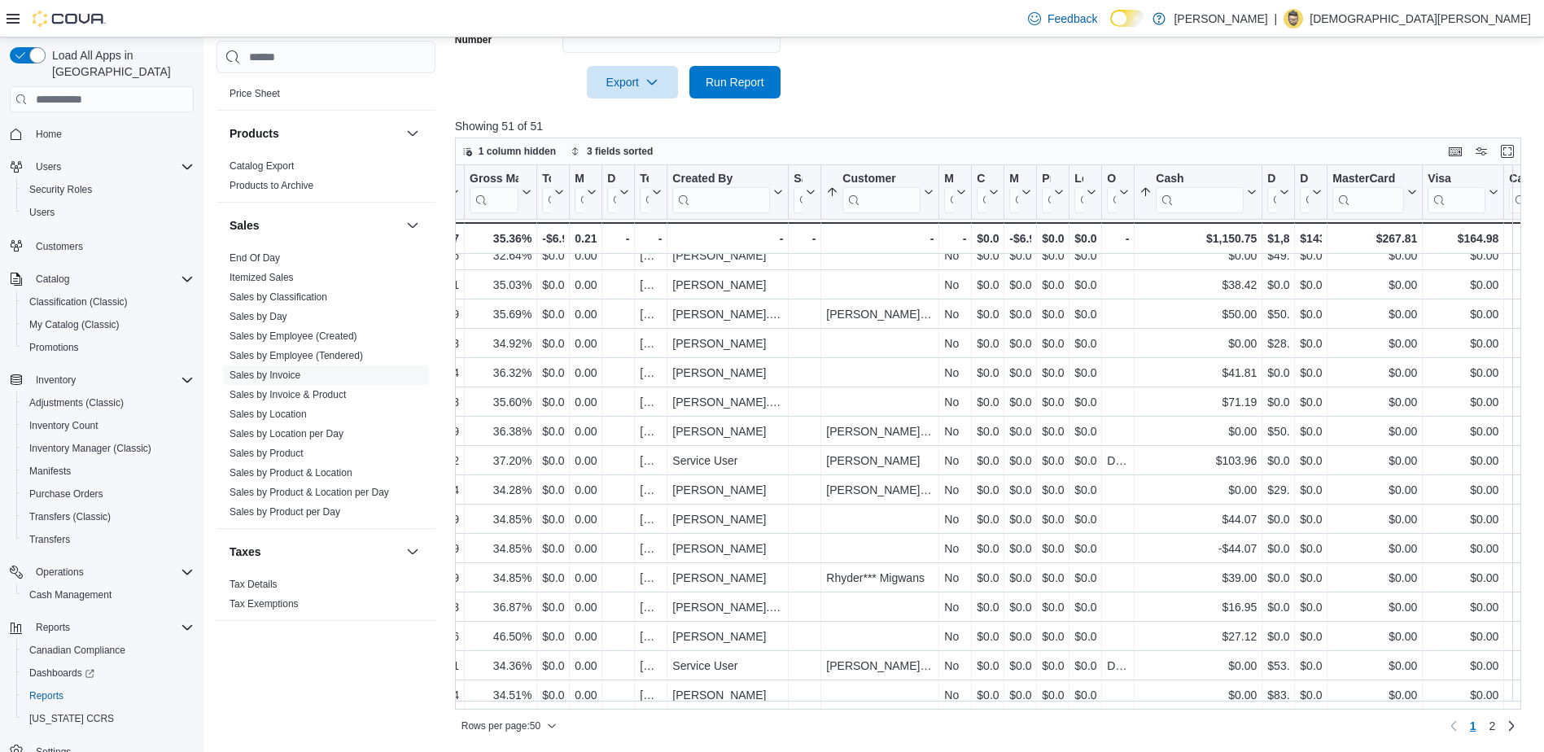
scroll to position [1018, 1335]
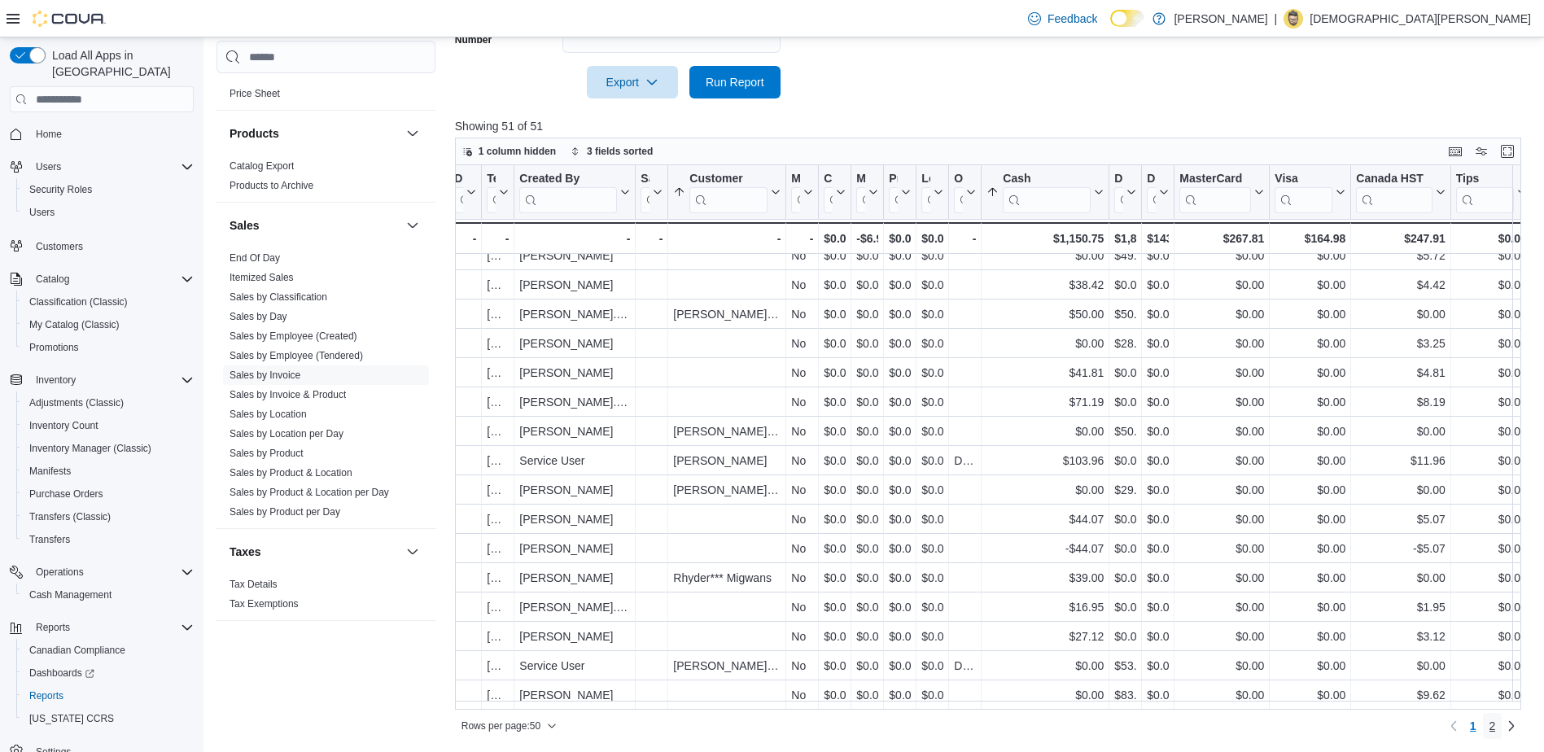
click at [1496, 728] on span "2" at bounding box center [1493, 726] width 7 height 16
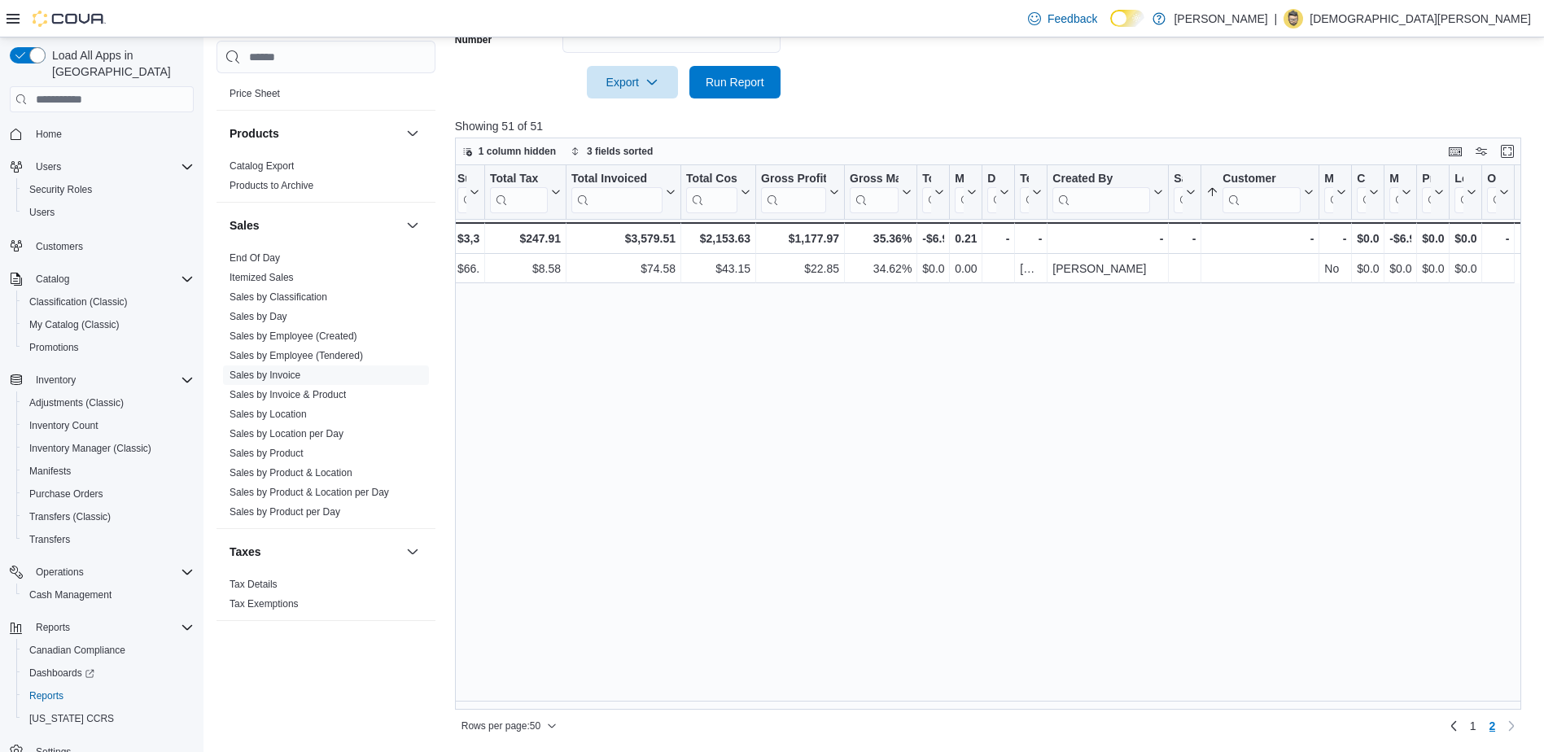
scroll to position [0, 930]
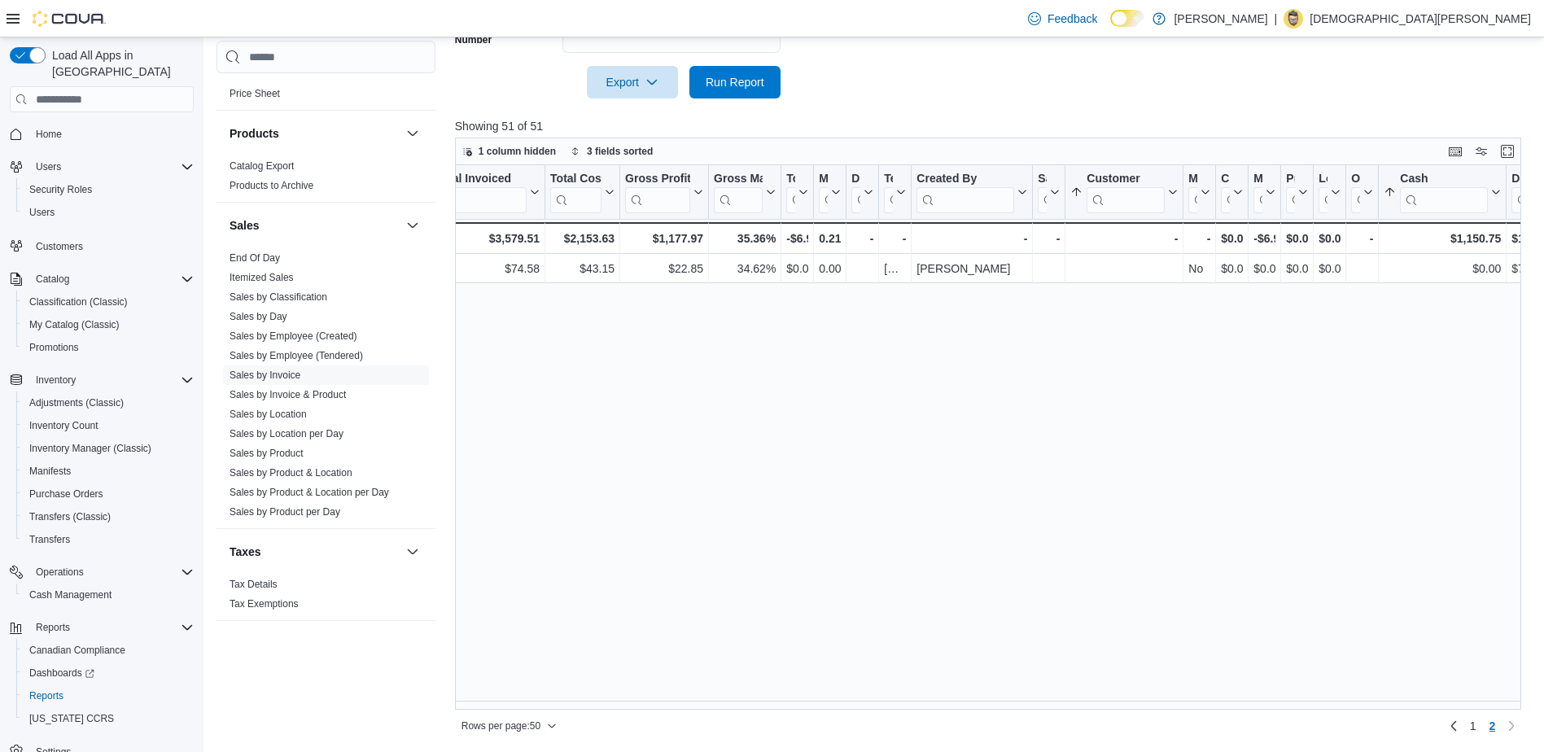
drag, startPoint x: 812, startPoint y: 177, endPoint x: 839, endPoint y: 186, distance: 28.1
click at [855, 181] on div at bounding box center [855, 192] width 13 height 54
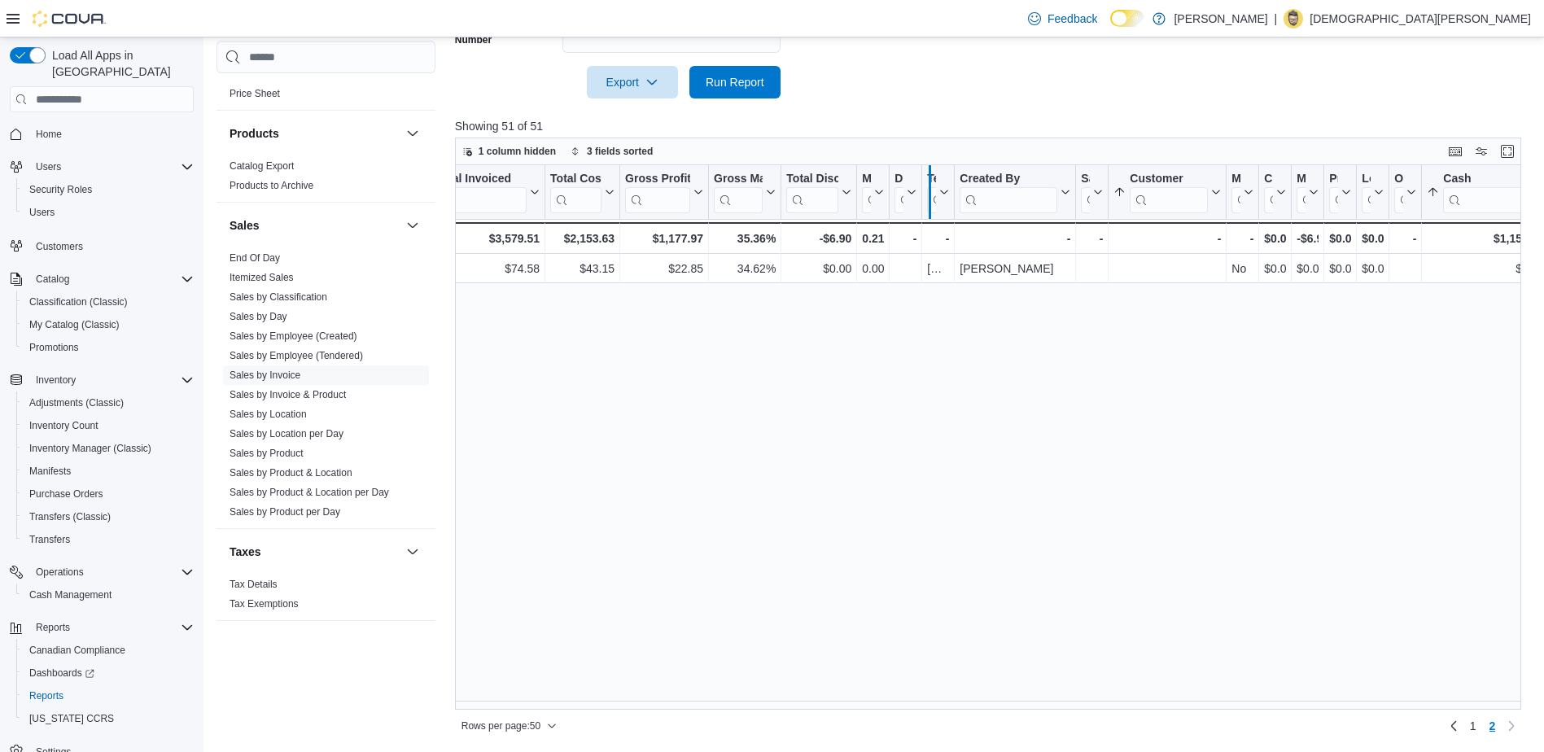
drag, startPoint x: 889, startPoint y: 185, endPoint x: 933, endPoint y: 184, distance: 44.0
click at [933, 184] on div at bounding box center [929, 192] width 13 height 54
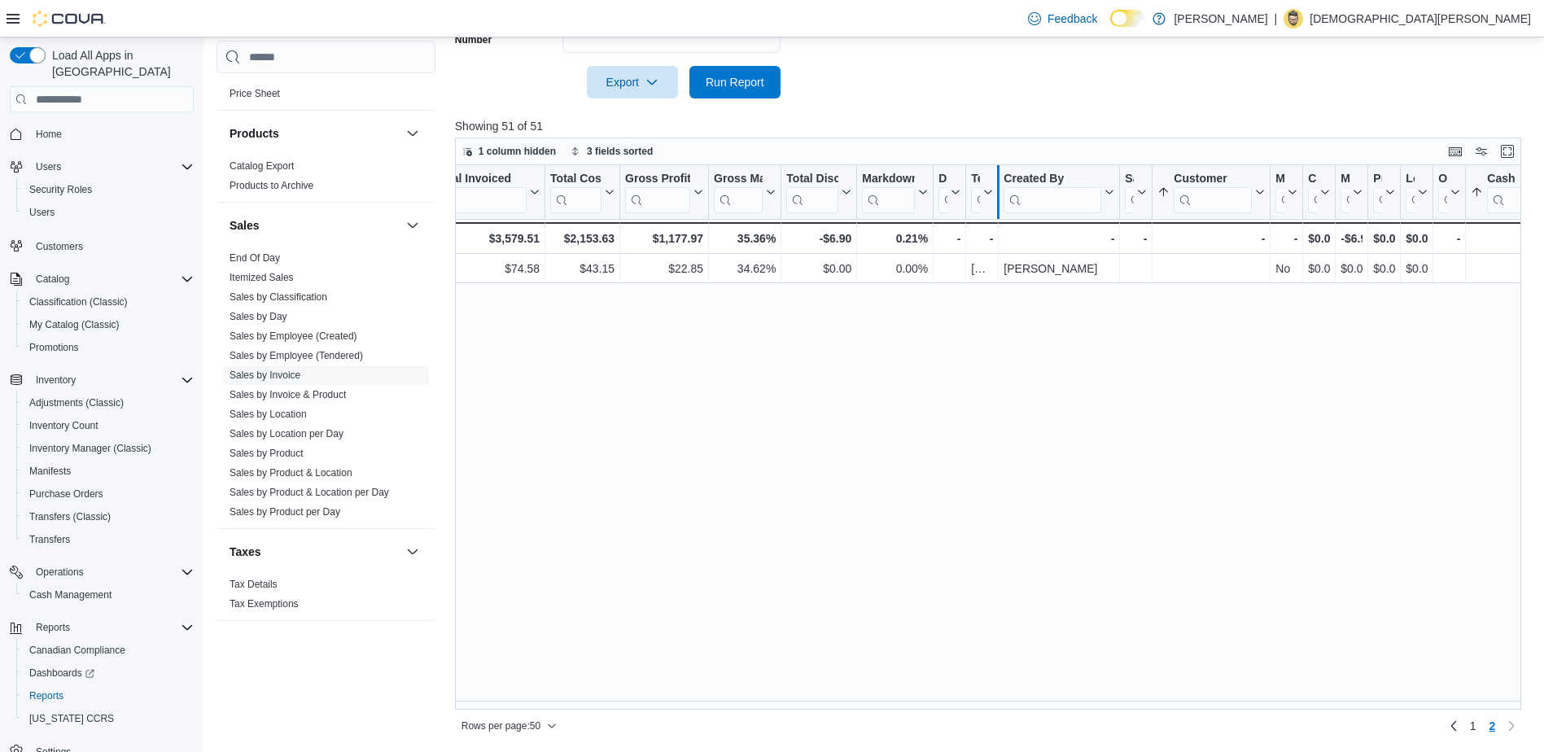
drag, startPoint x: 966, startPoint y: 188, endPoint x: 1011, endPoint y: 182, distance: 45.2
click at [1005, 182] on div at bounding box center [998, 192] width 13 height 54
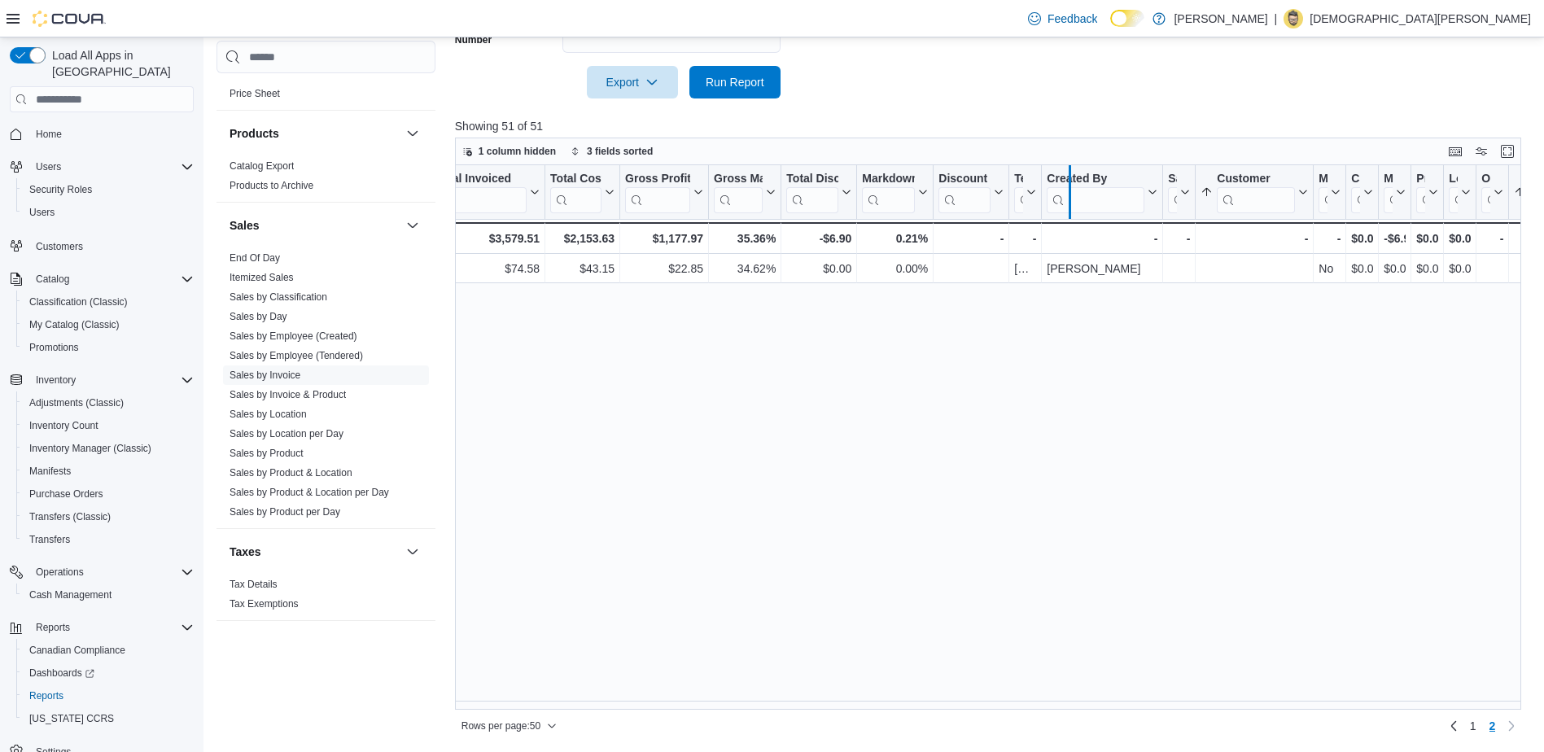
drag, startPoint x: 1038, startPoint y: 184, endPoint x: 1076, endPoint y: 182, distance: 38.3
click at [1076, 182] on div at bounding box center [1069, 192] width 13 height 54
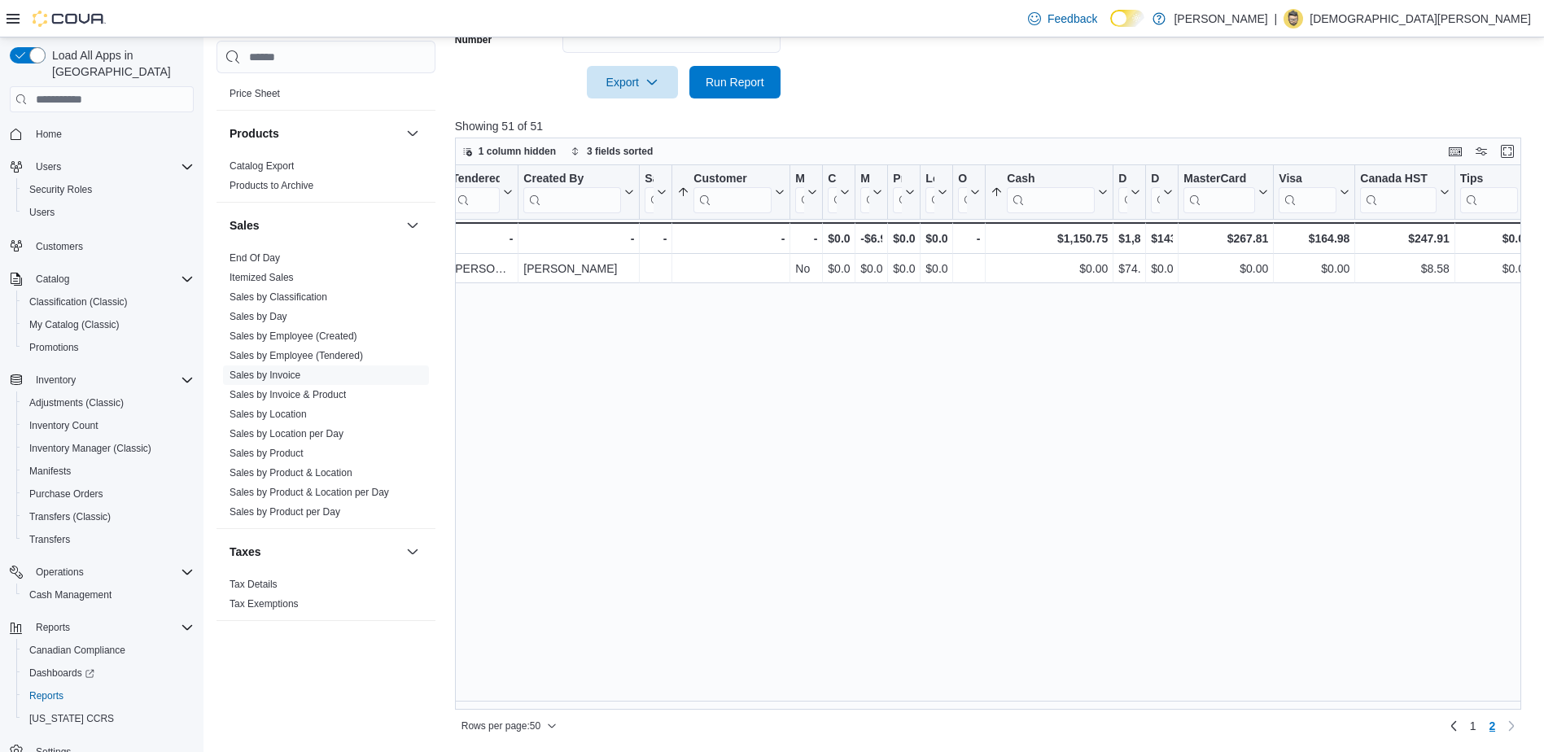
scroll to position [0, 1496]
drag, startPoint x: 1173, startPoint y: 180, endPoint x: 1236, endPoint y: 180, distance: 62.7
click at [1236, 180] on div at bounding box center [1236, 192] width 13 height 54
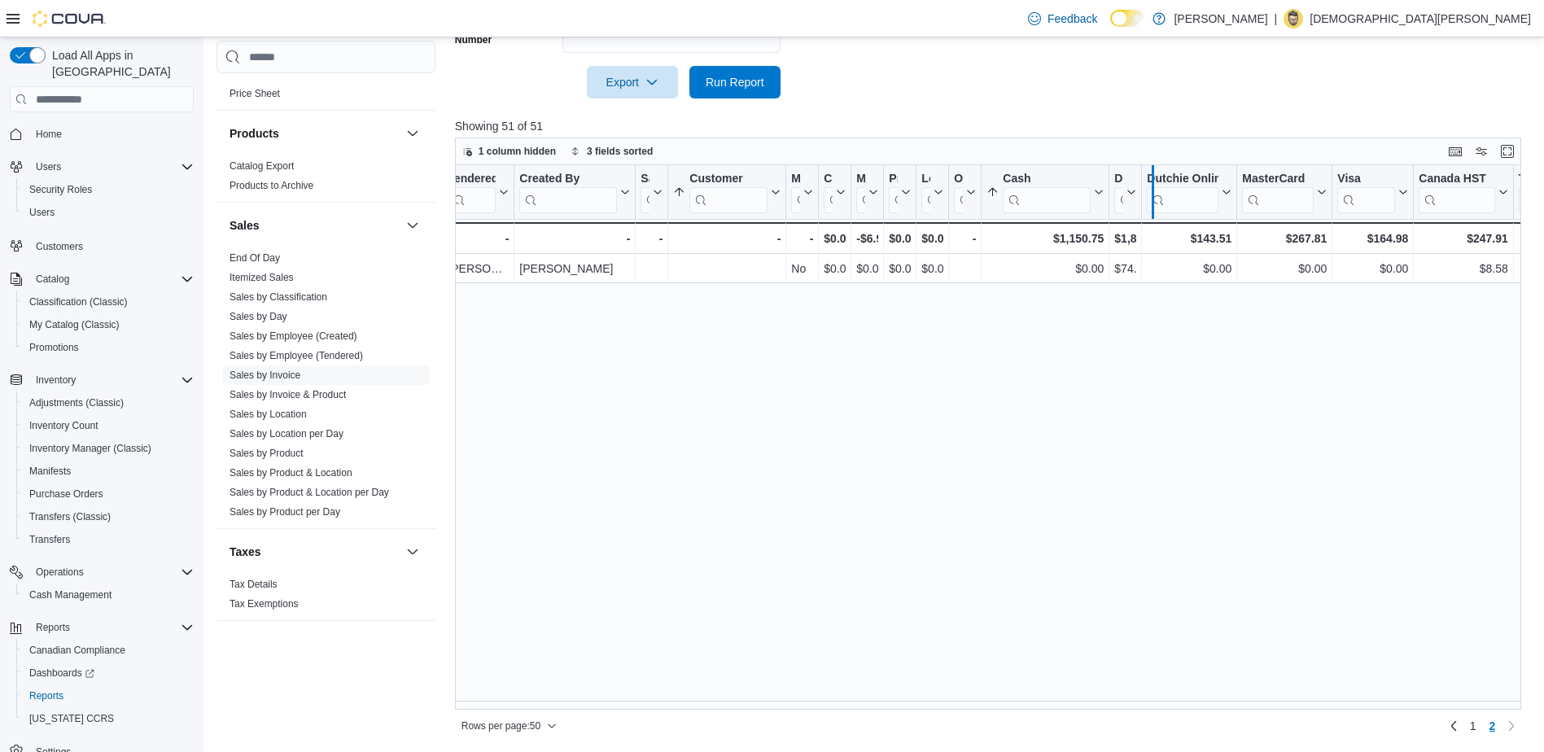
drag, startPoint x: 1143, startPoint y: 192, endPoint x: 1185, endPoint y: 191, distance: 42.3
click at [1159, 191] on div at bounding box center [1152, 192] width 13 height 54
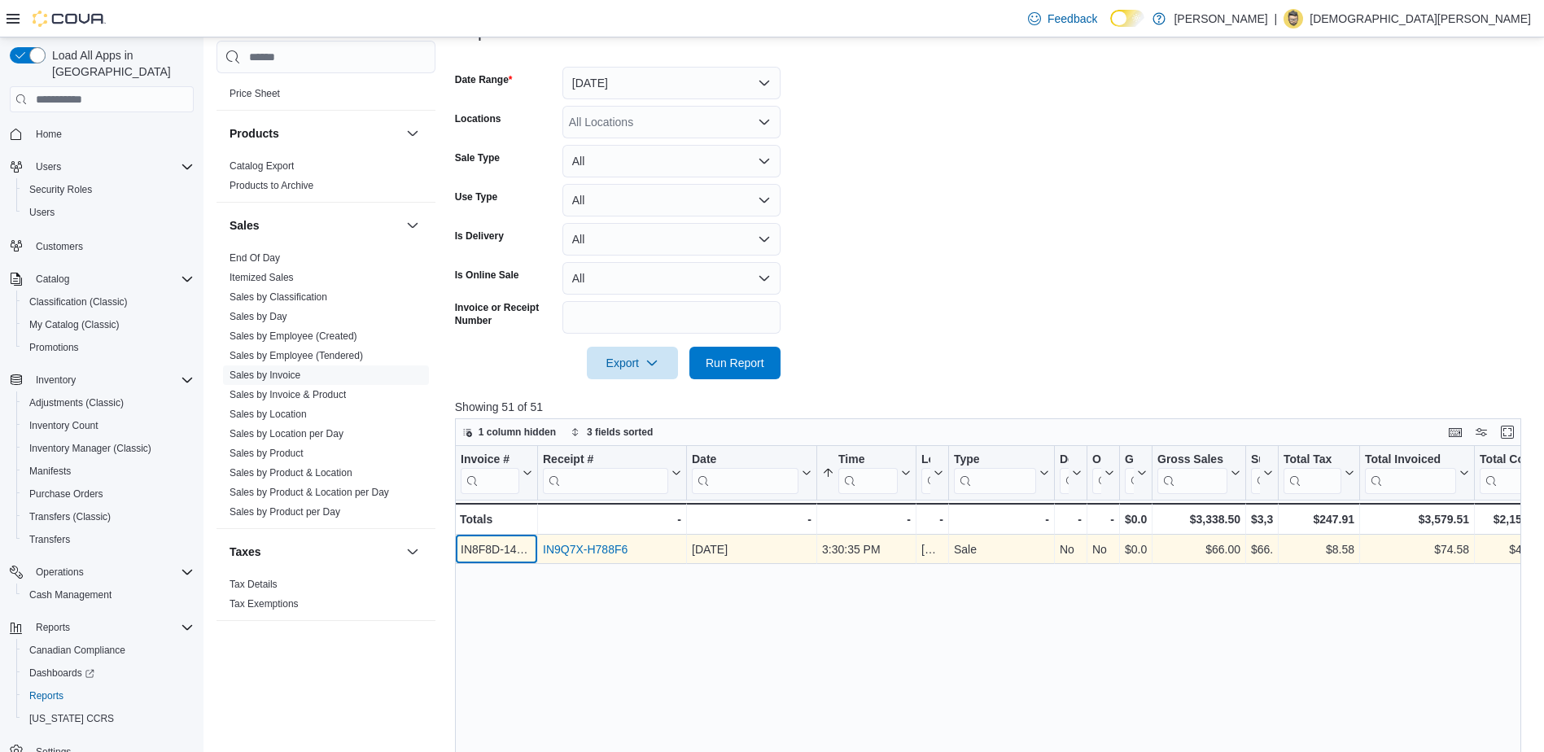
scroll to position [33, 0]
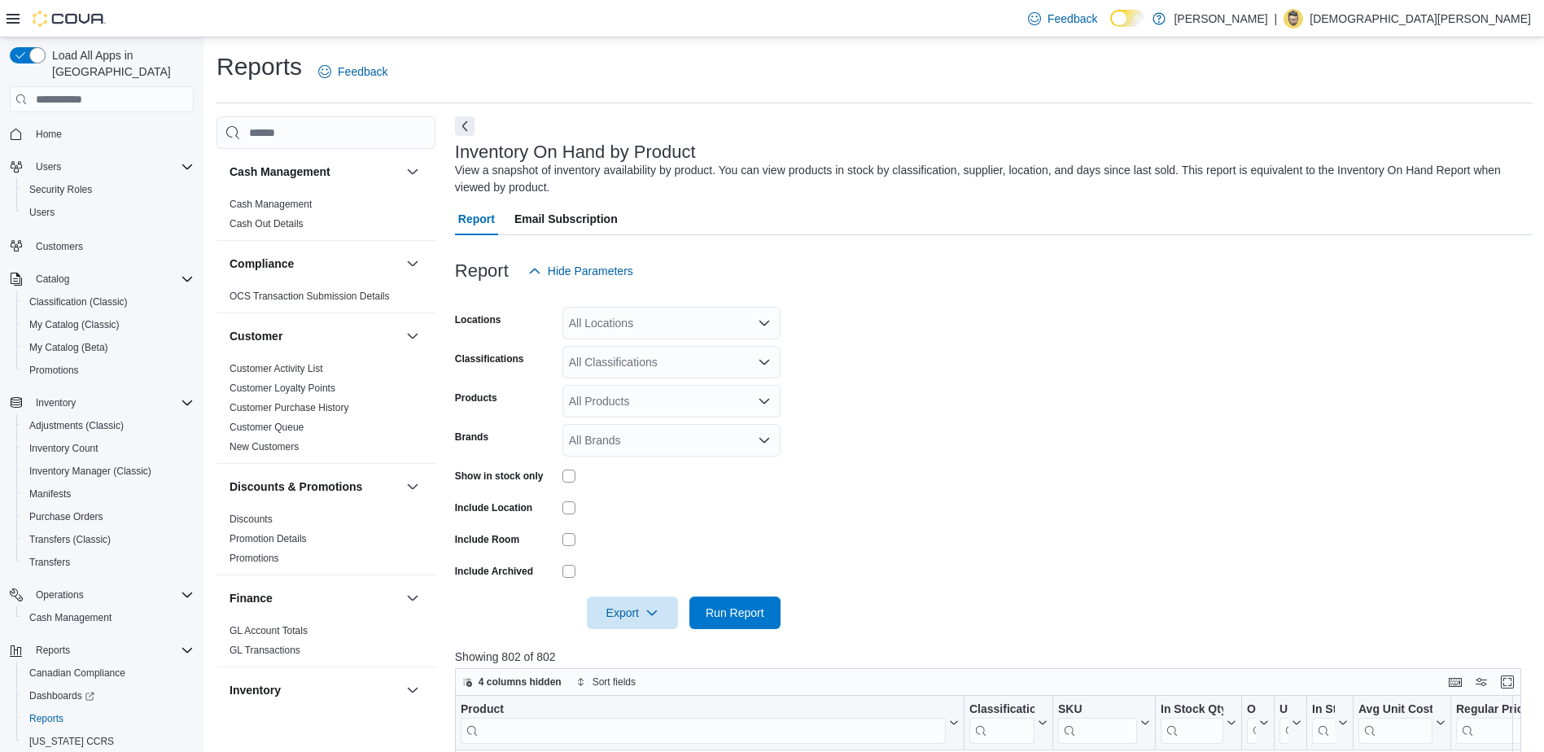
scroll to position [531, 0]
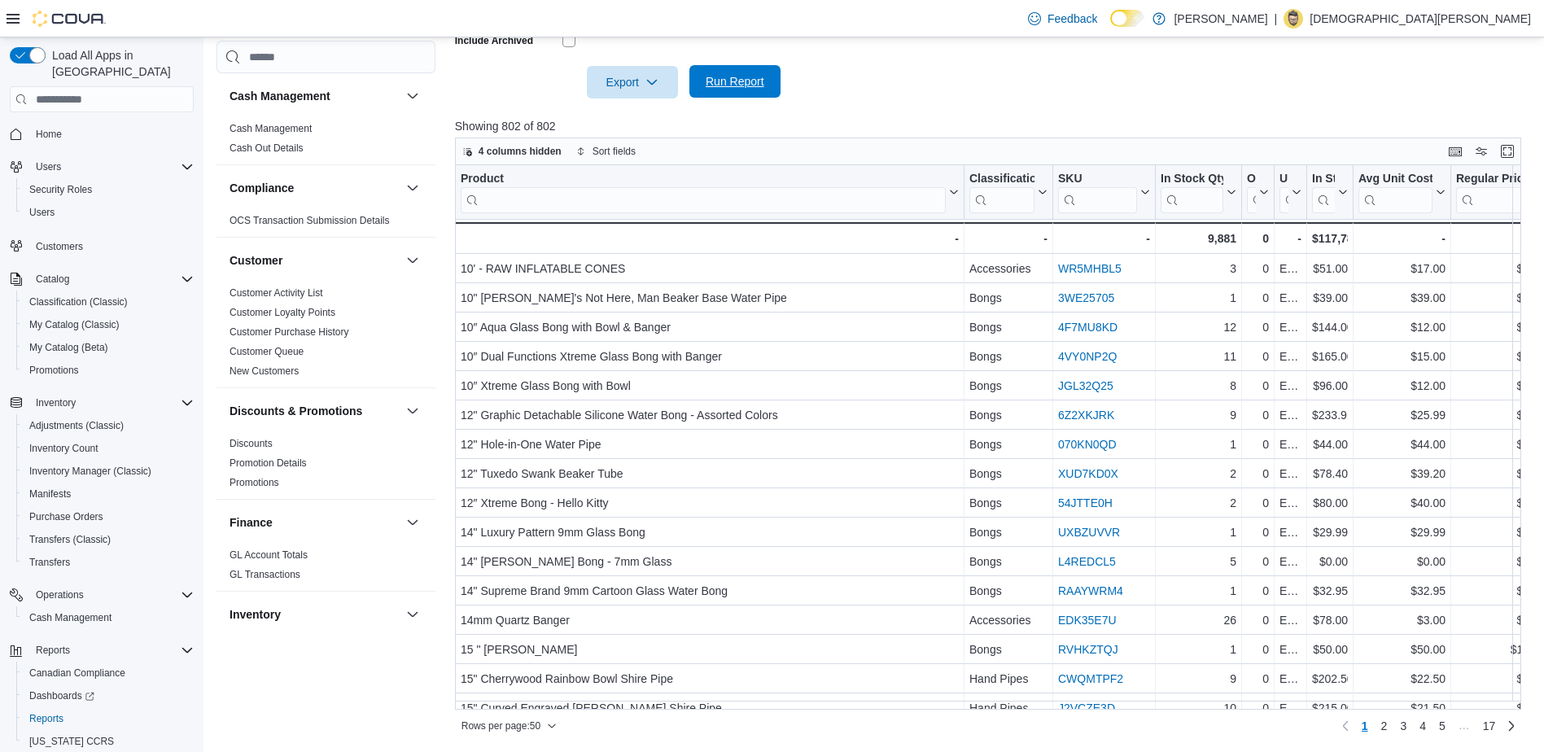
click at [741, 89] on span "Run Report" at bounding box center [735, 81] width 59 height 16
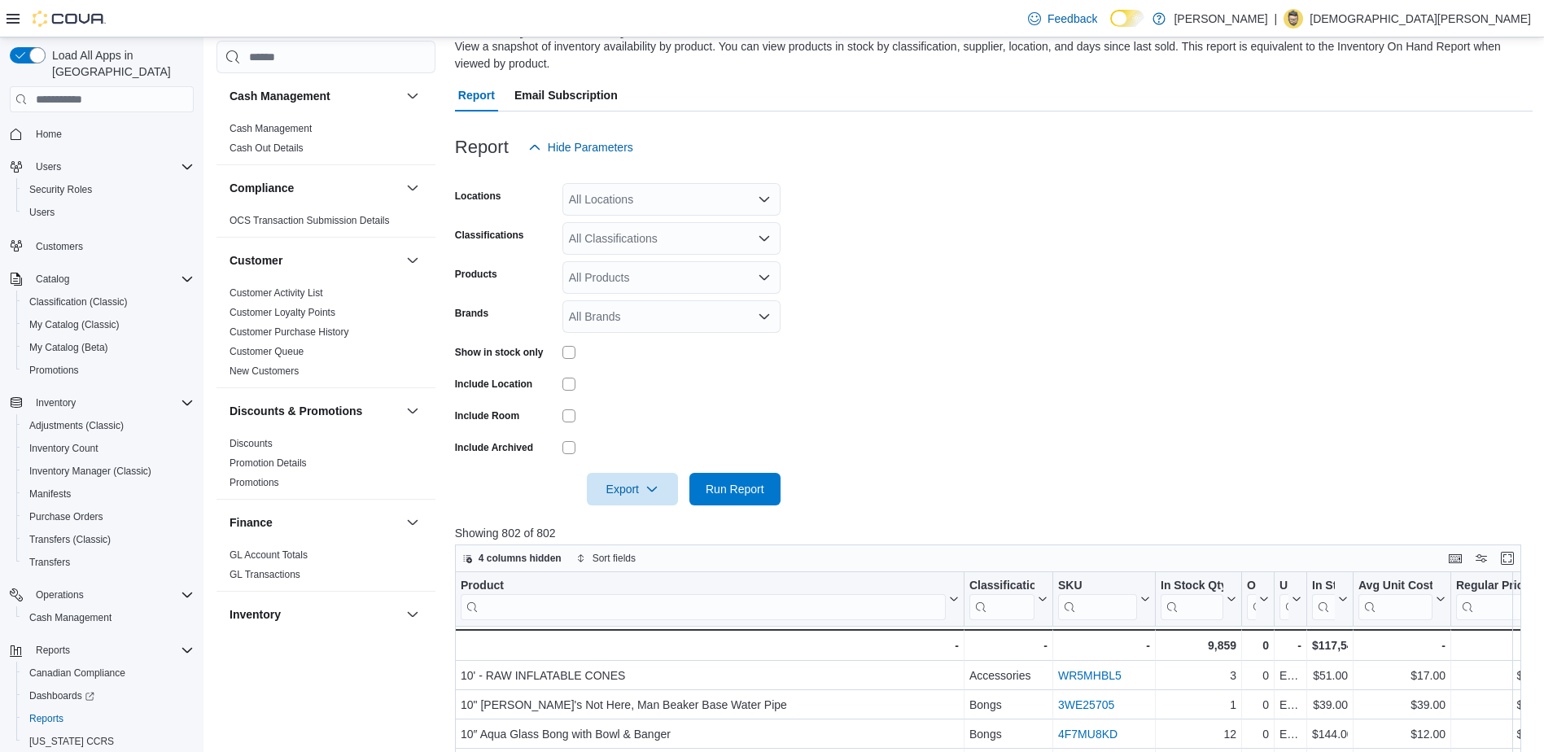
scroll to position [449, 0]
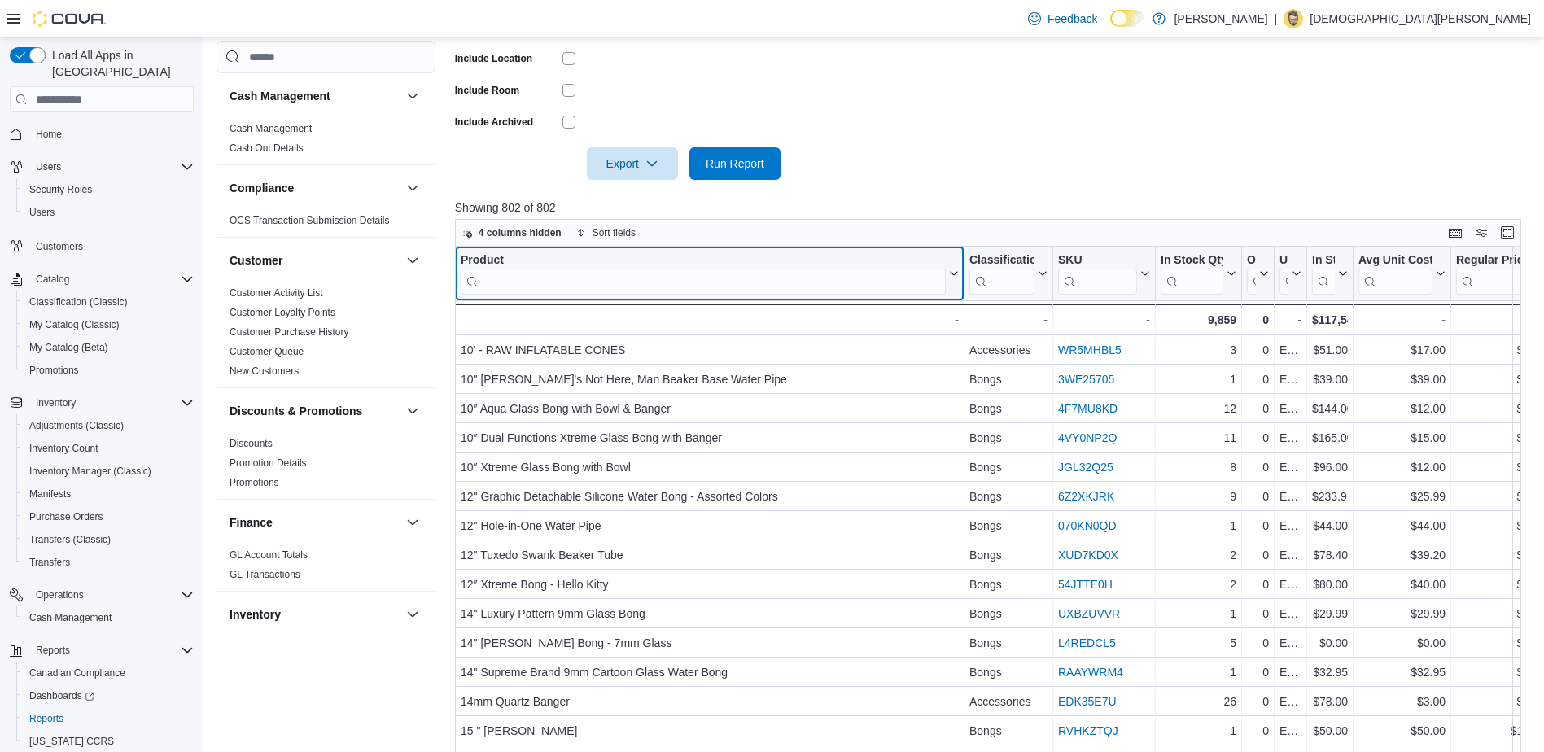
click at [655, 269] on input "search" at bounding box center [703, 282] width 485 height 26
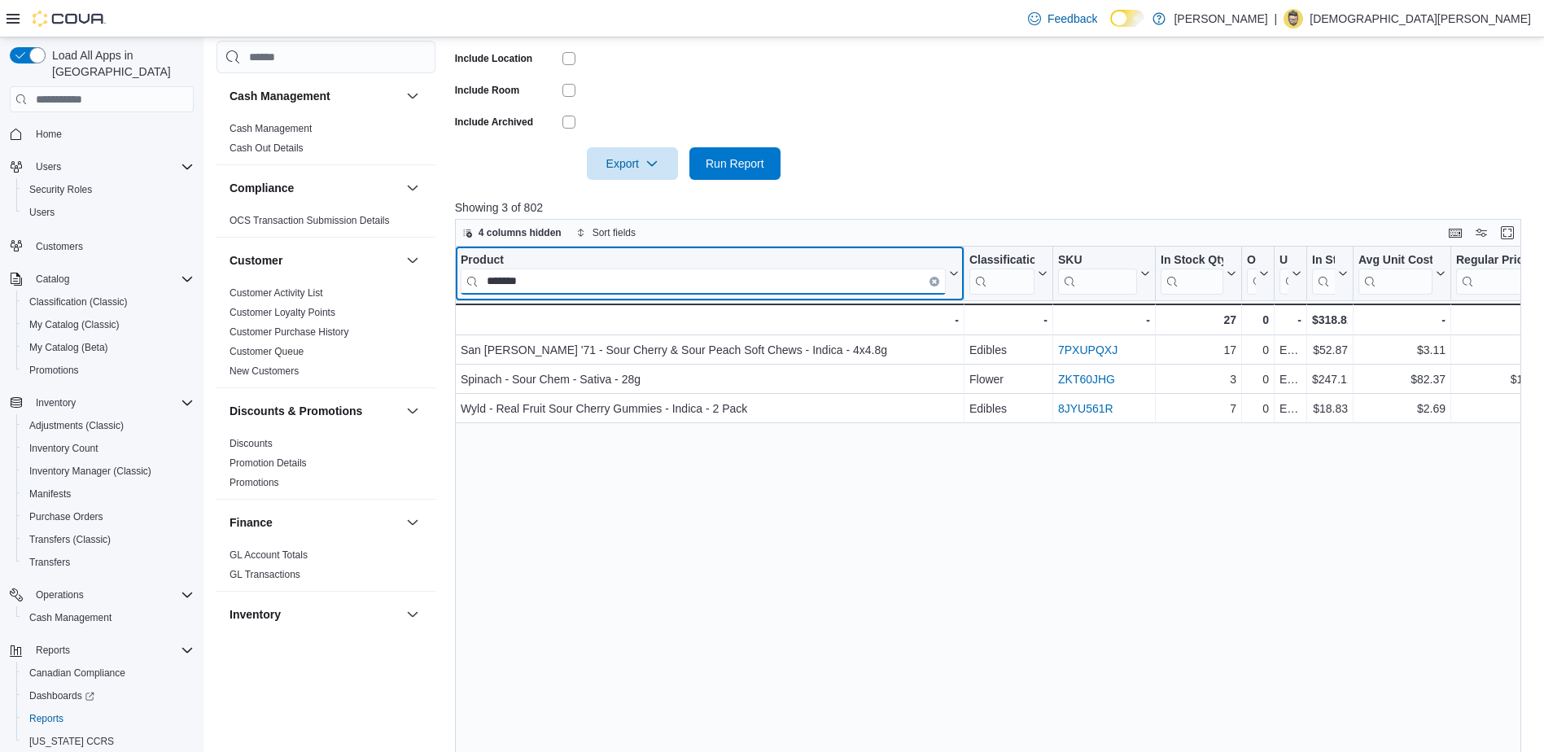
type input "*******"
click at [931, 279] on button "Clear input" at bounding box center [935, 282] width 10 height 10
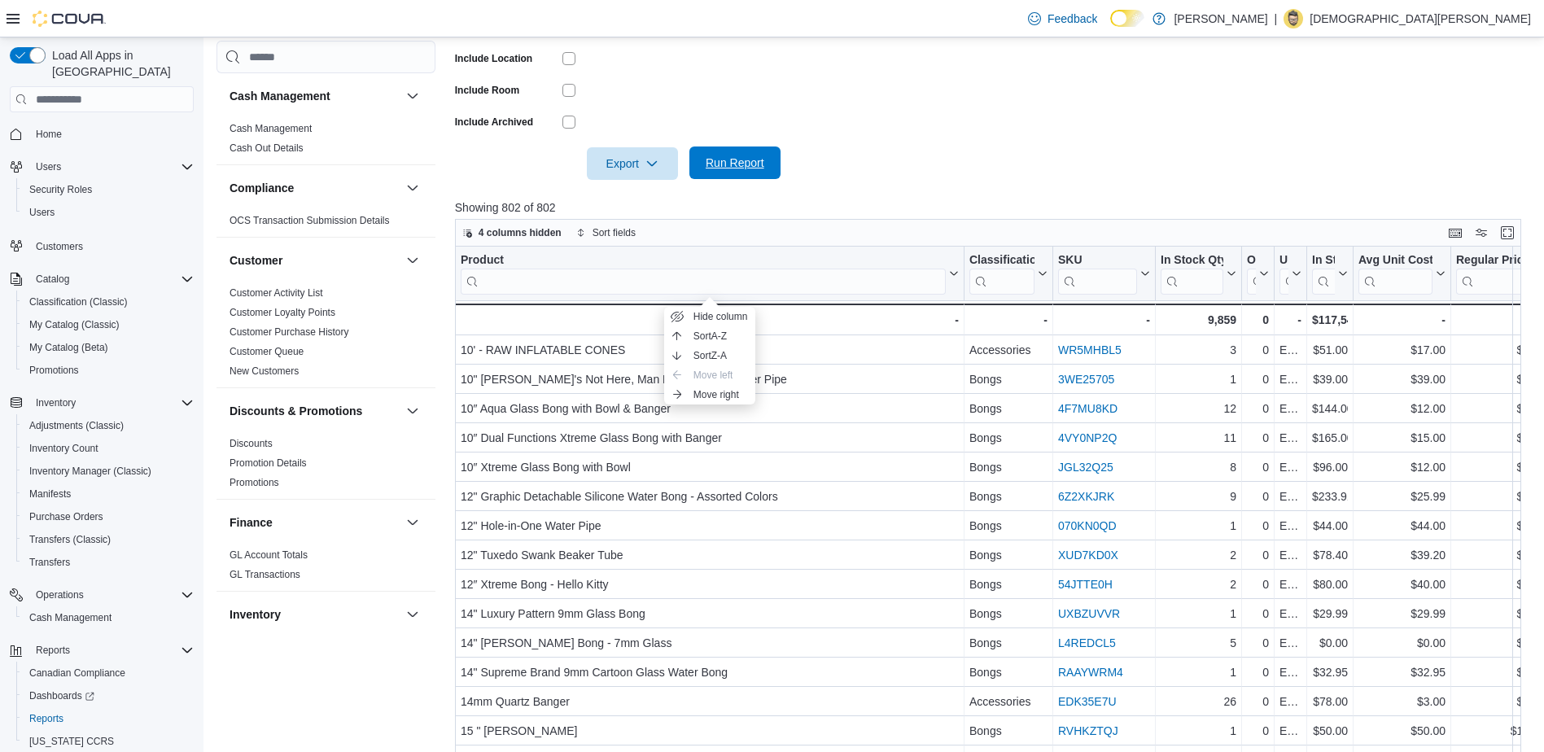
click at [739, 157] on span "Run Report" at bounding box center [735, 163] width 59 height 16
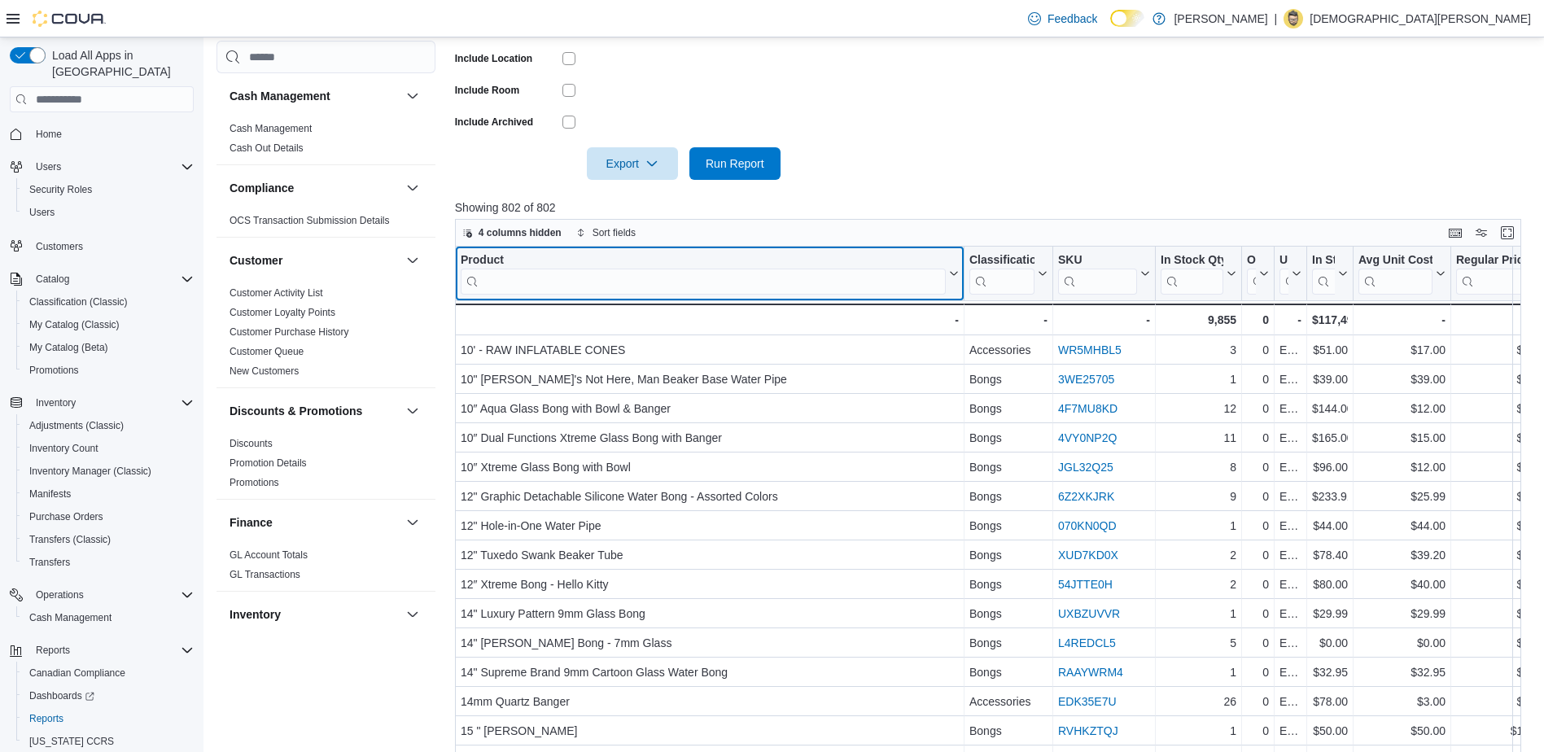
click at [654, 283] on input "search" at bounding box center [703, 282] width 485 height 26
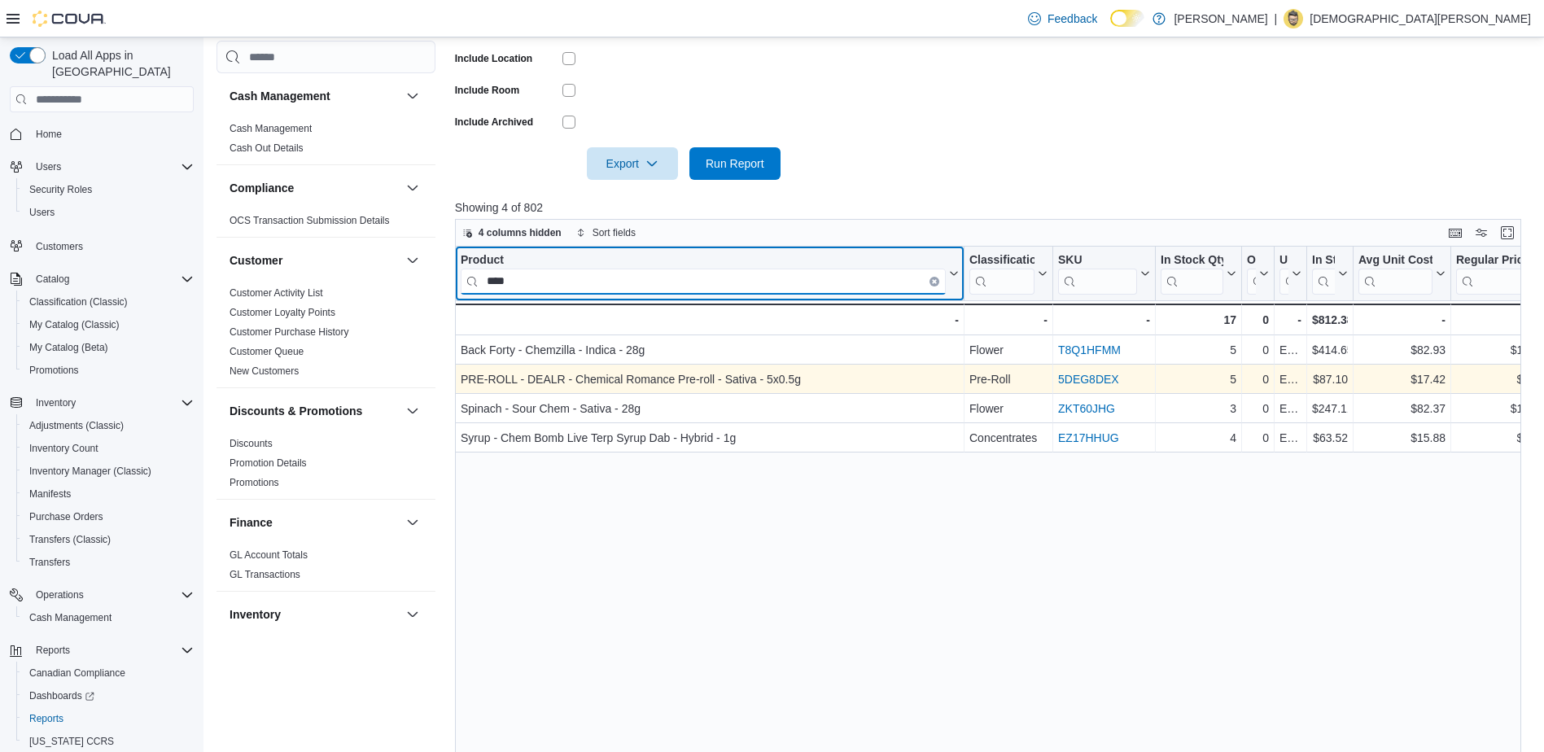
type input "****"
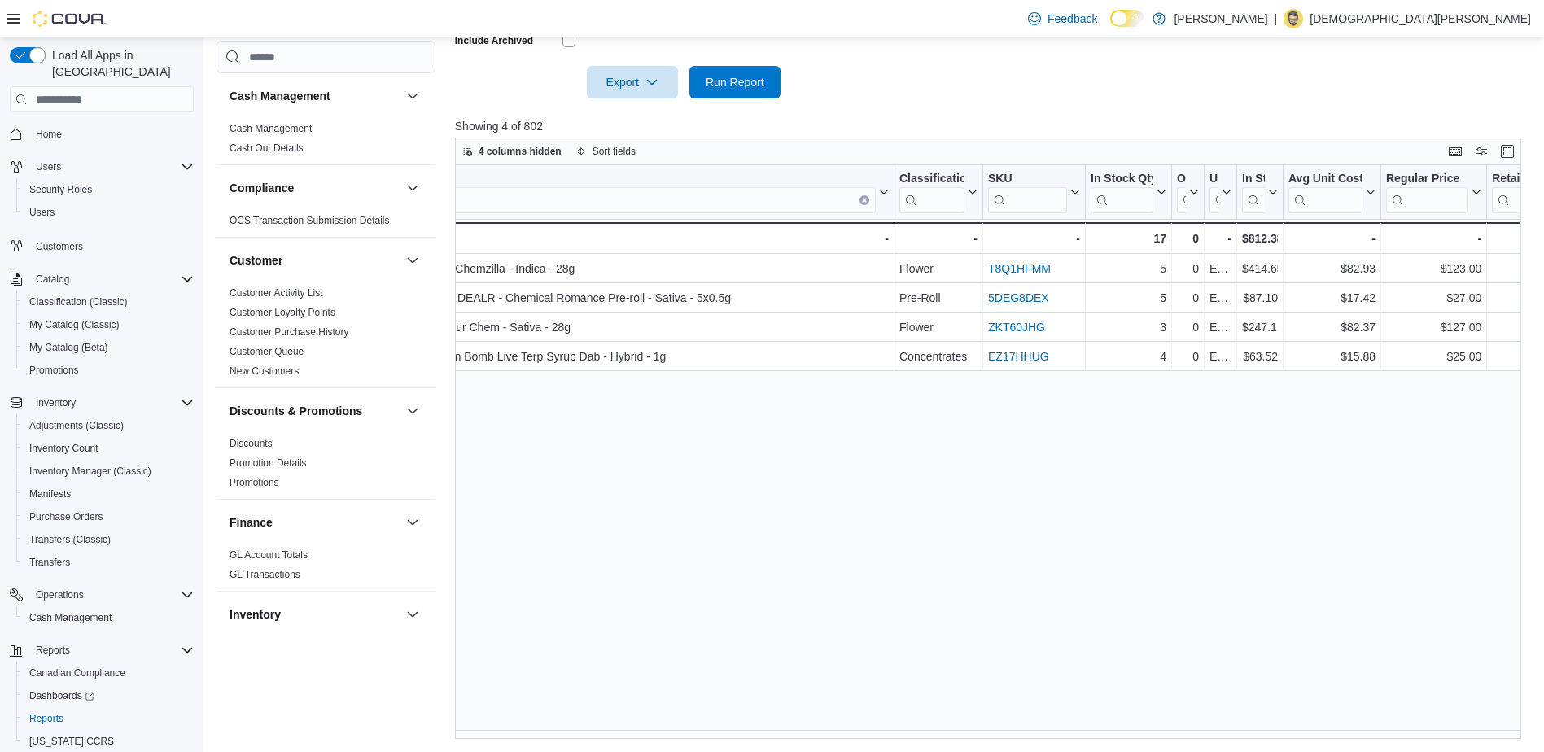
scroll to position [0, 0]
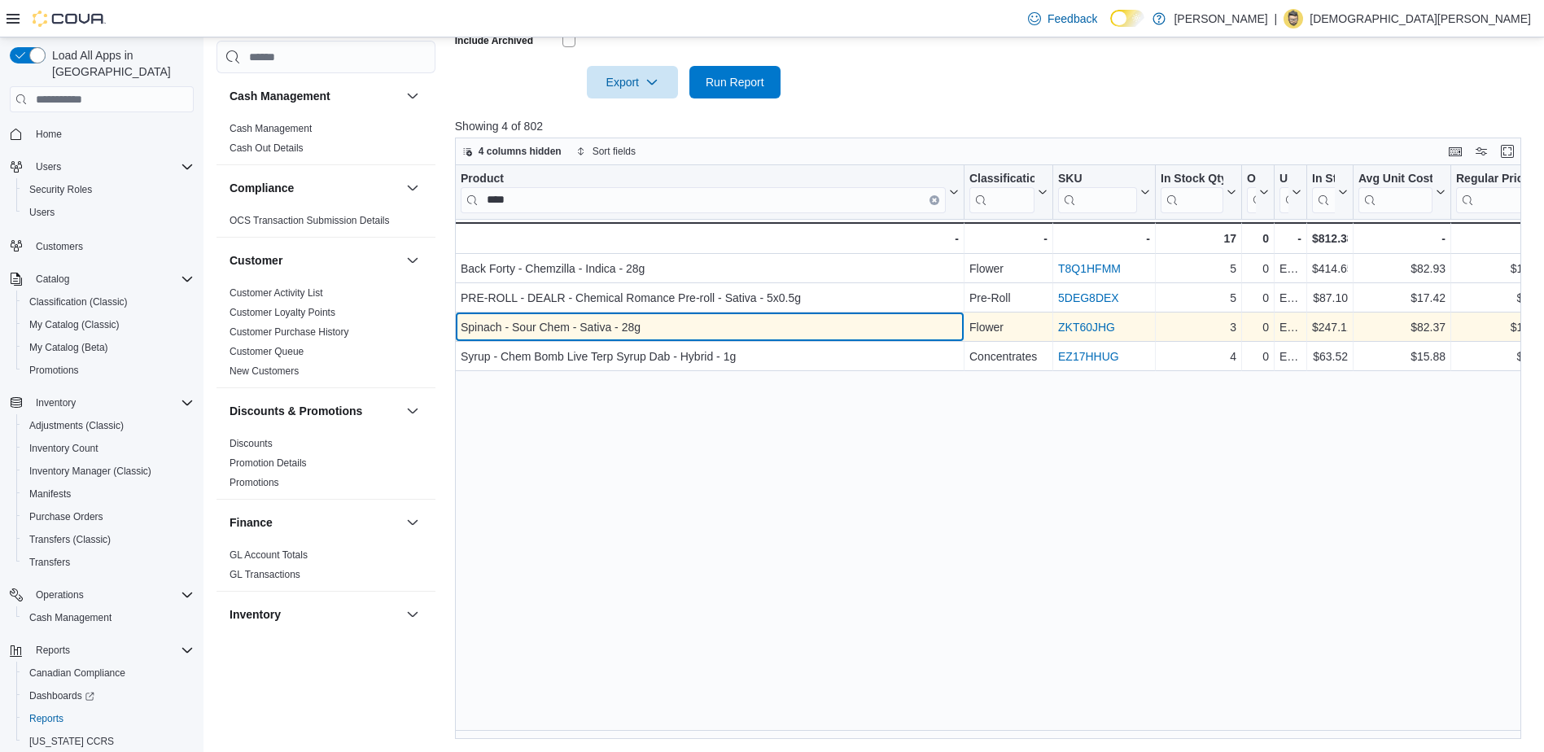
click at [900, 322] on div "Spinach - Sour Chem - Sativa - 28g" at bounding box center [710, 328] width 498 height 20
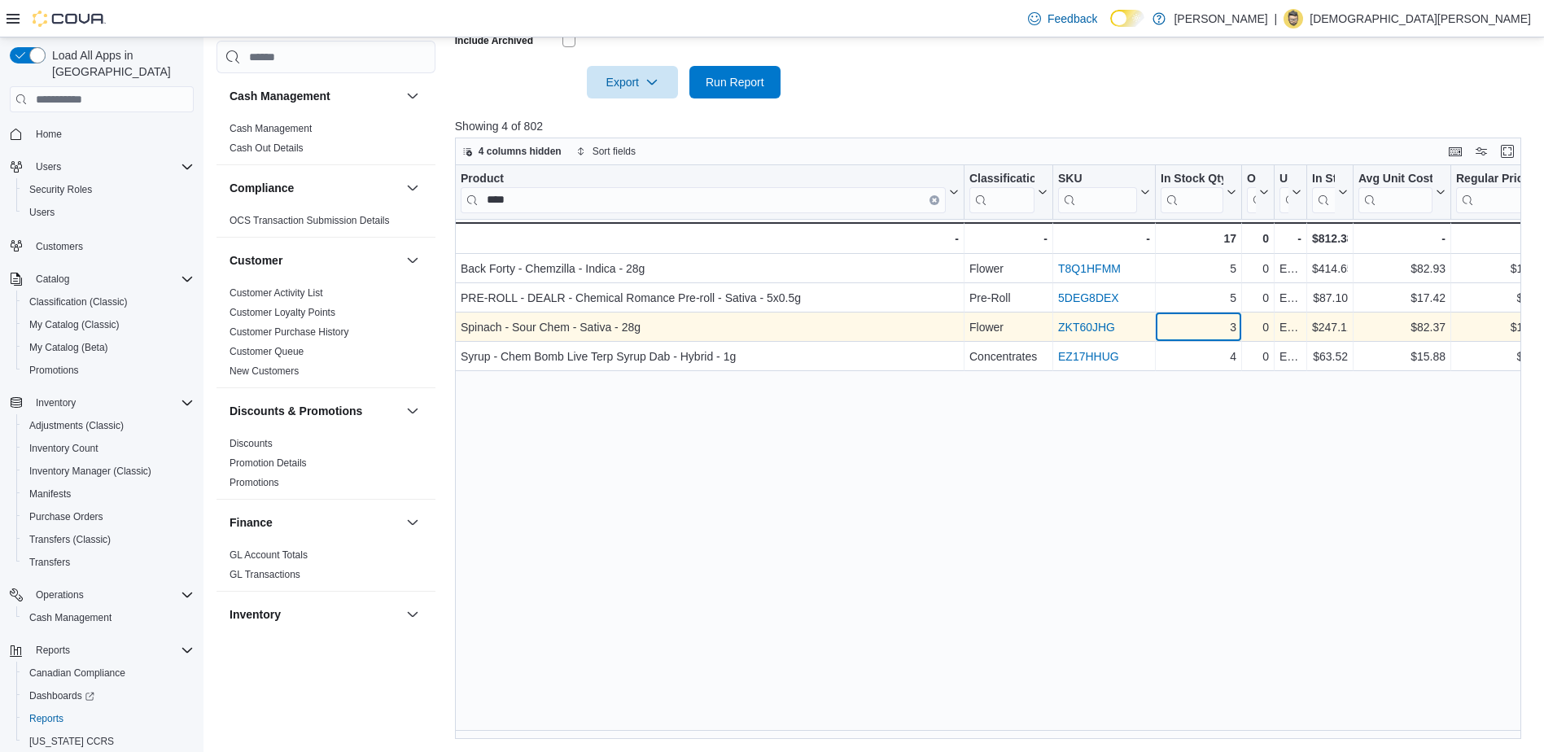
click at [1168, 329] on div "3" at bounding box center [1199, 328] width 76 height 20
click at [1150, 333] on div "ZKT60JHG" at bounding box center [1104, 328] width 92 height 20
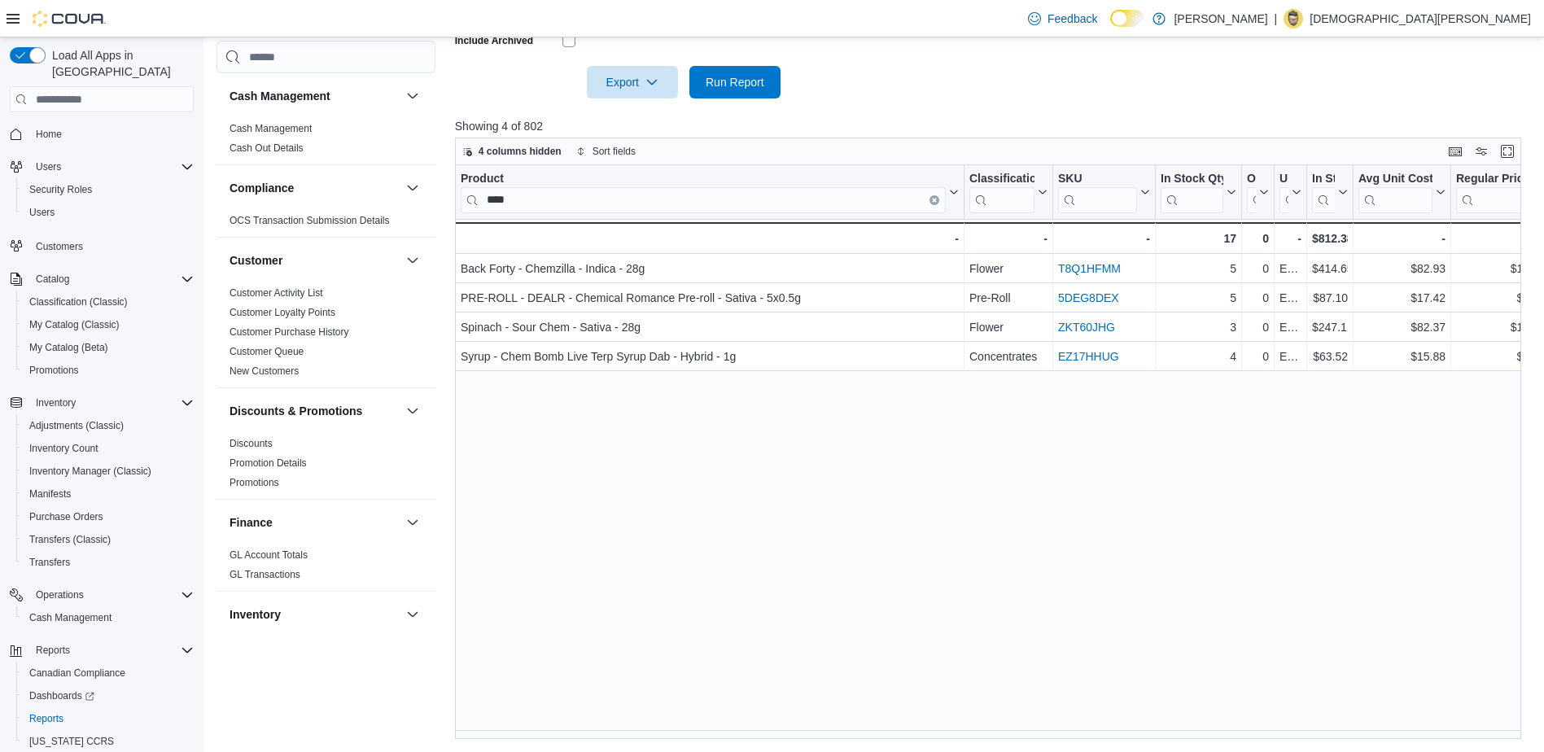
click at [716, 554] on div "Product **** Click to view column header actions Classification Click to view c…" at bounding box center [994, 452] width 1078 height 574
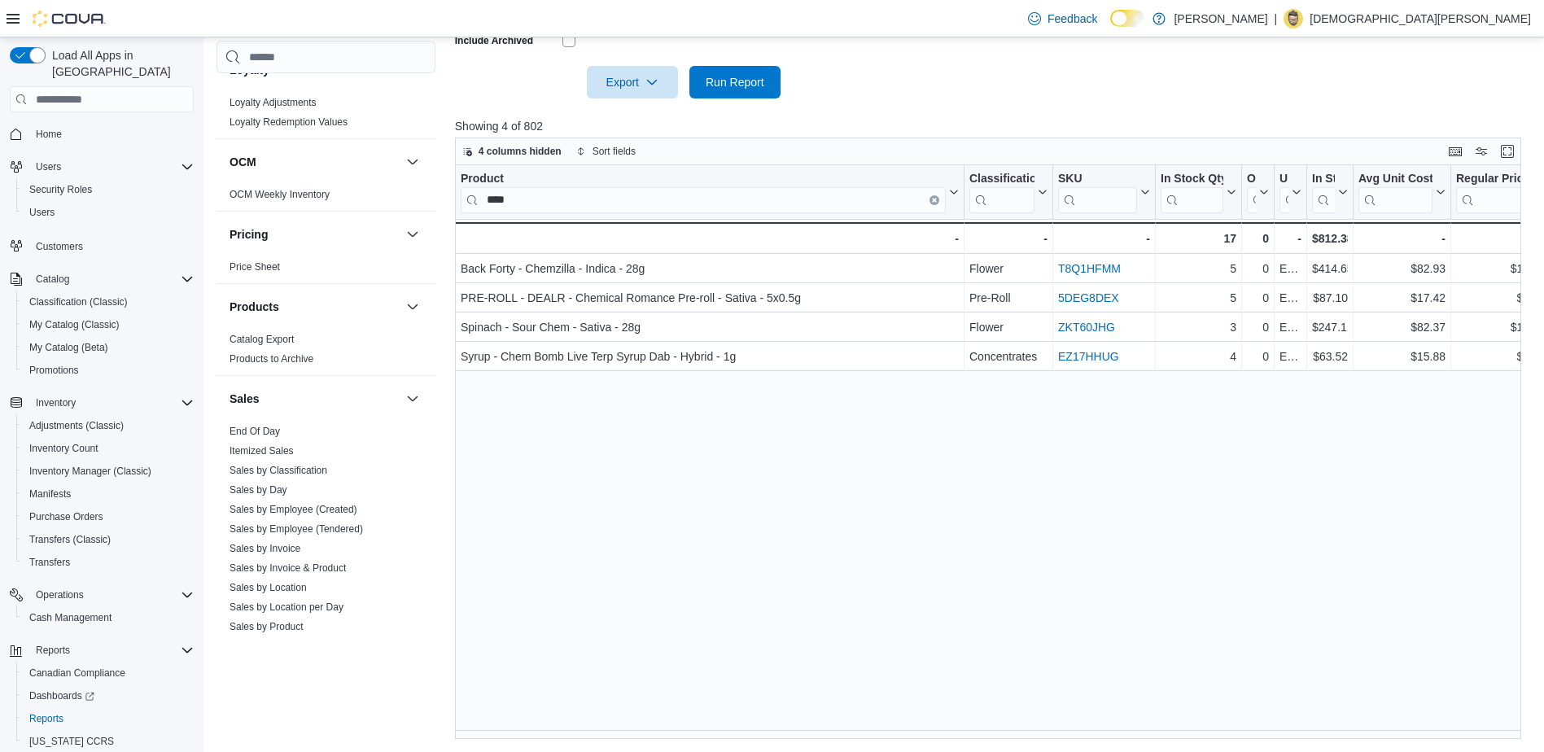
scroll to position [1005, 0]
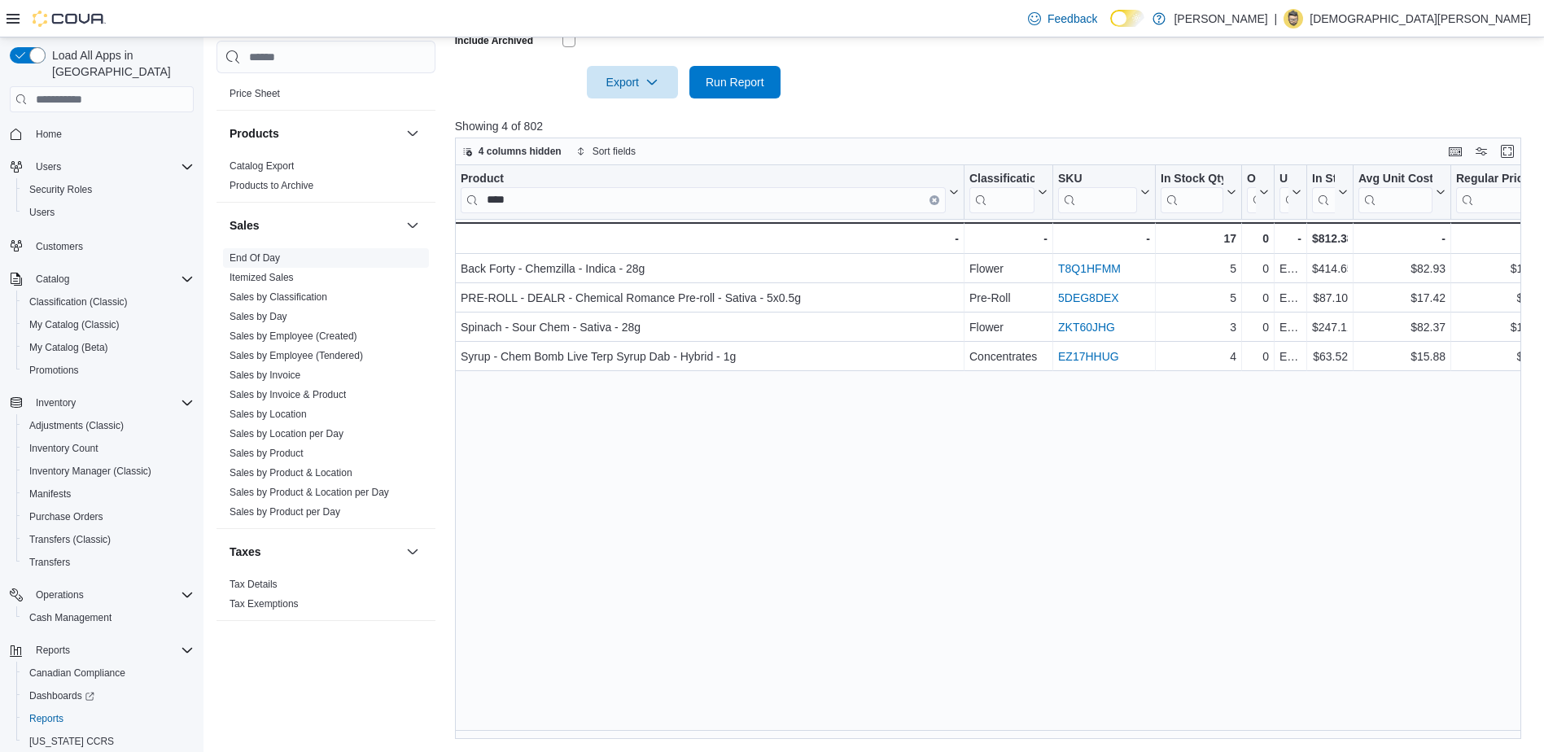
click at [269, 252] on link "End Of Day" at bounding box center [255, 257] width 50 height 11
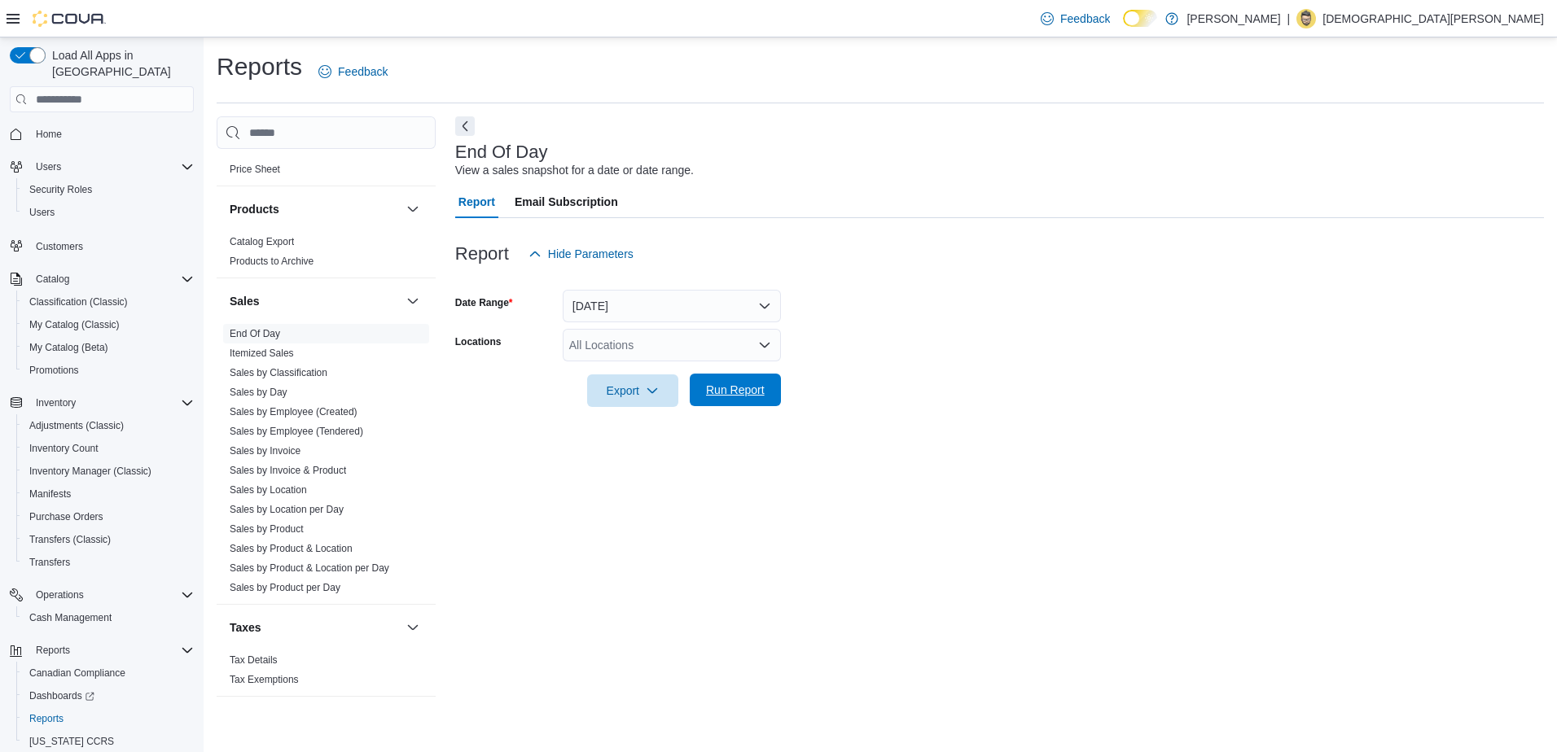
click at [730, 388] on span "Run Report" at bounding box center [735, 390] width 59 height 16
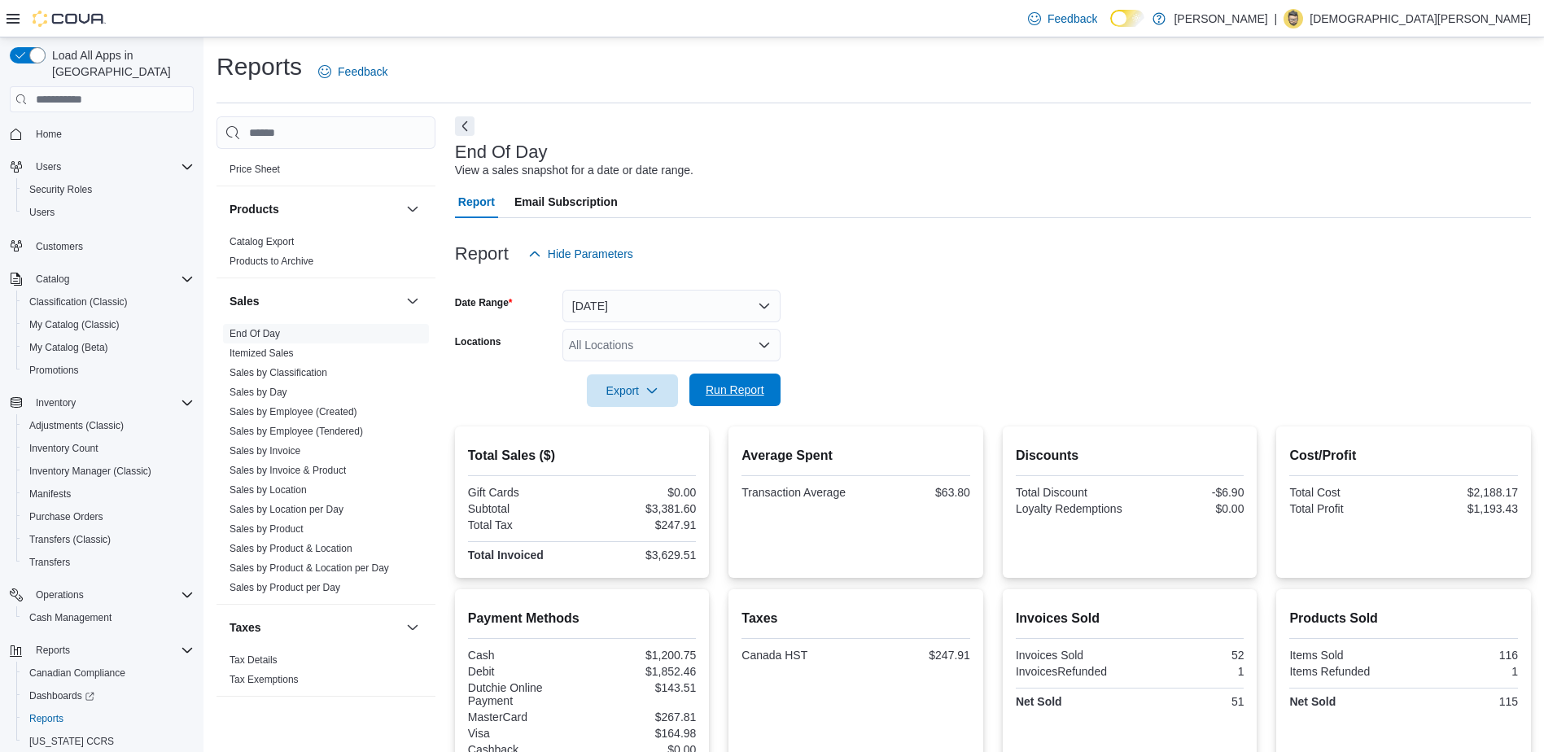
click at [726, 395] on span "Run Report" at bounding box center [735, 390] width 59 height 16
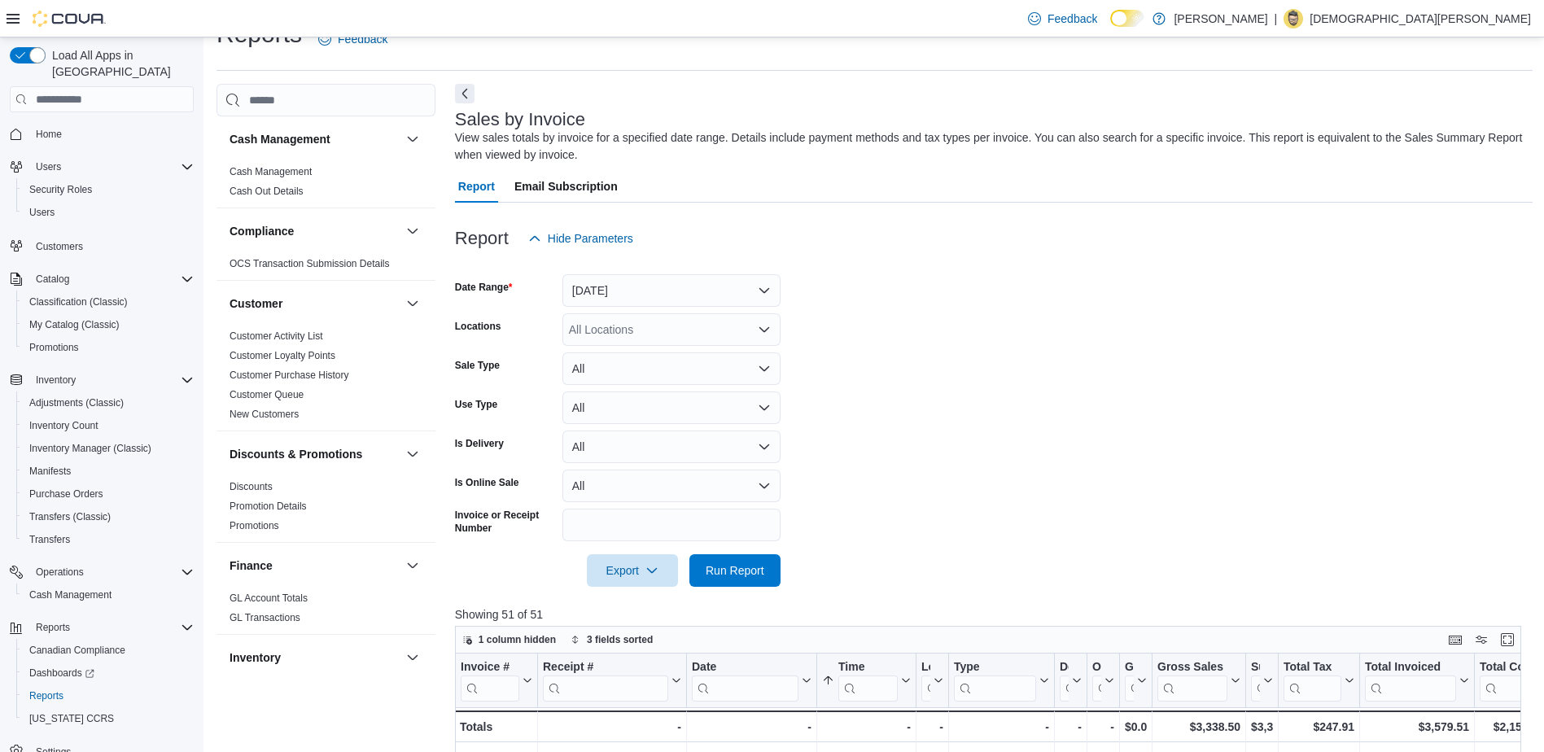
scroll to position [1005, 0]
